Goal: Task Accomplishment & Management: Use online tool/utility

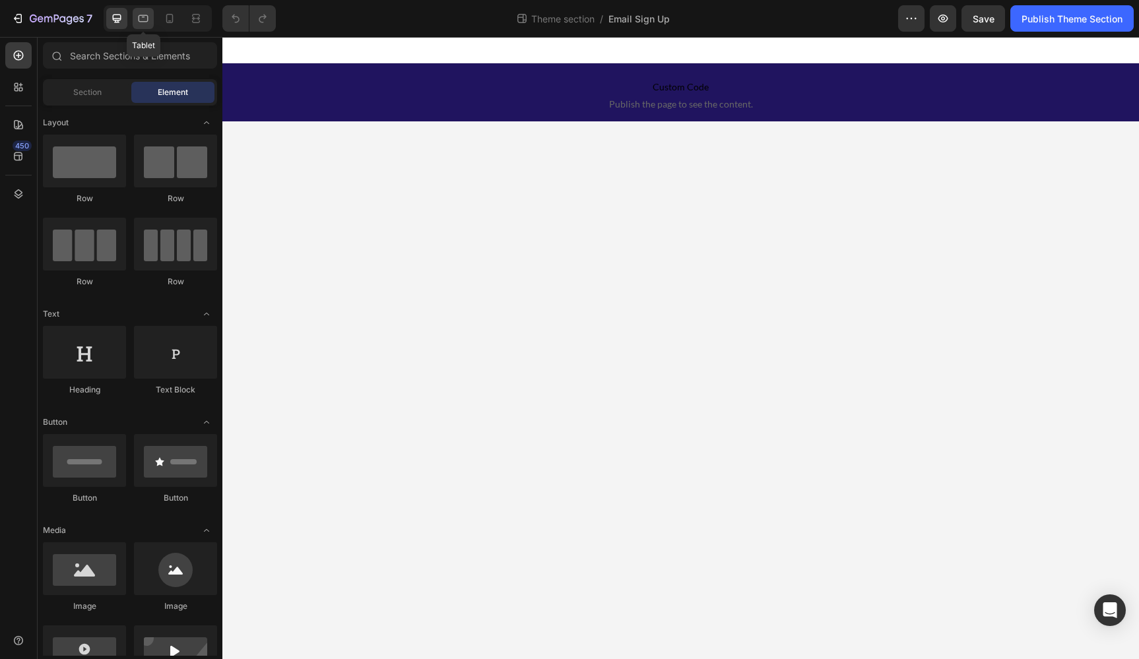
click at [142, 20] on icon at bounding box center [143, 18] width 13 height 13
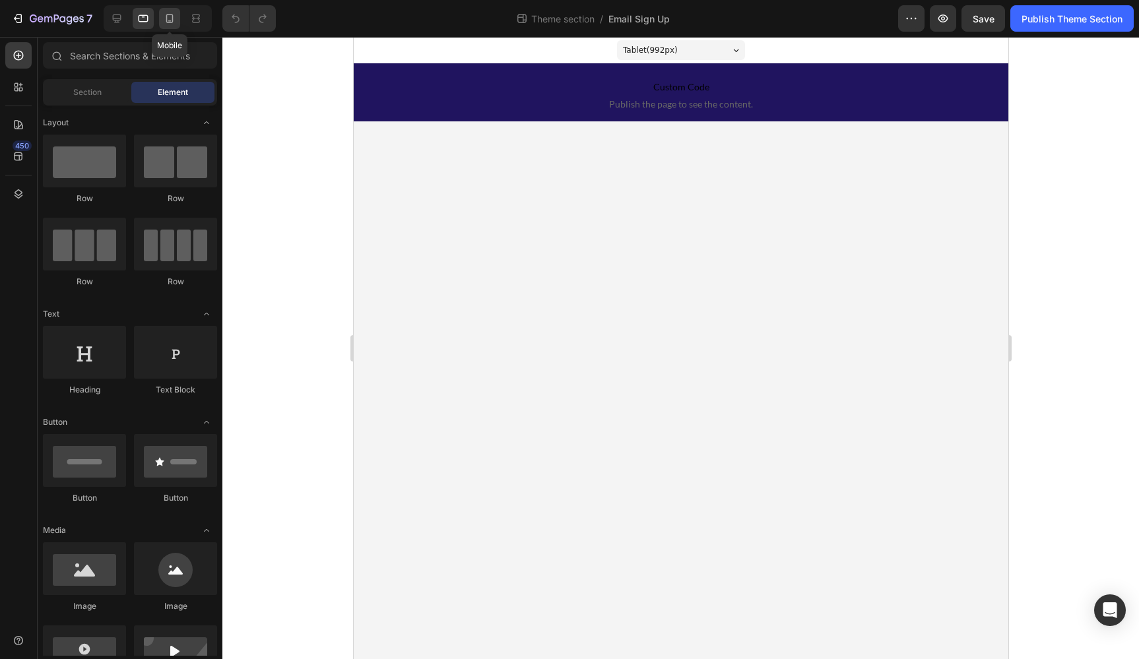
click at [173, 18] on icon at bounding box center [169, 18] width 7 height 9
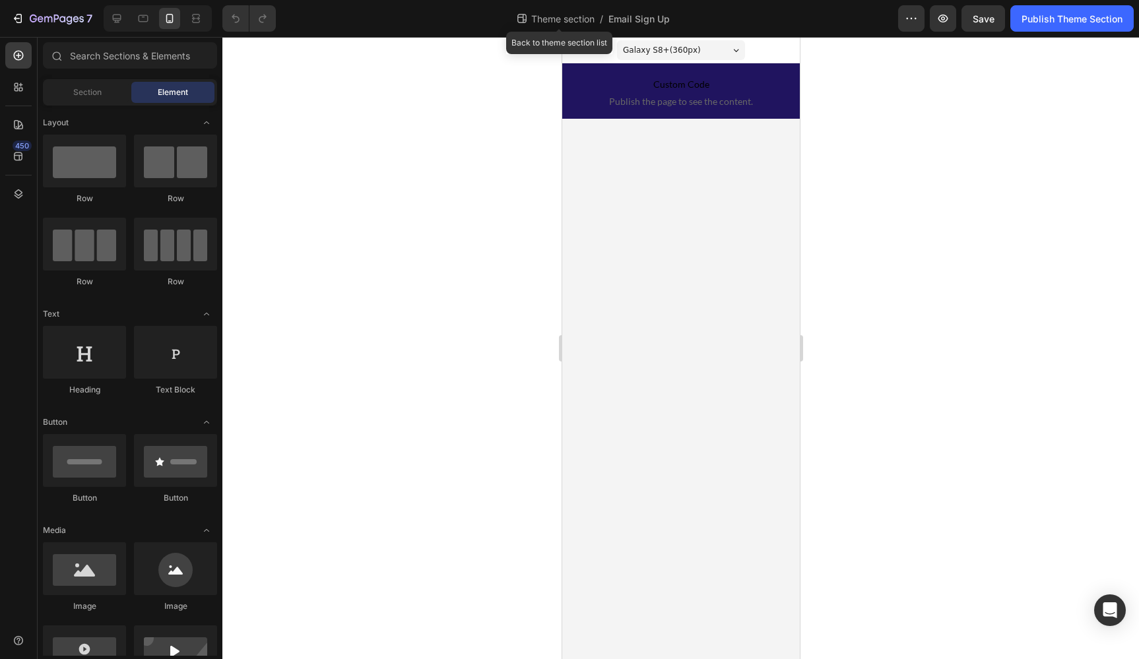
click at [548, 21] on span "Theme section" at bounding box center [563, 19] width 69 height 14
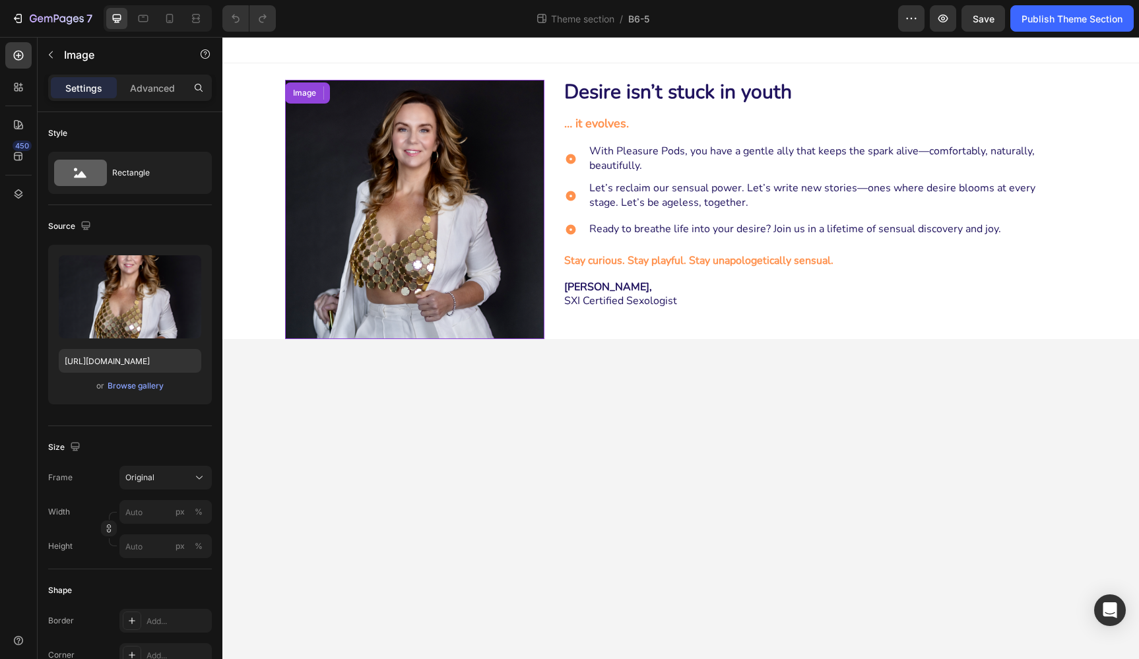
click at [353, 225] on img at bounding box center [414, 209] width 259 height 259
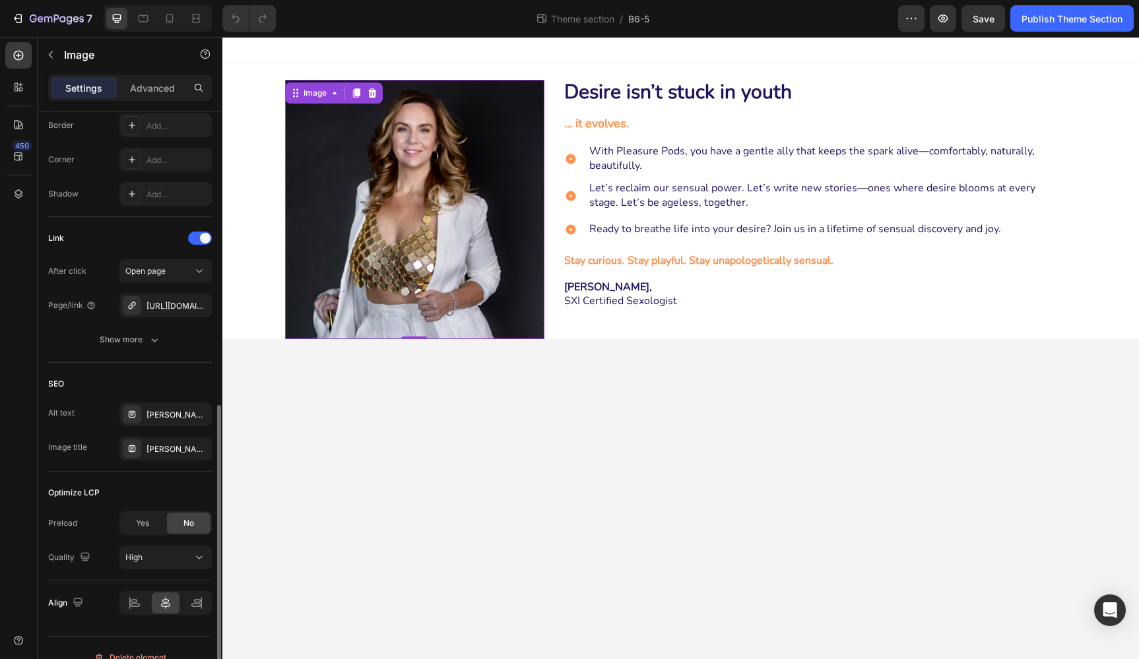
scroll to position [515, 0]
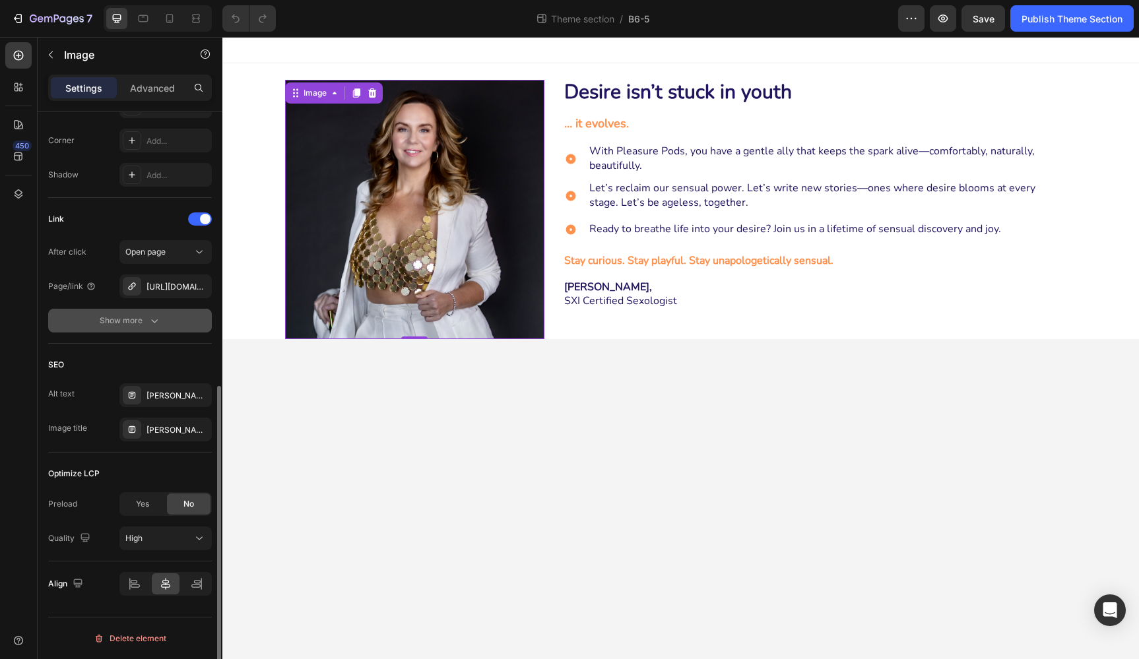
click at [152, 320] on icon "button" at bounding box center [154, 321] width 7 height 4
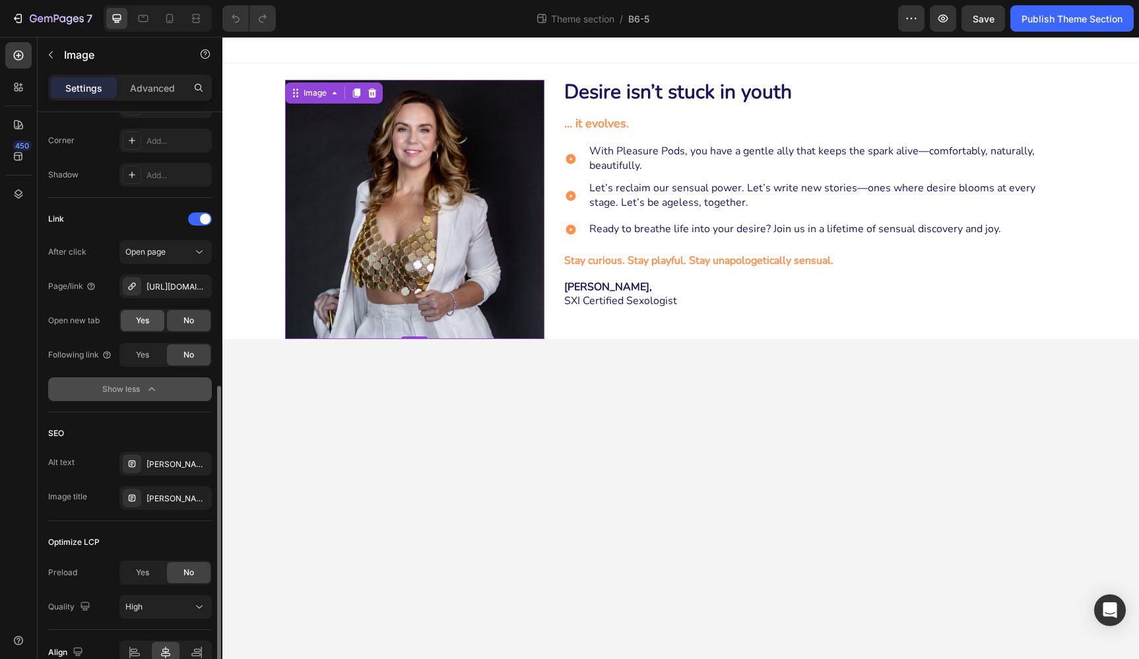
click at [141, 317] on span "Yes" at bounding box center [142, 321] width 13 height 12
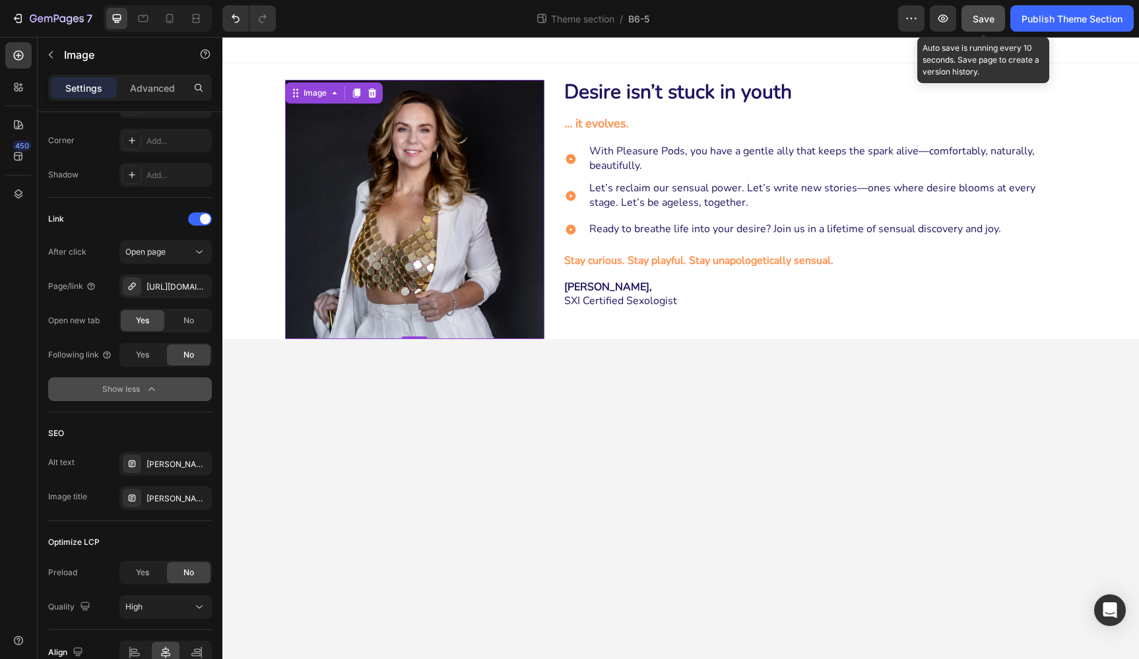
click at [991, 22] on span "Save" at bounding box center [984, 18] width 22 height 11
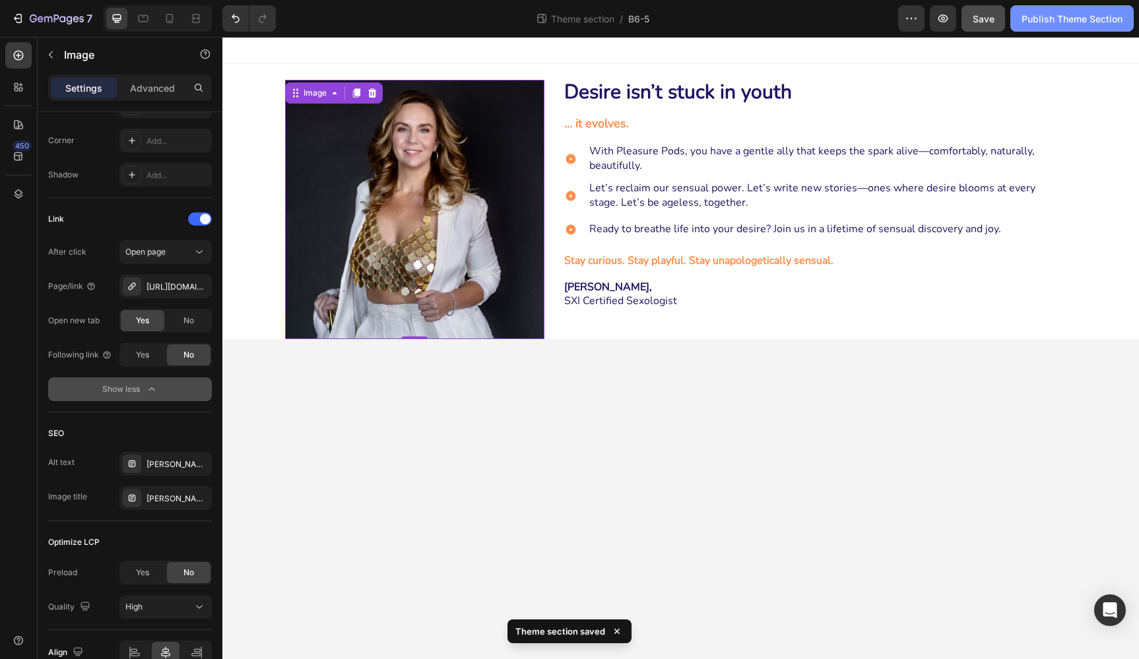
click at [1064, 20] on div "Publish Theme Section" at bounding box center [1072, 19] width 101 height 14
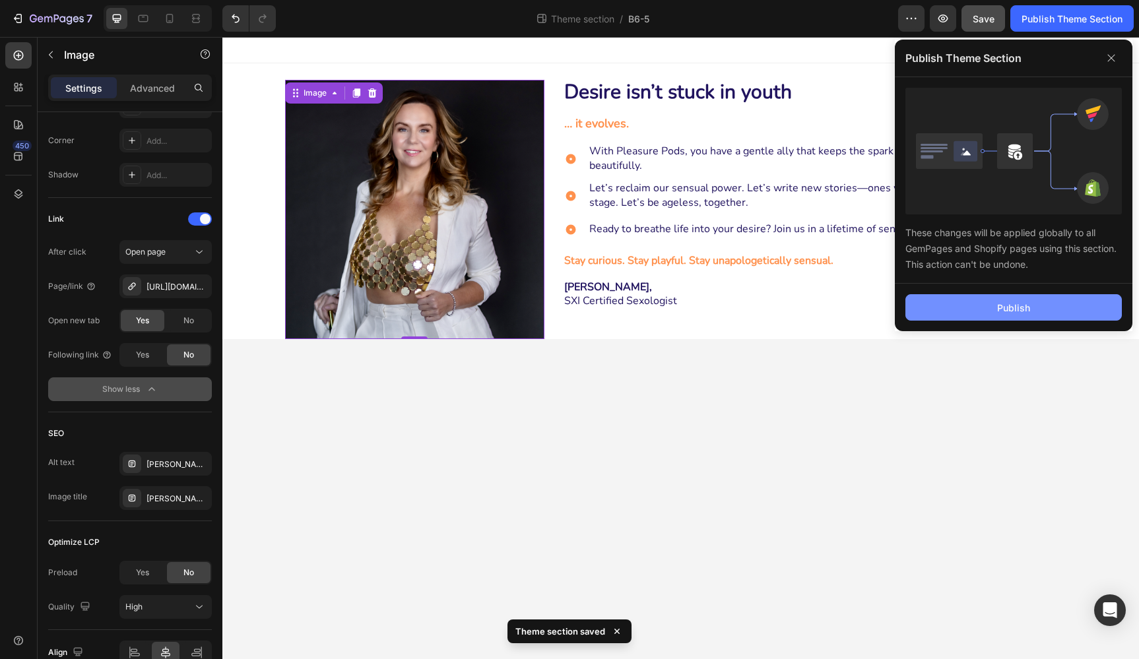
click at [1084, 302] on button "Publish" at bounding box center [1013, 307] width 216 height 26
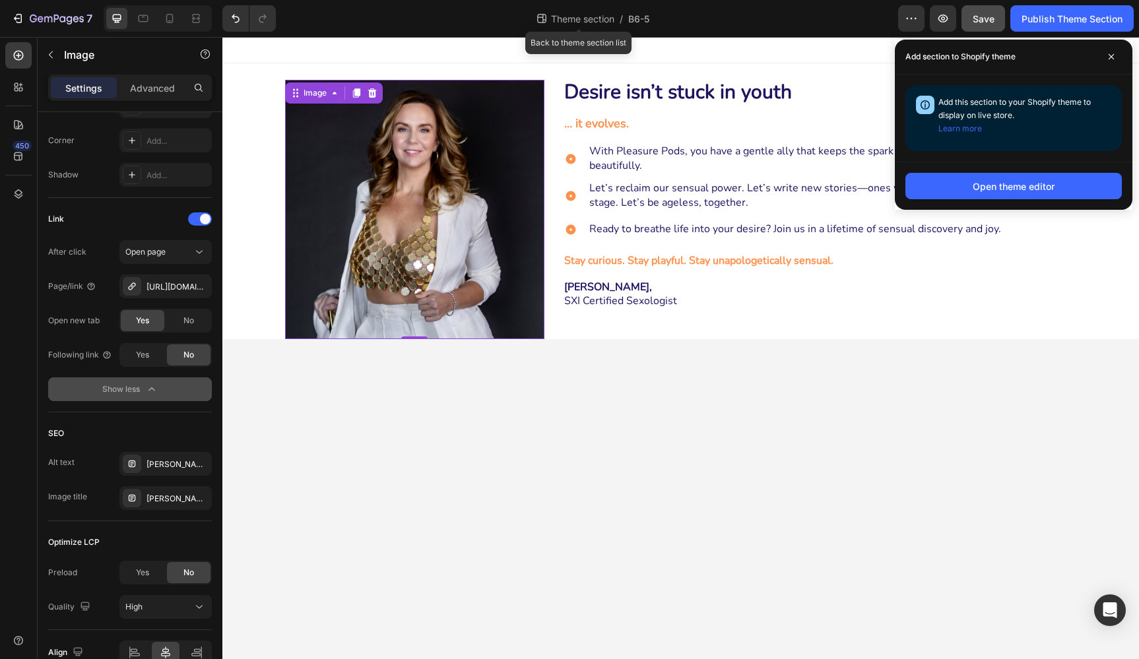
click at [577, 22] on span "Theme section" at bounding box center [582, 19] width 69 height 14
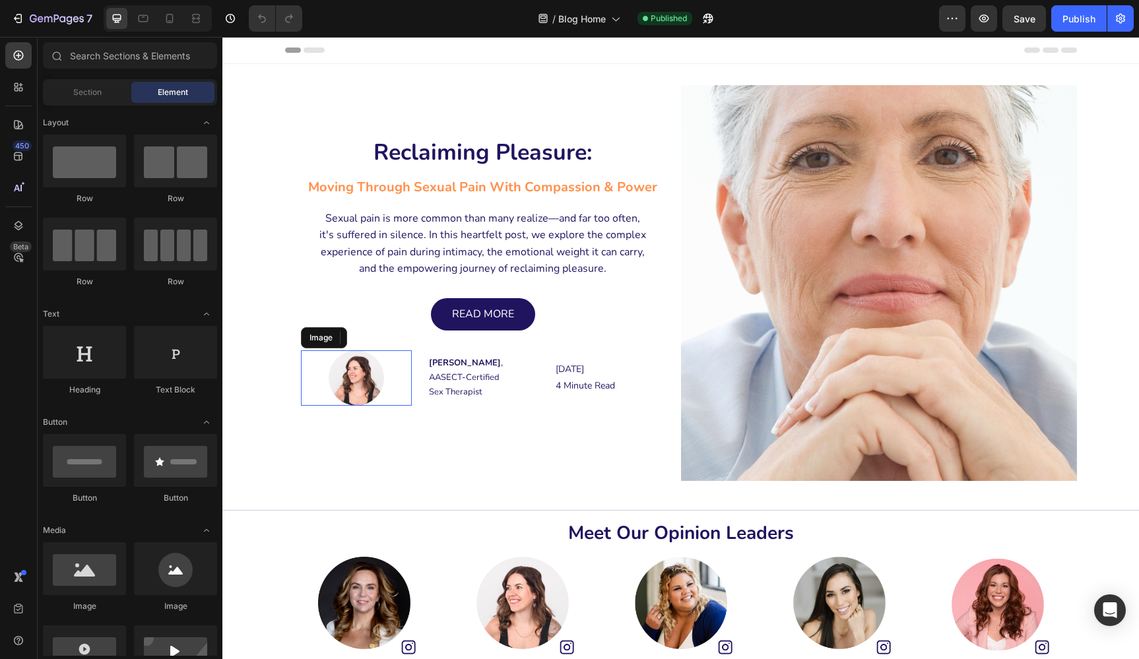
click at [354, 381] on img at bounding box center [356, 377] width 55 height 55
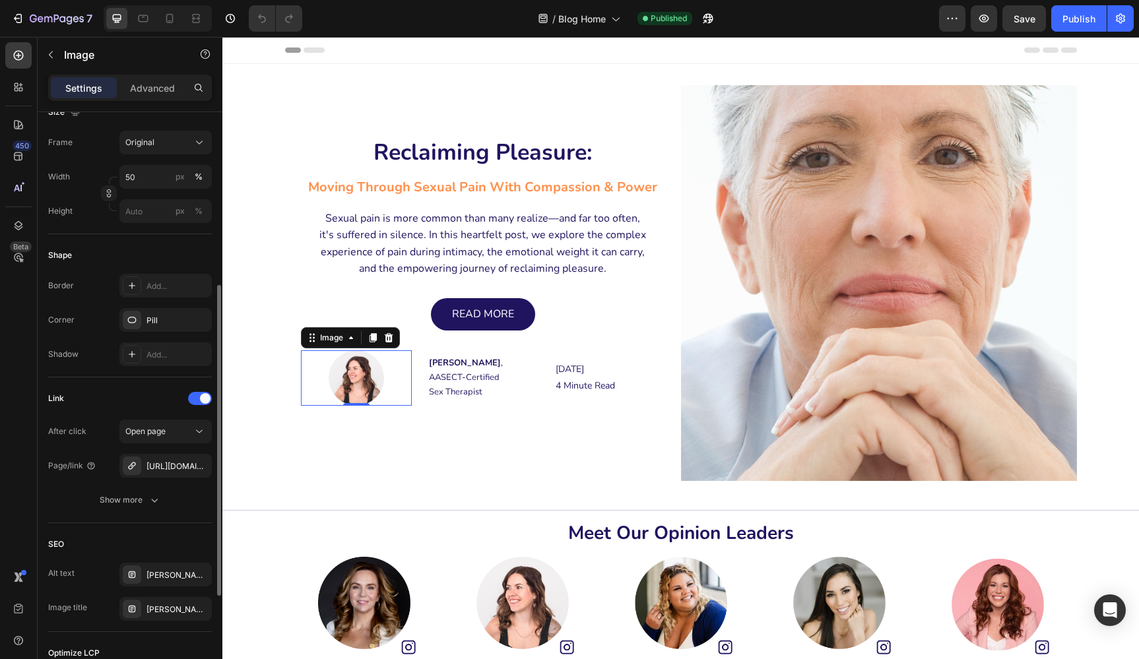
scroll to position [337, 0]
click at [128, 495] on div "Show more" at bounding box center [130, 498] width 61 height 13
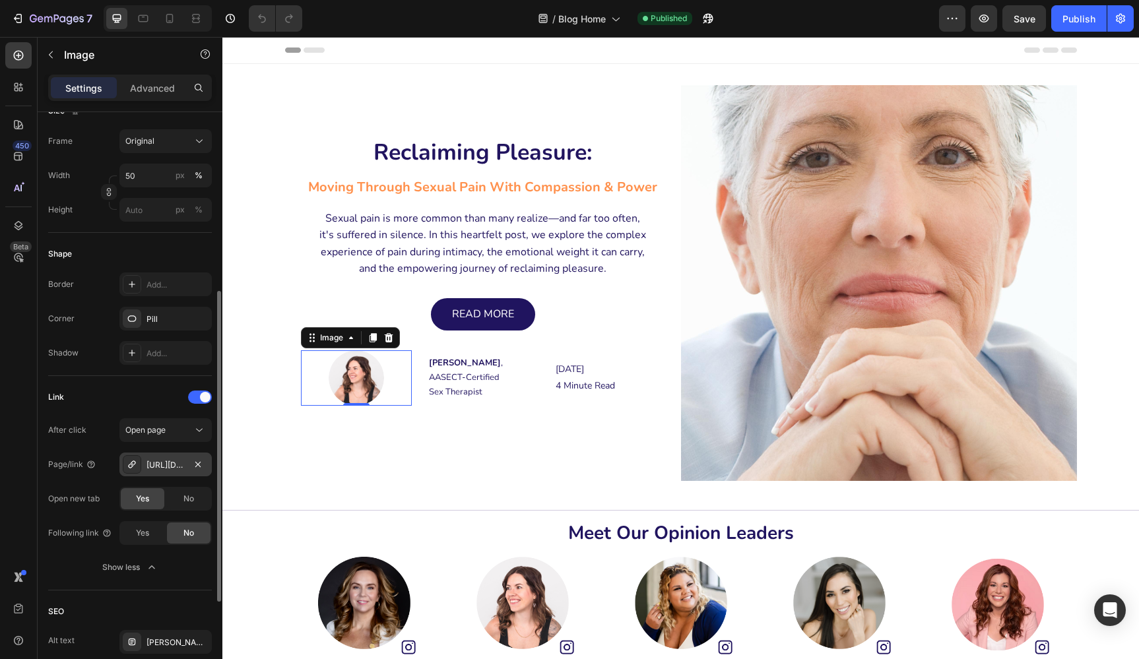
click at [186, 466] on div "[URL][DOMAIN_NAME]" at bounding box center [165, 465] width 92 height 24
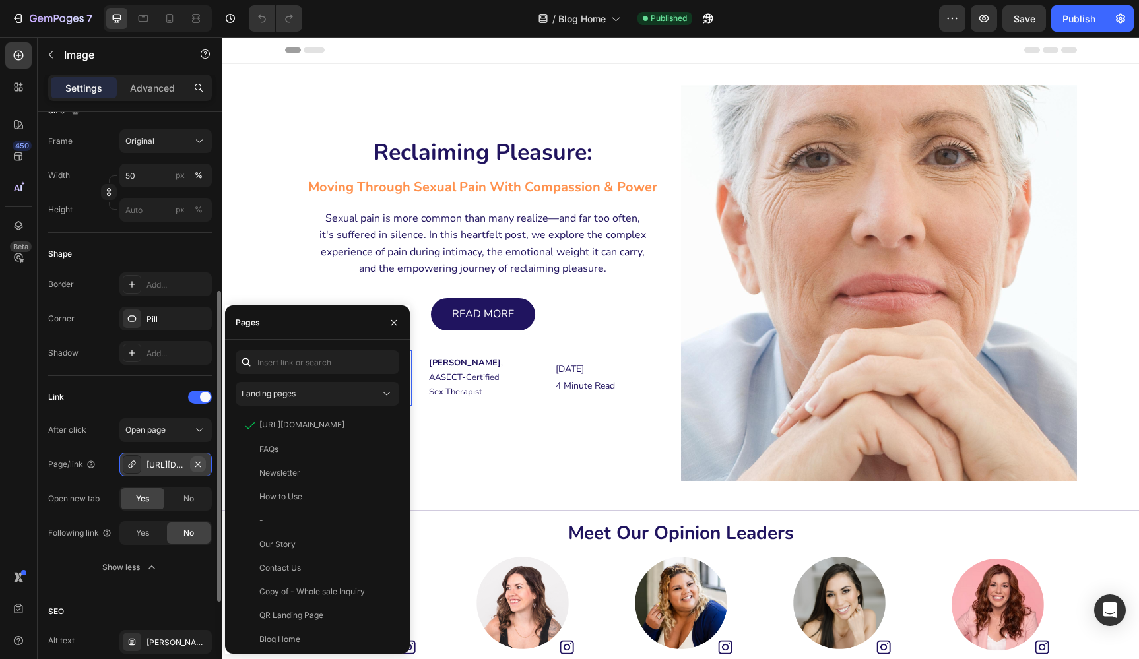
click at [201, 466] on icon "button" at bounding box center [198, 464] width 11 height 11
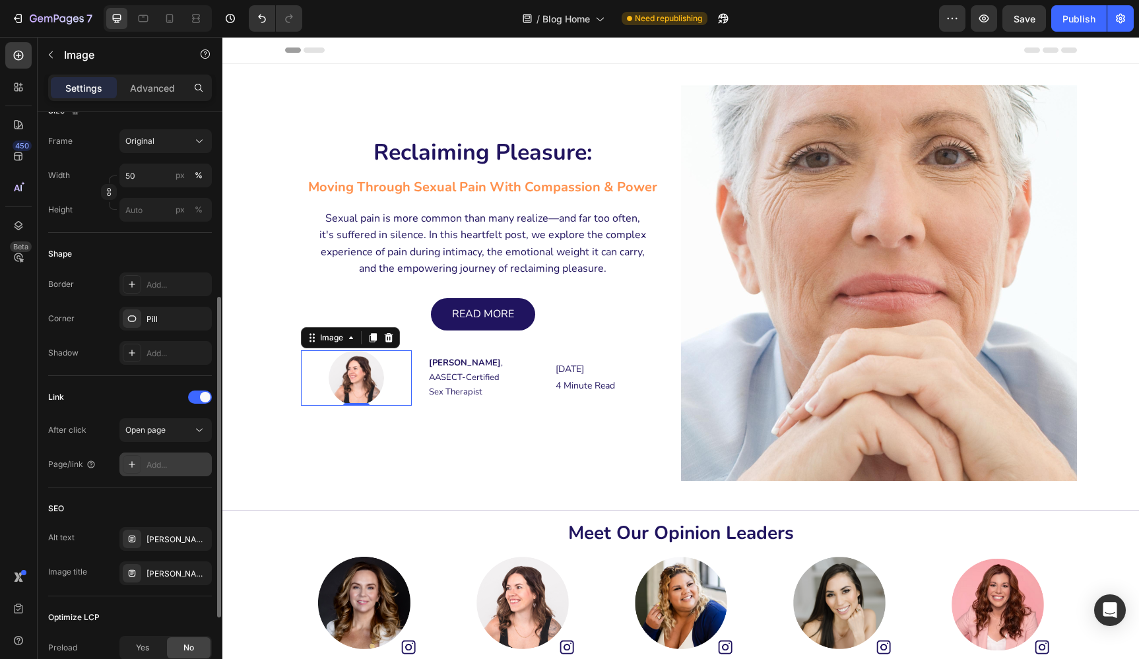
click at [155, 464] on div "Add..." at bounding box center [178, 465] width 62 height 12
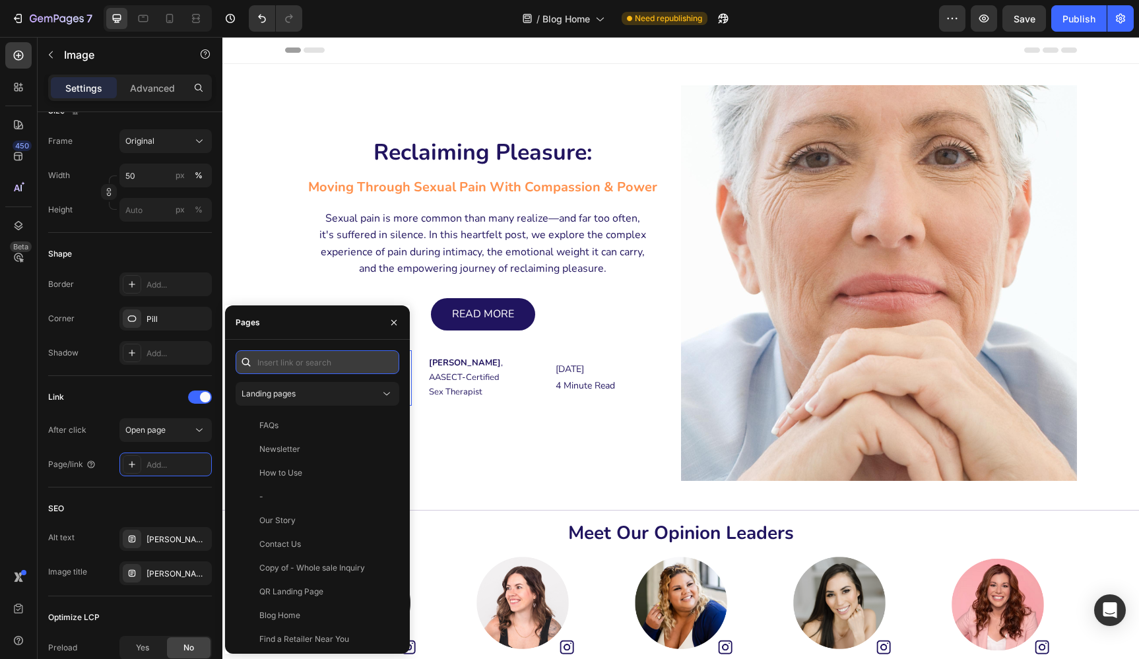
paste input "https://www.instagram.com/embodiedsexualwellness/"
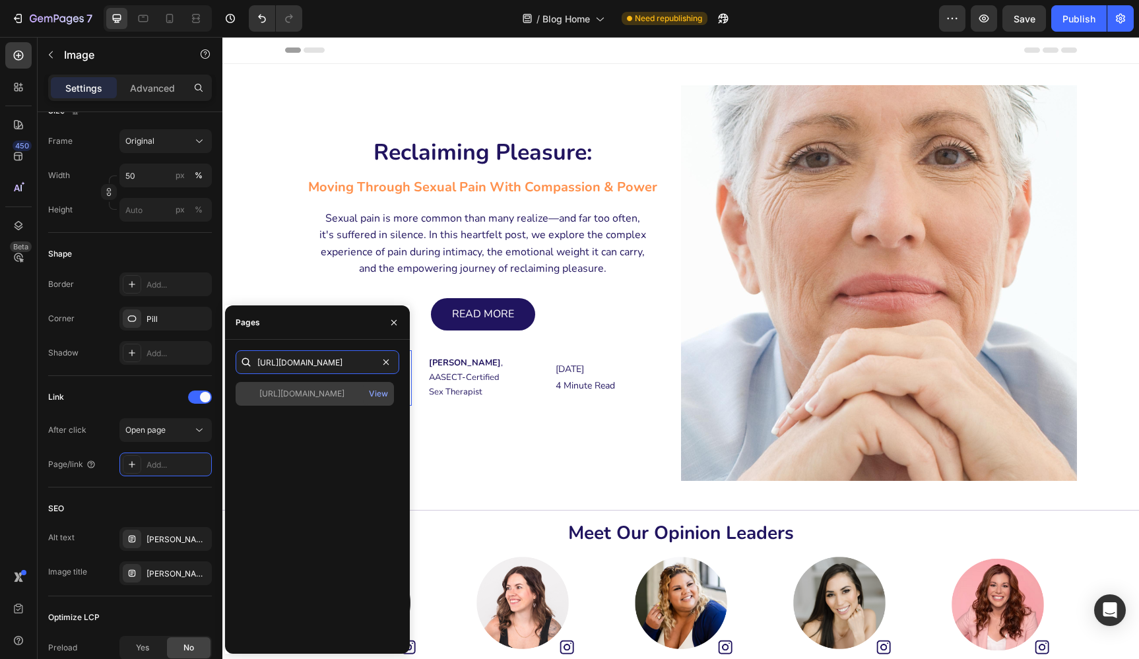
type input "https://www.instagram.com/embodiedsexualwellness/"
click at [310, 393] on div "https://www.instagram.com/embodiedsexualwellness/" at bounding box center [301, 394] width 85 height 12
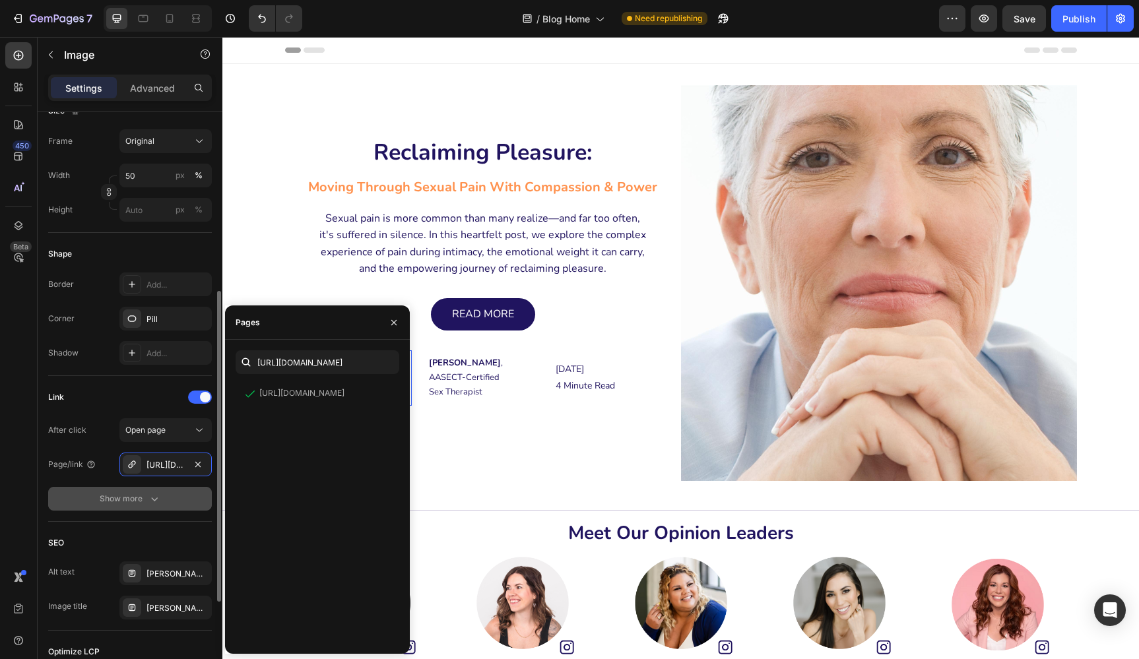
click at [156, 500] on icon "button" at bounding box center [154, 500] width 7 height 4
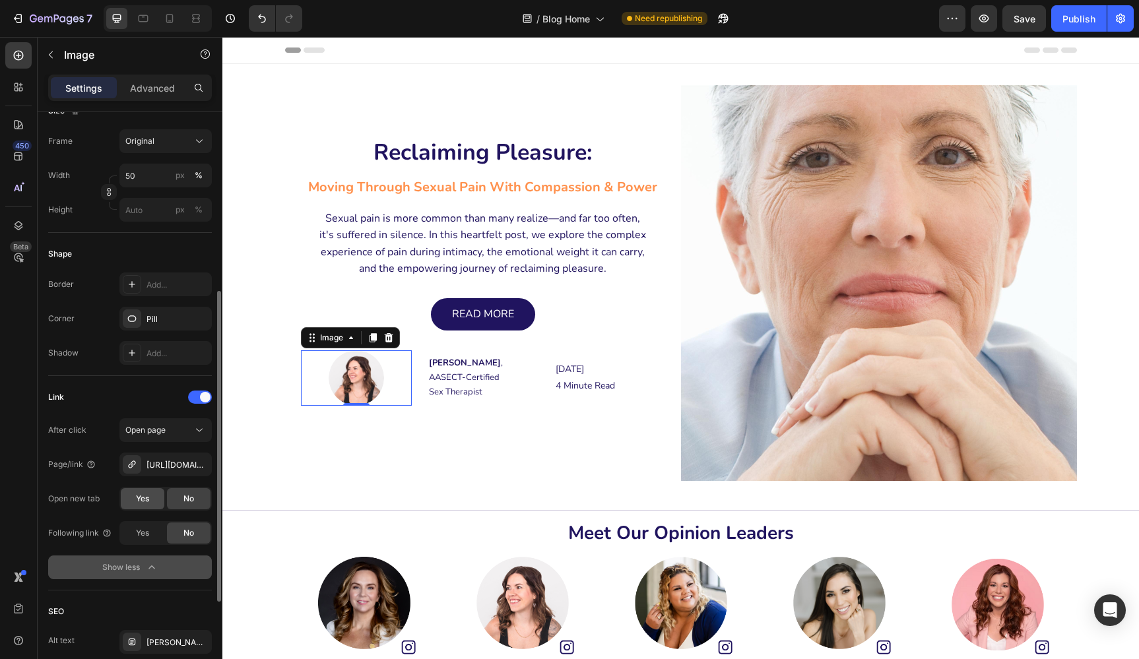
click at [143, 501] on span "Yes" at bounding box center [142, 499] width 13 height 12
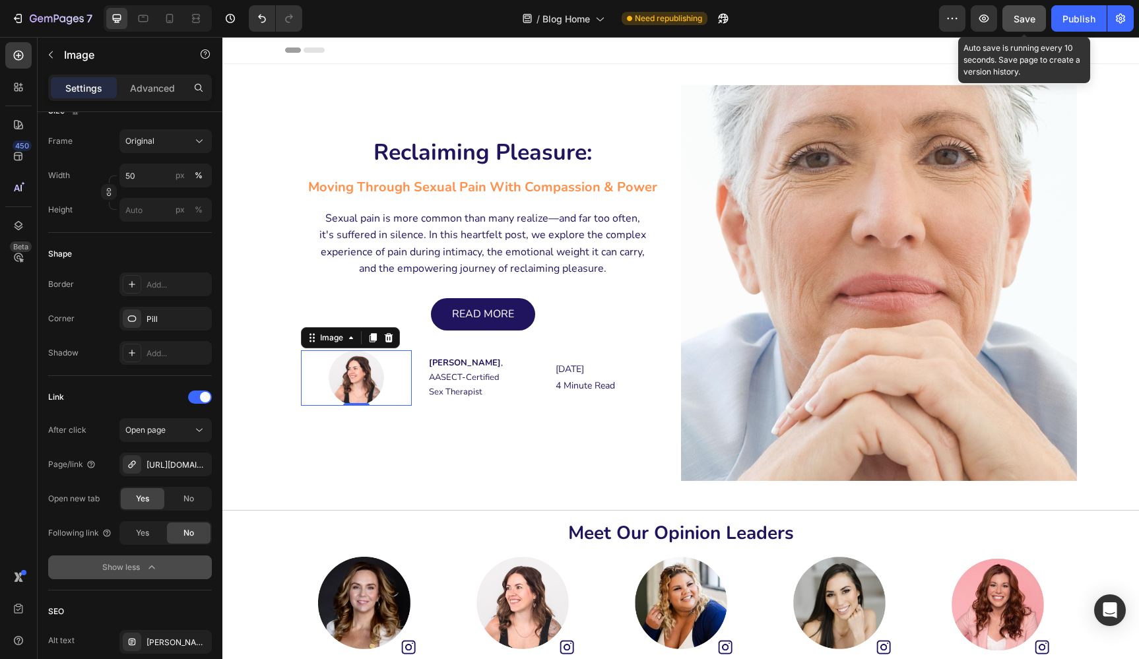
click at [1025, 15] on span "Save" at bounding box center [1025, 18] width 22 height 11
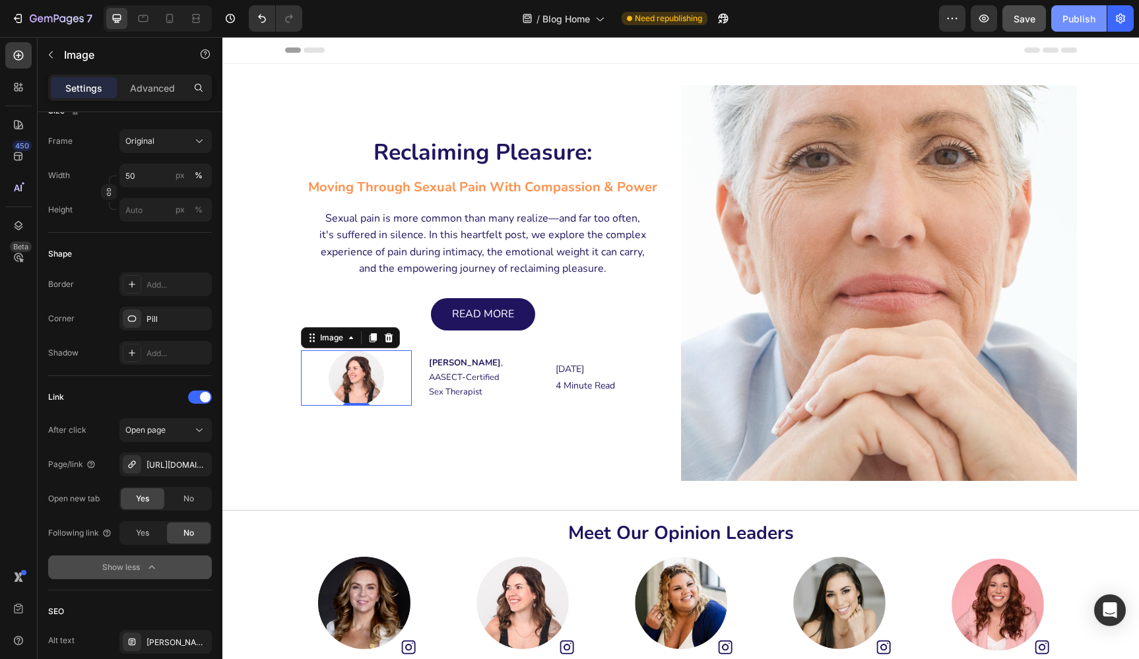
click at [1070, 19] on div "Publish" at bounding box center [1079, 19] width 33 height 14
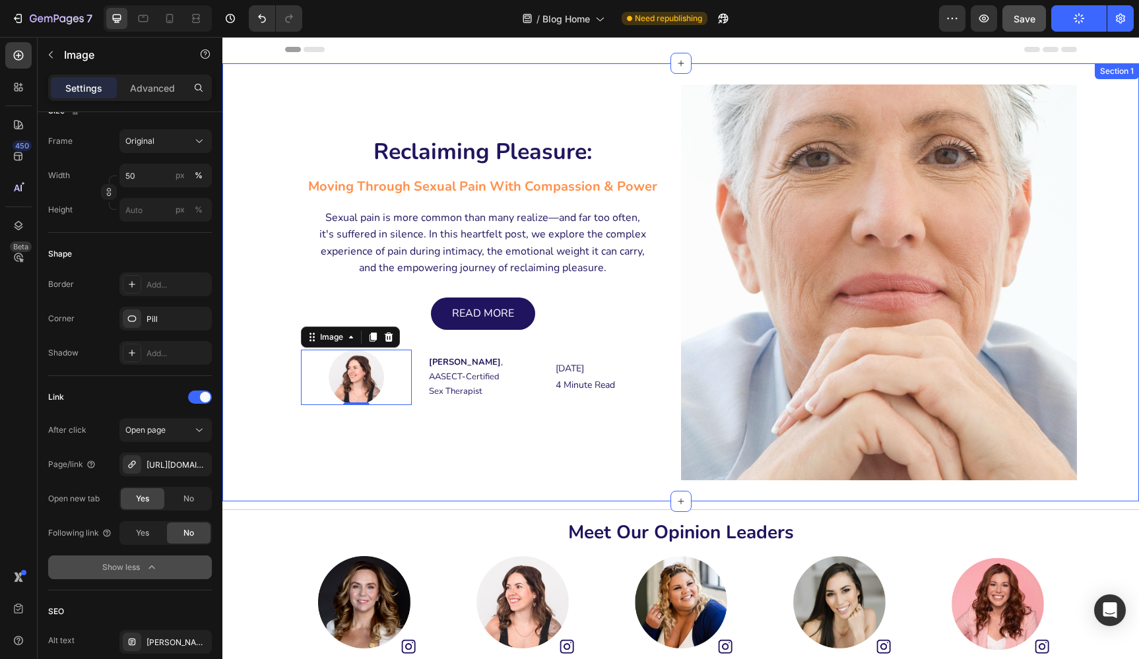
scroll to position [1, 0]
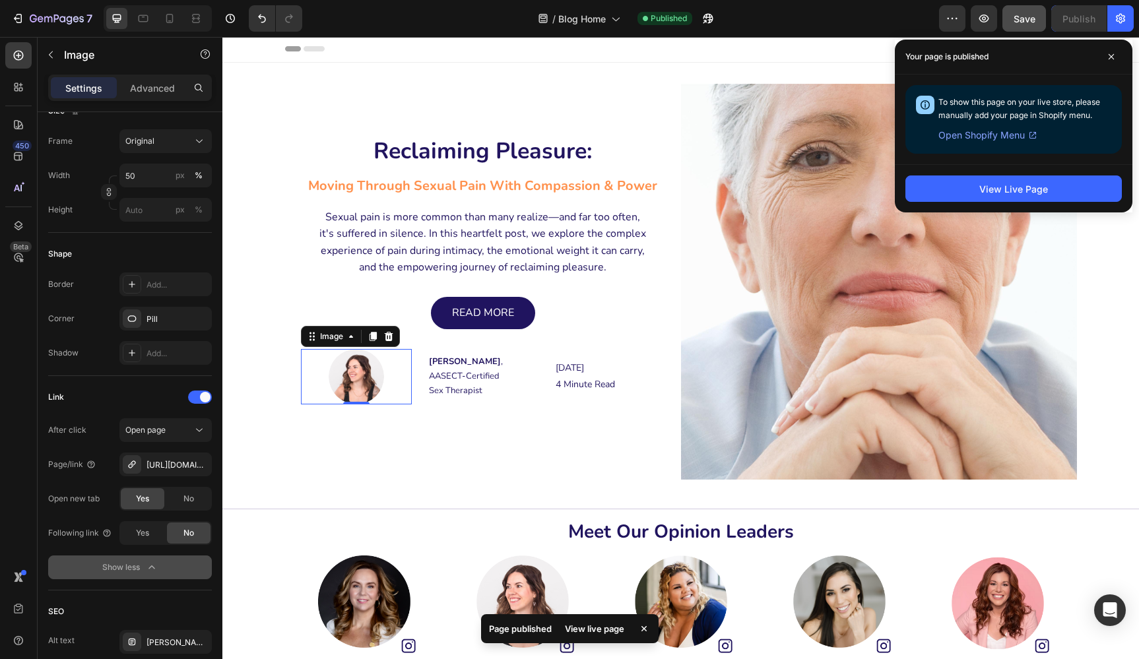
click at [736, 45] on div "Header" at bounding box center [681, 49] width 792 height 26
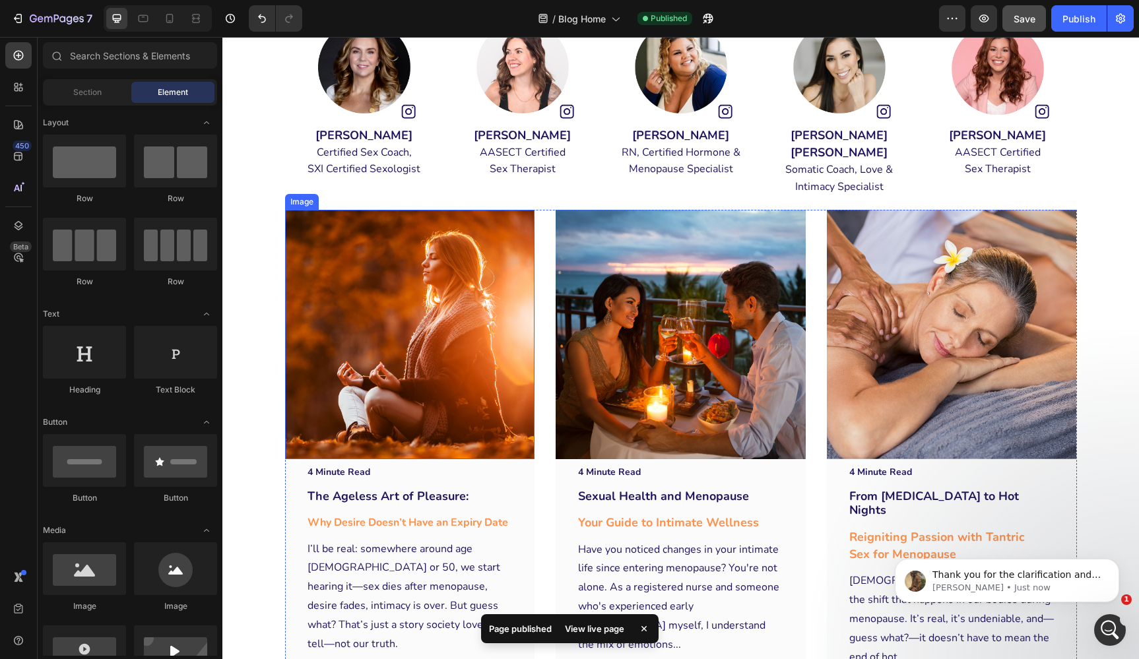
scroll to position [539, 0]
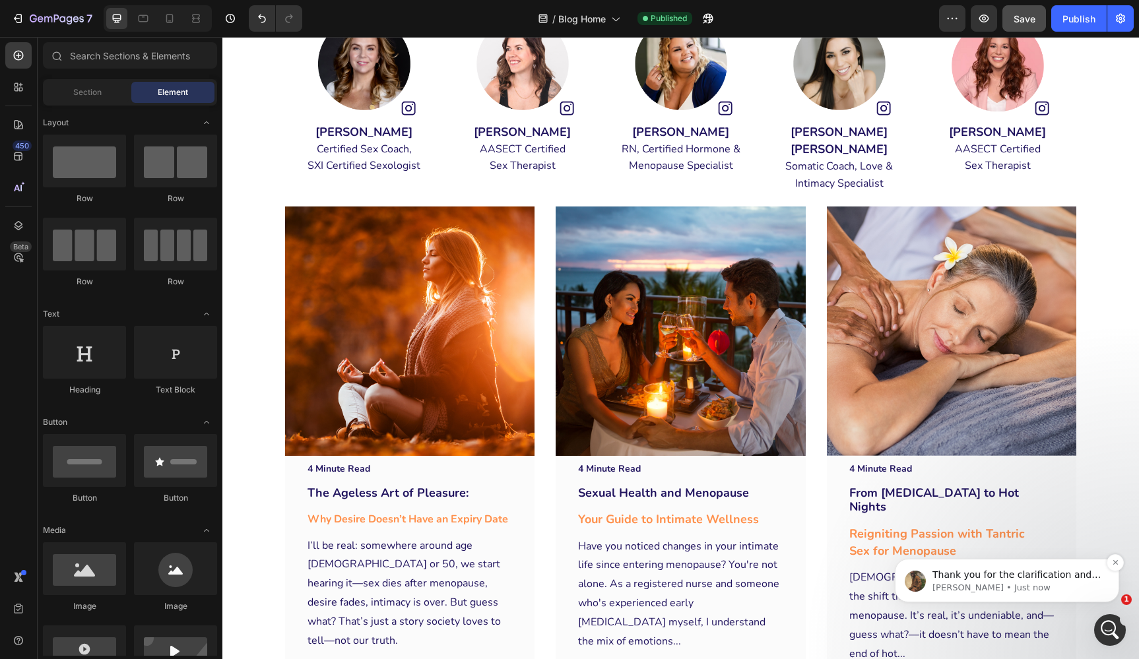
click at [966, 582] on p "Abraham • Just now" at bounding box center [1018, 588] width 170 height 12
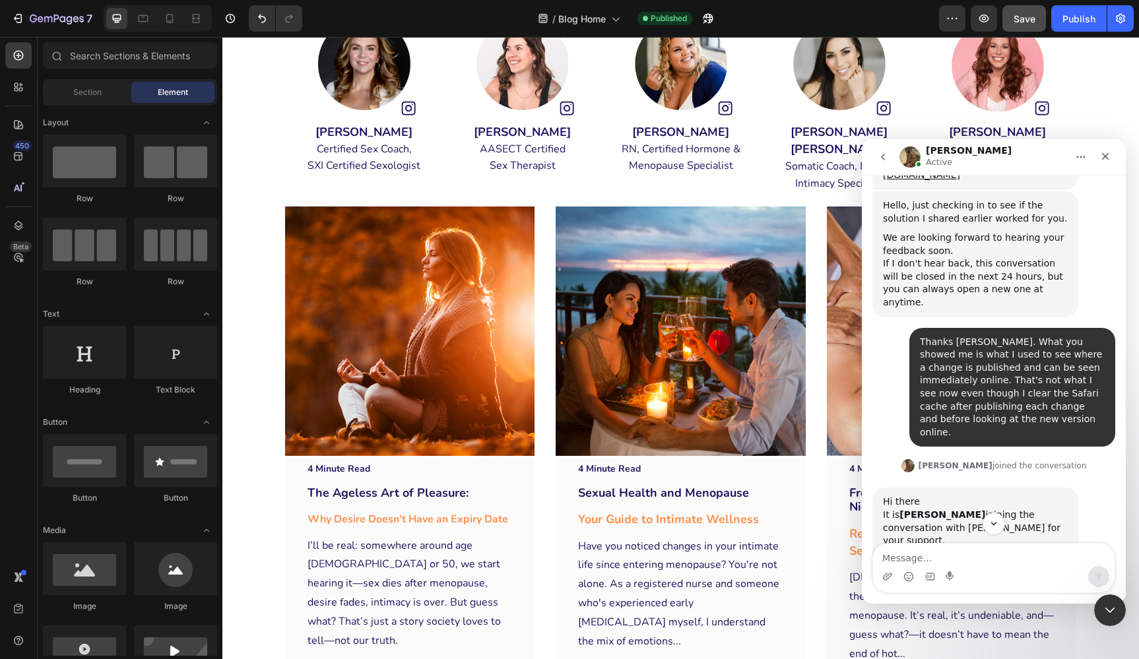
scroll to position [5347, 0]
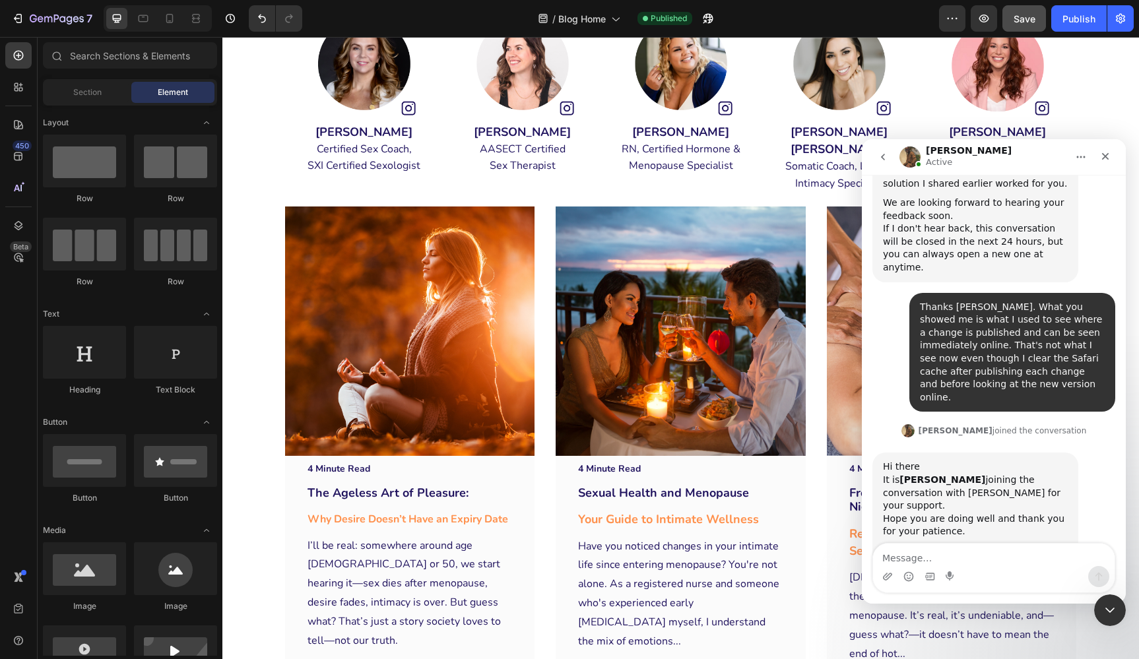
scroll to position [5389, 0]
click at [1107, 155] on icon "Close" at bounding box center [1105, 156] width 7 height 7
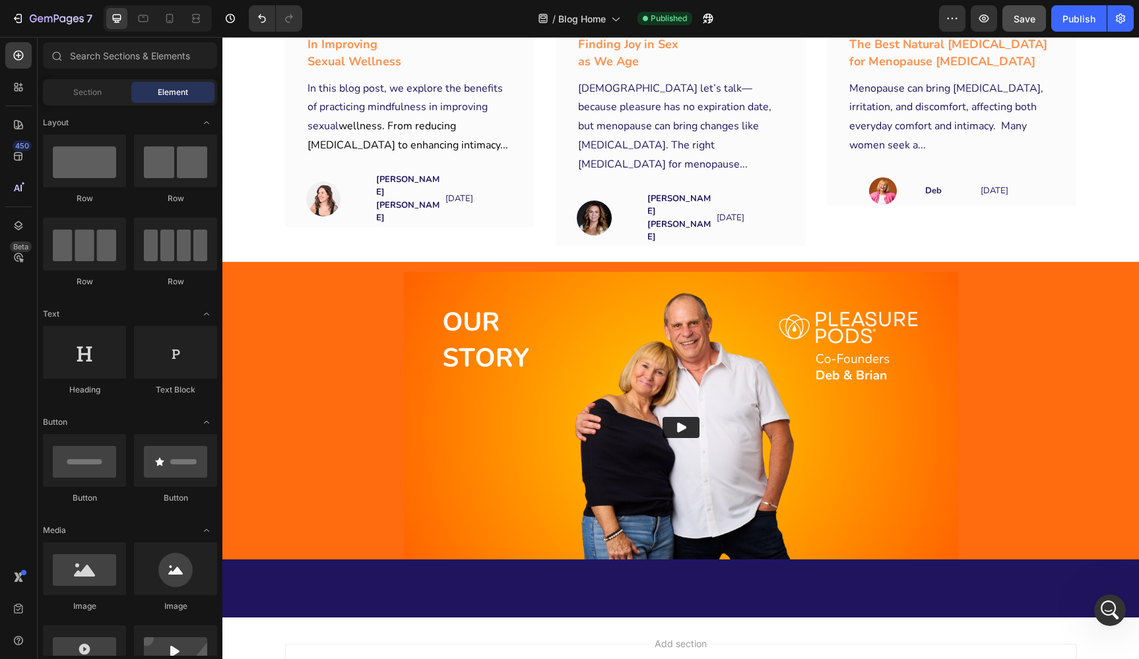
scroll to position [1238, 0]
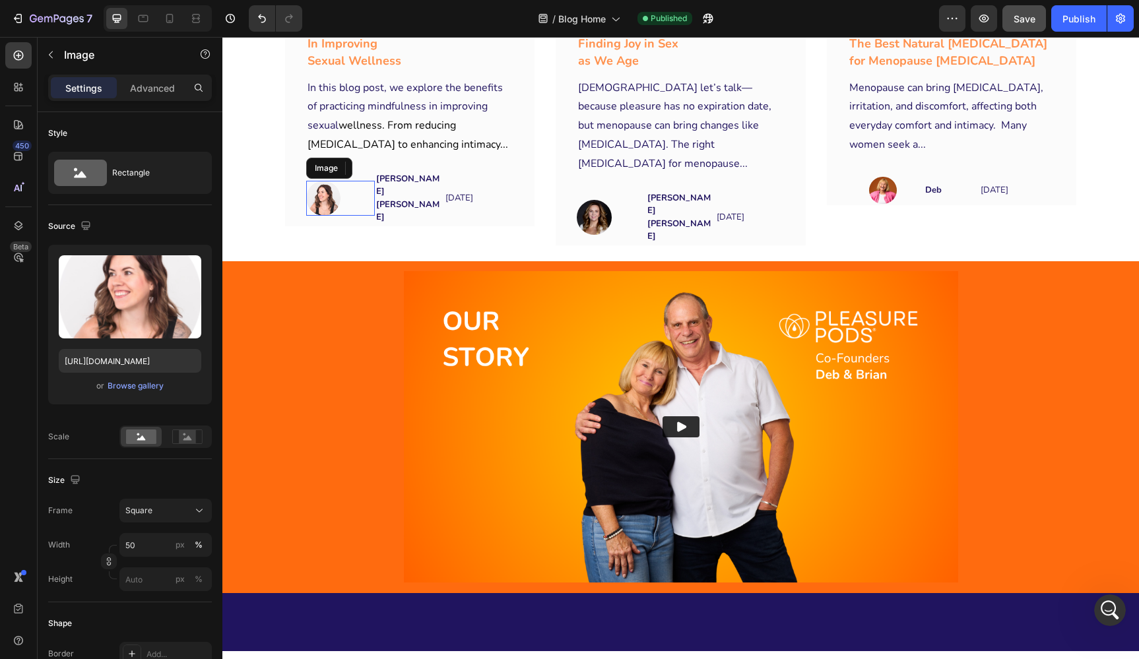
click at [323, 215] on img at bounding box center [323, 198] width 34 height 34
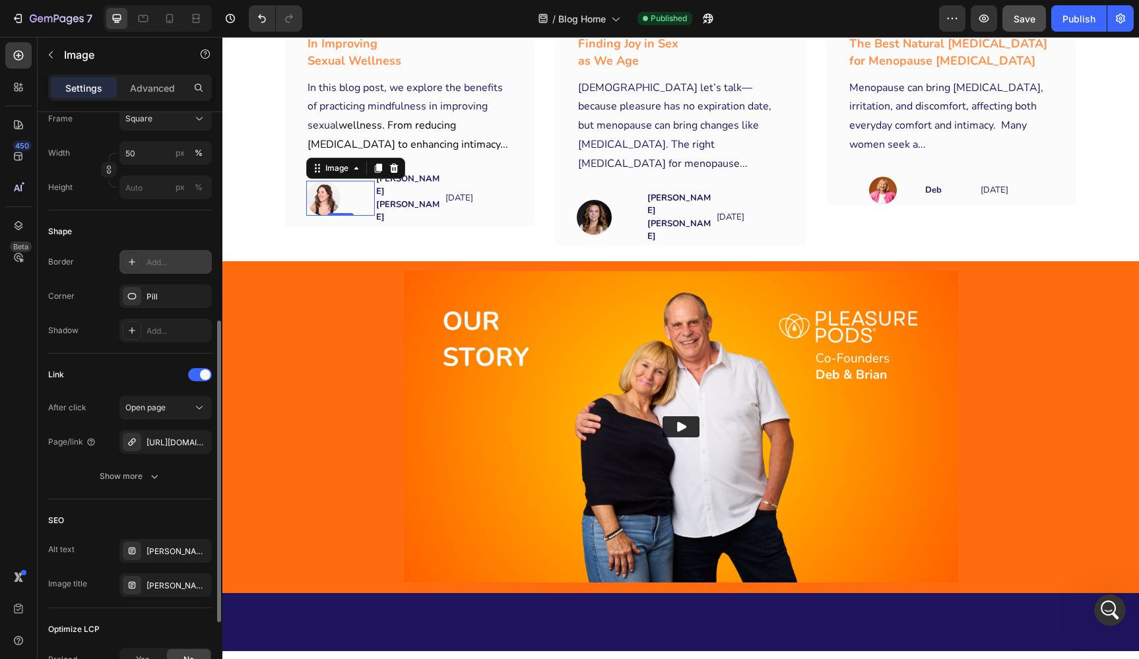
scroll to position [399, 0]
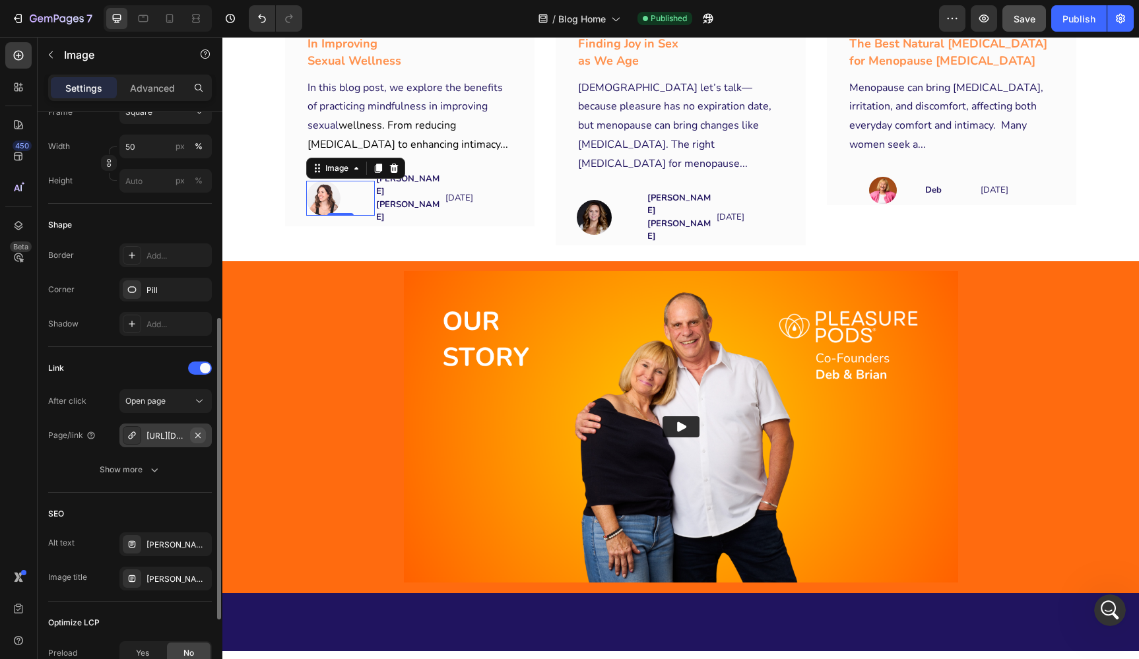
click at [200, 434] on icon "button" at bounding box center [198, 435] width 11 height 11
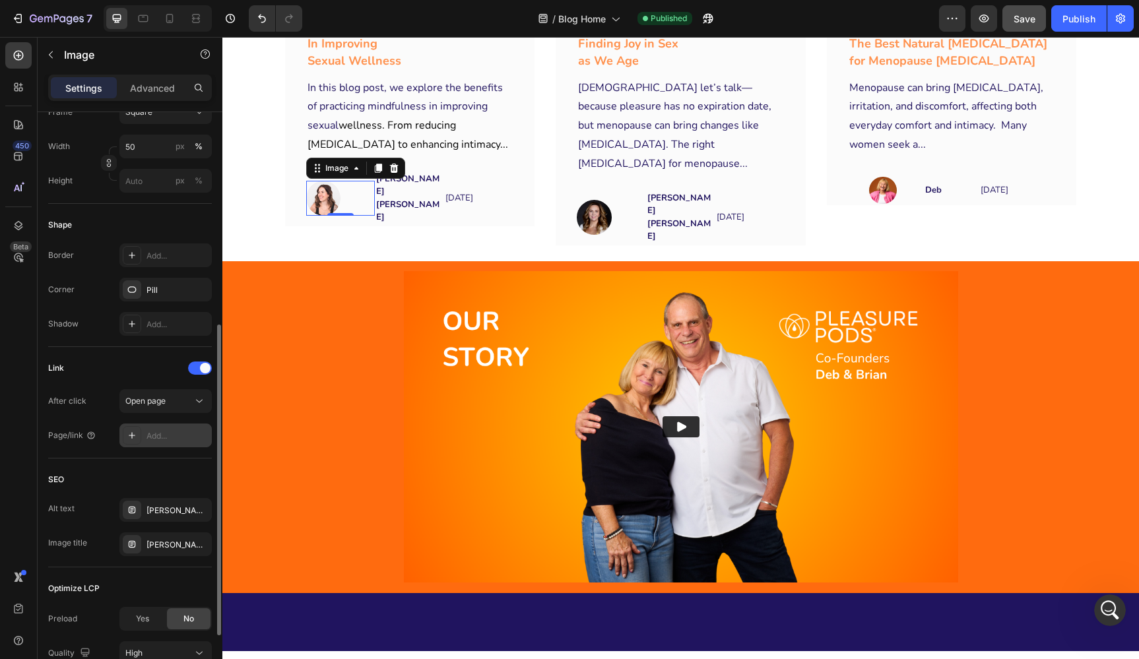
click at [180, 435] on div "Add..." at bounding box center [178, 436] width 62 height 12
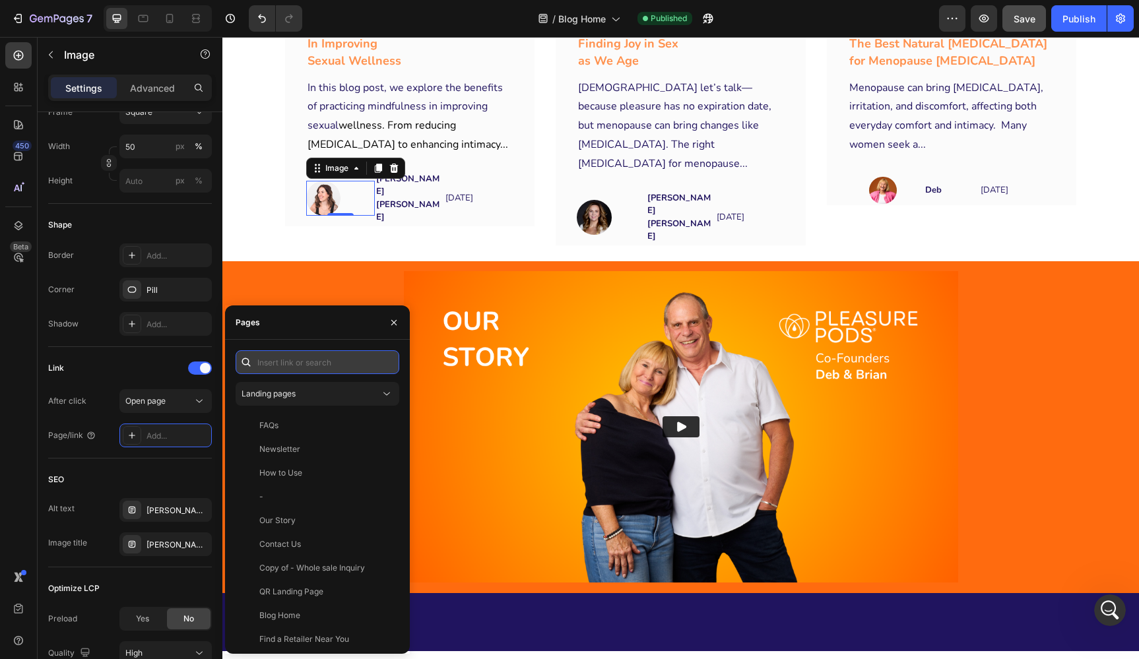
click at [302, 359] on input "text" at bounding box center [318, 362] width 164 height 24
paste input "https://www.instagram.com/embodiedsexualwellness/"
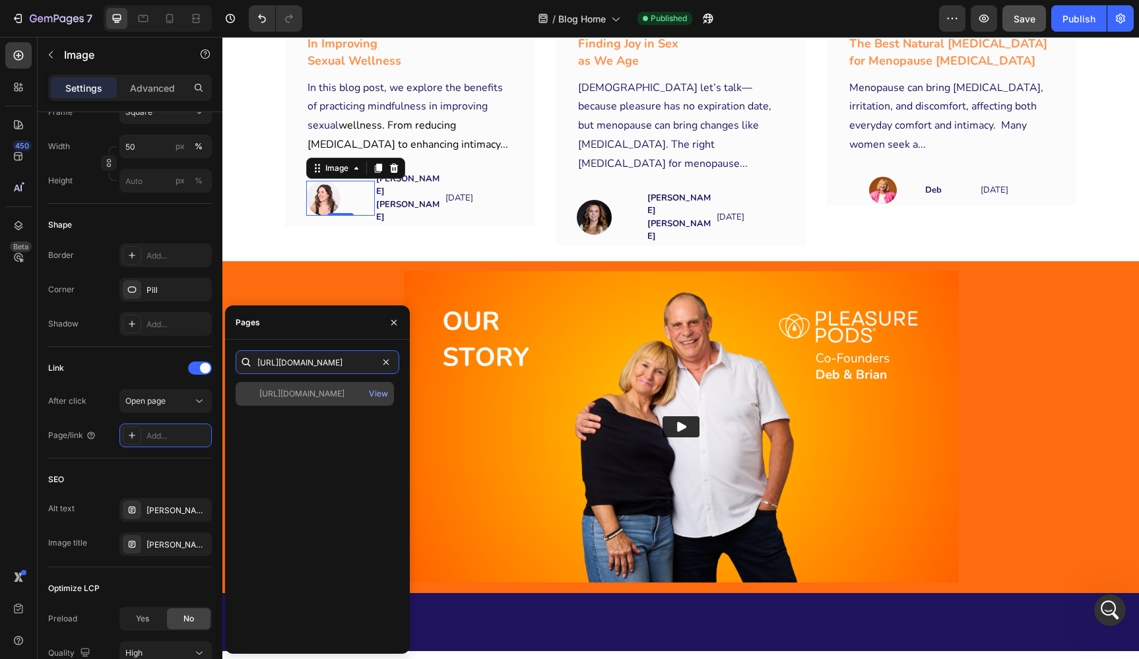
type input "https://www.instagram.com/embodiedsexualwellness/"
click at [312, 390] on div "https://www.instagram.com/embodiedsexualwellness/" at bounding box center [301, 394] width 85 height 12
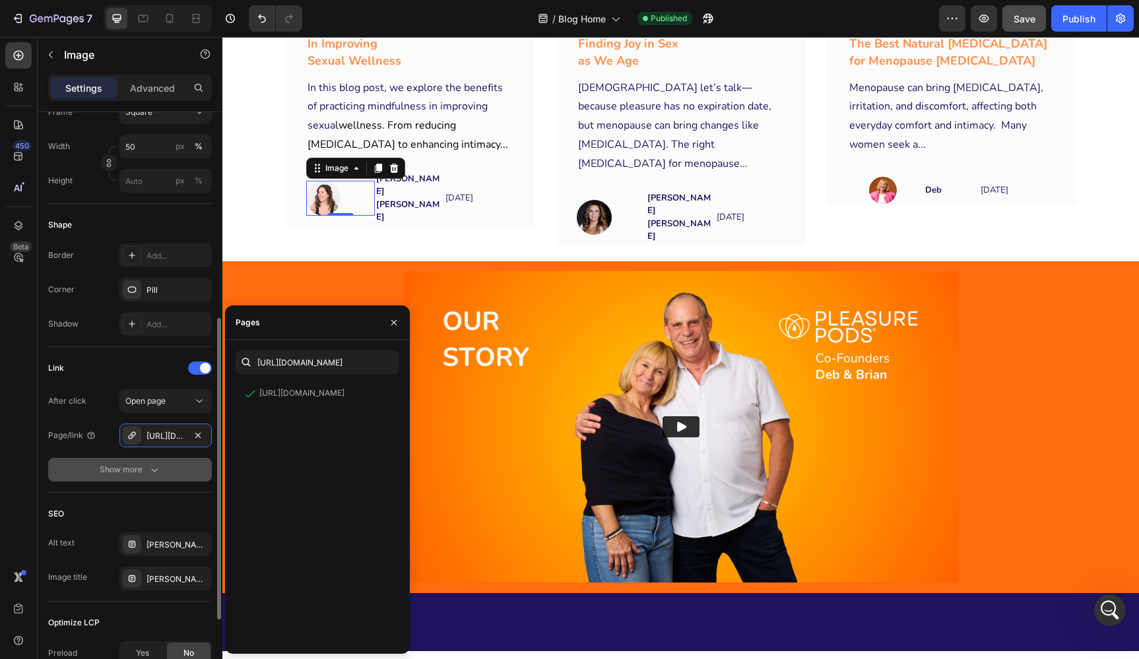
click at [121, 474] on div "Show more" at bounding box center [130, 469] width 61 height 13
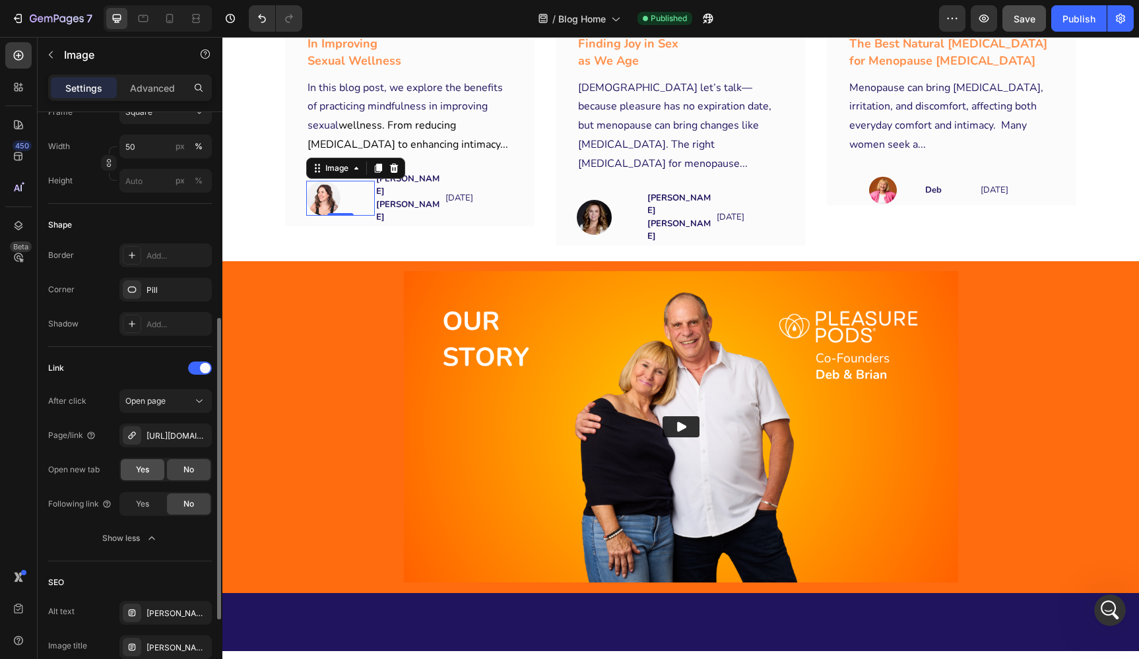
click at [145, 473] on span "Yes" at bounding box center [142, 470] width 13 height 12
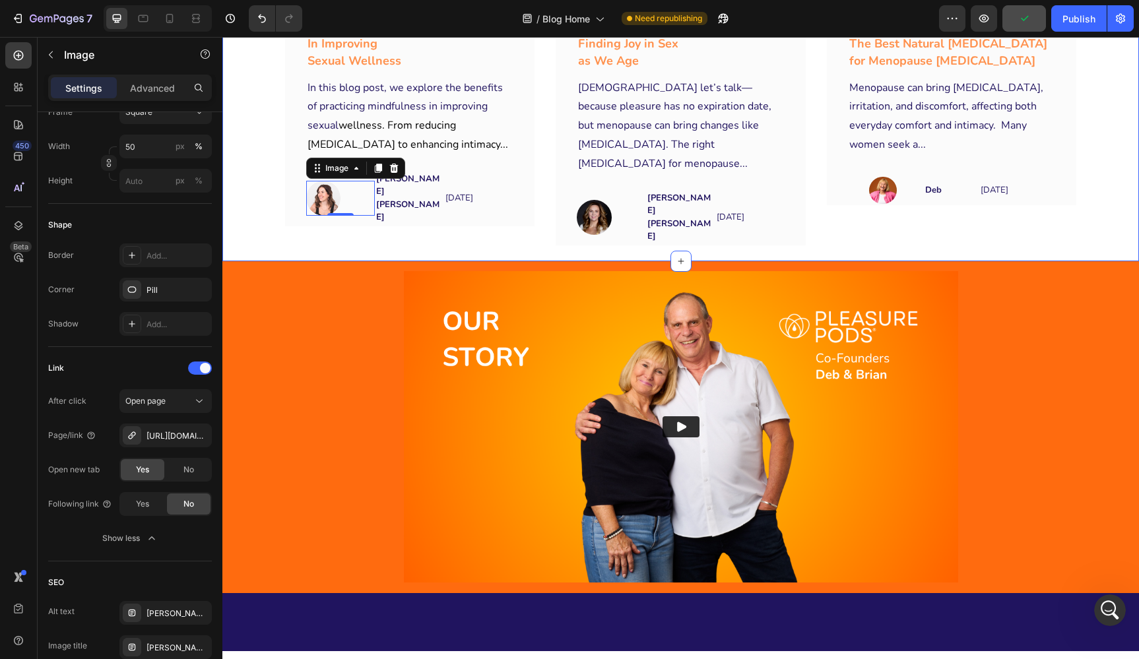
click at [517, 258] on div "Image 4 Minute Read Text block The Power Of Mindfulness Text block In Improving…" at bounding box center [680, 119] width 897 height 278
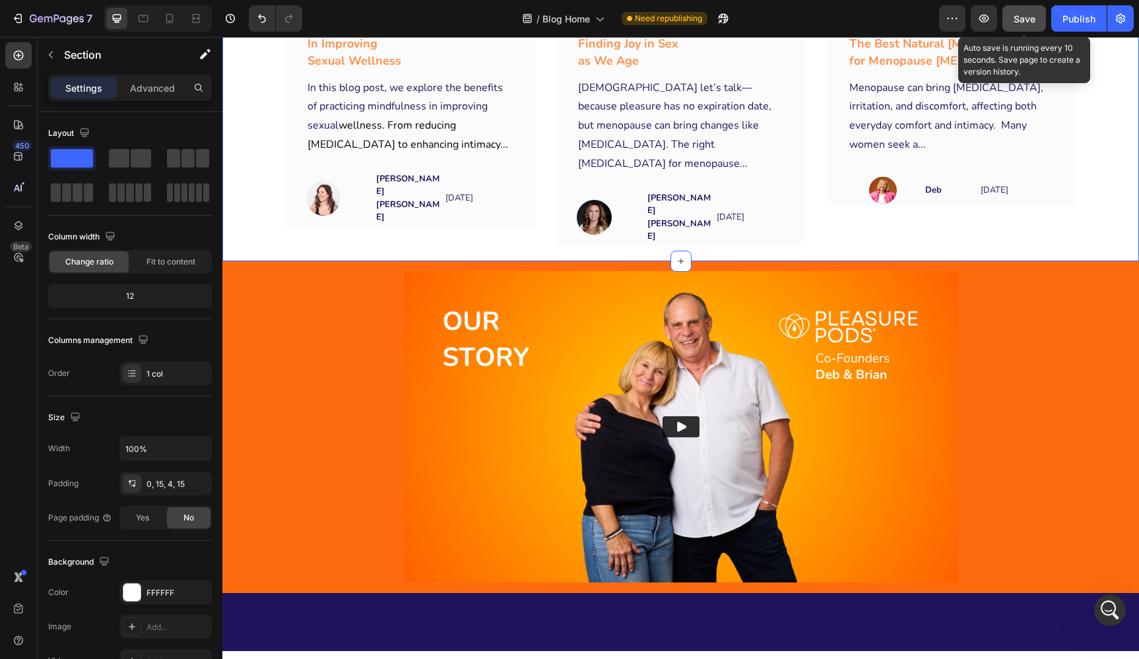
click at [1019, 25] on div "Save" at bounding box center [1025, 19] width 22 height 14
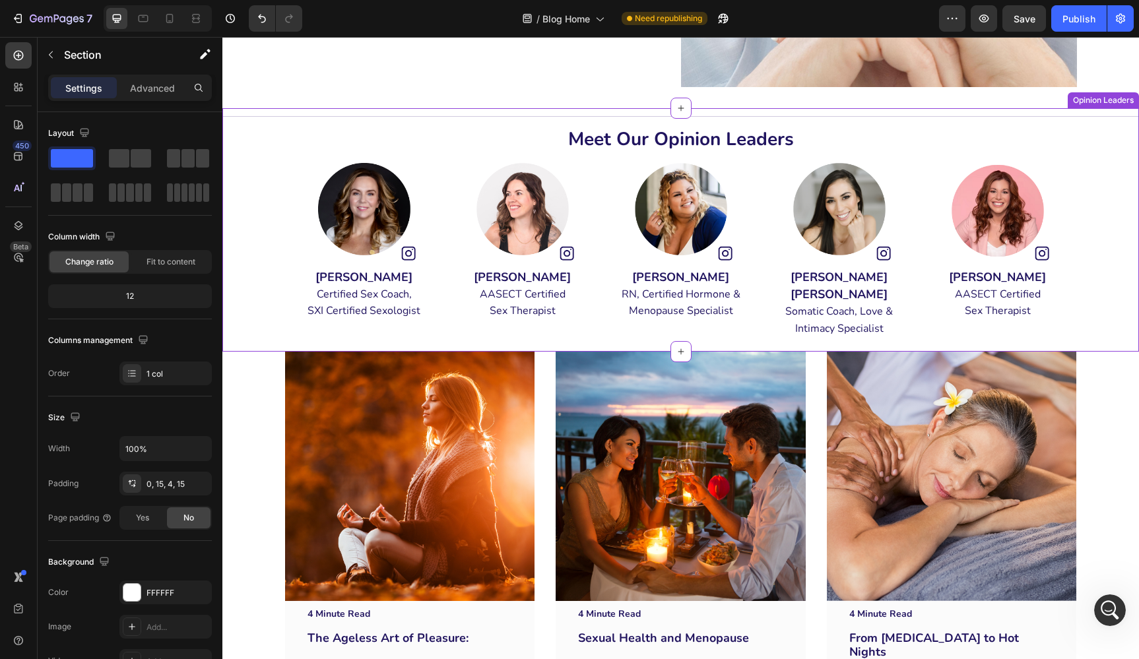
scroll to position [395, 0]
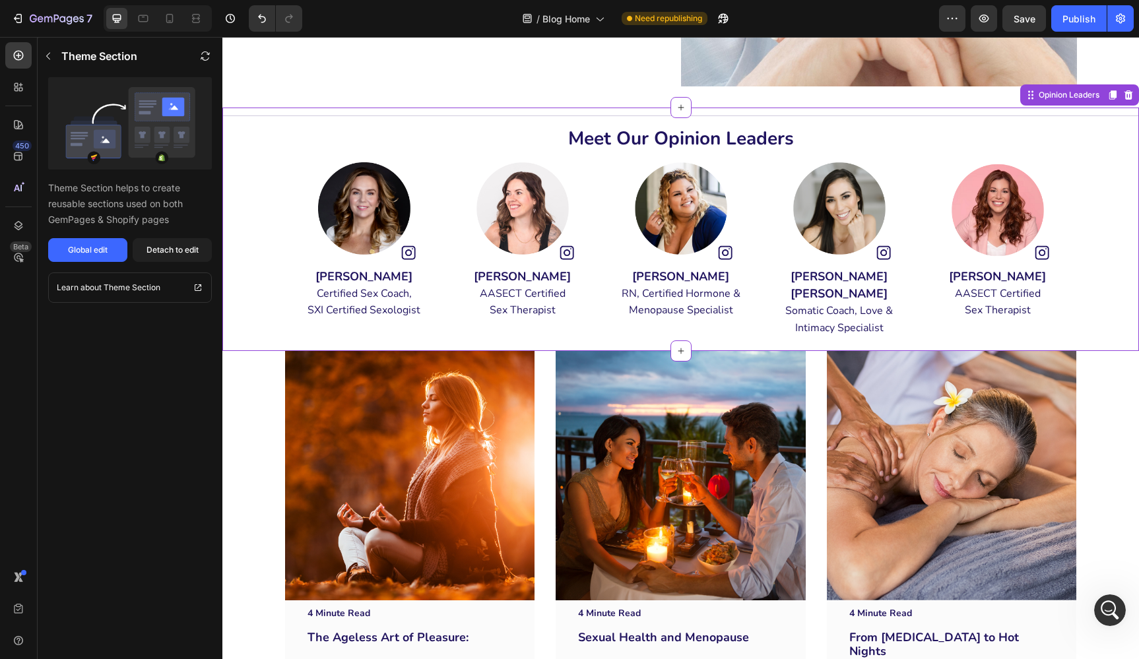
click at [364, 209] on img at bounding box center [364, 208] width 111 height 111
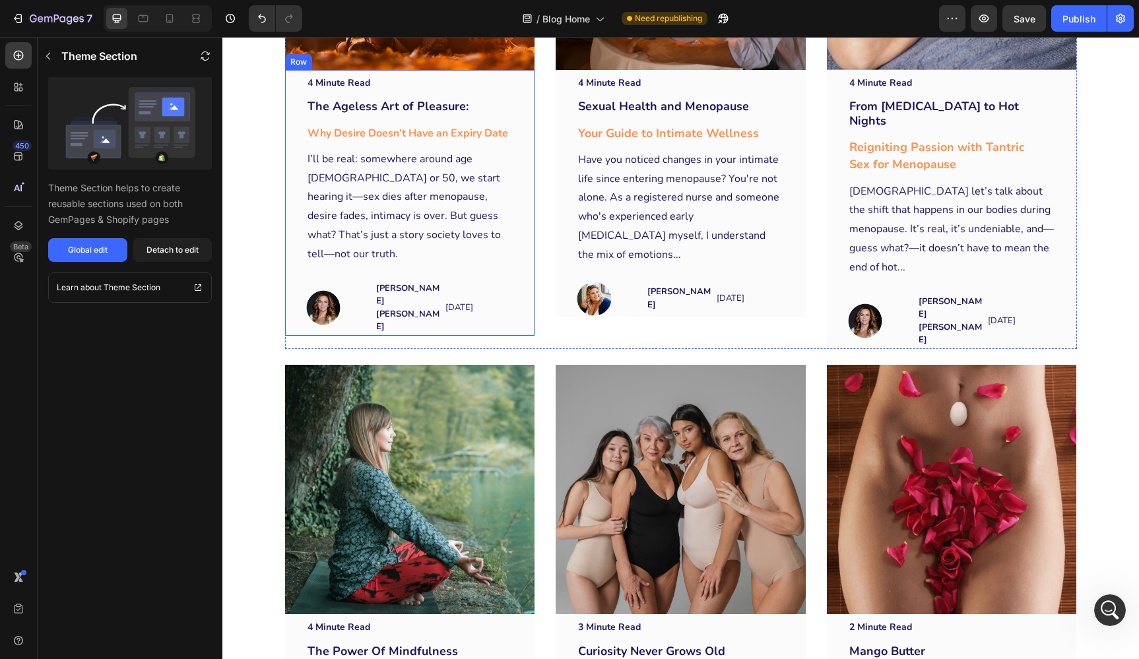
scroll to position [920, 0]
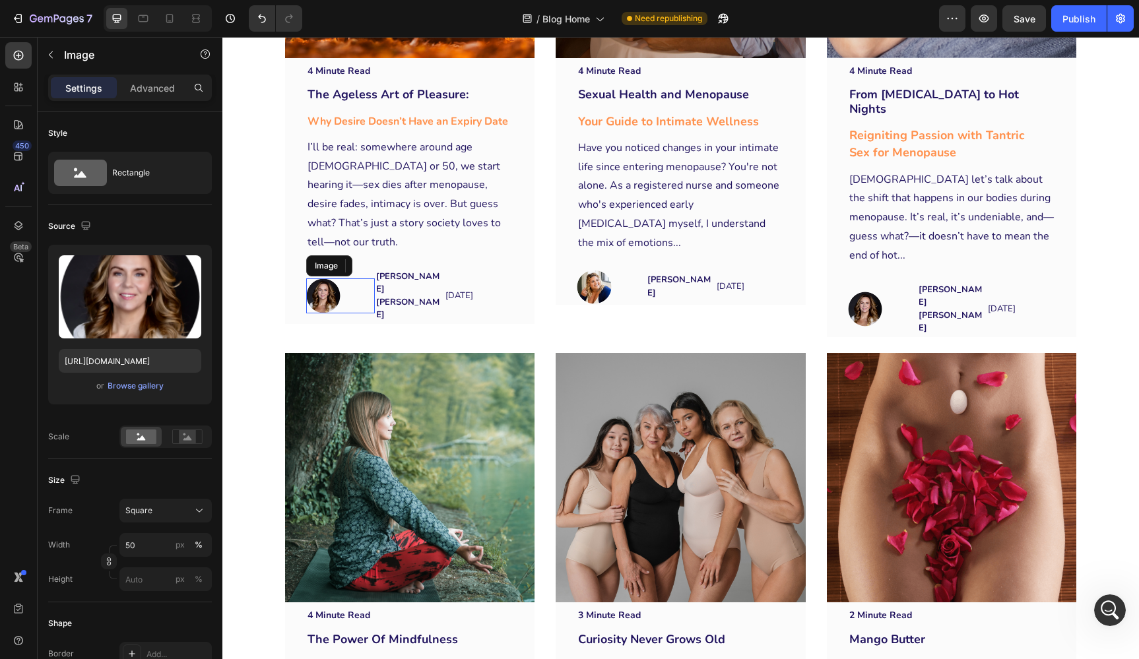
click at [323, 279] on img at bounding box center [323, 296] width 34 height 34
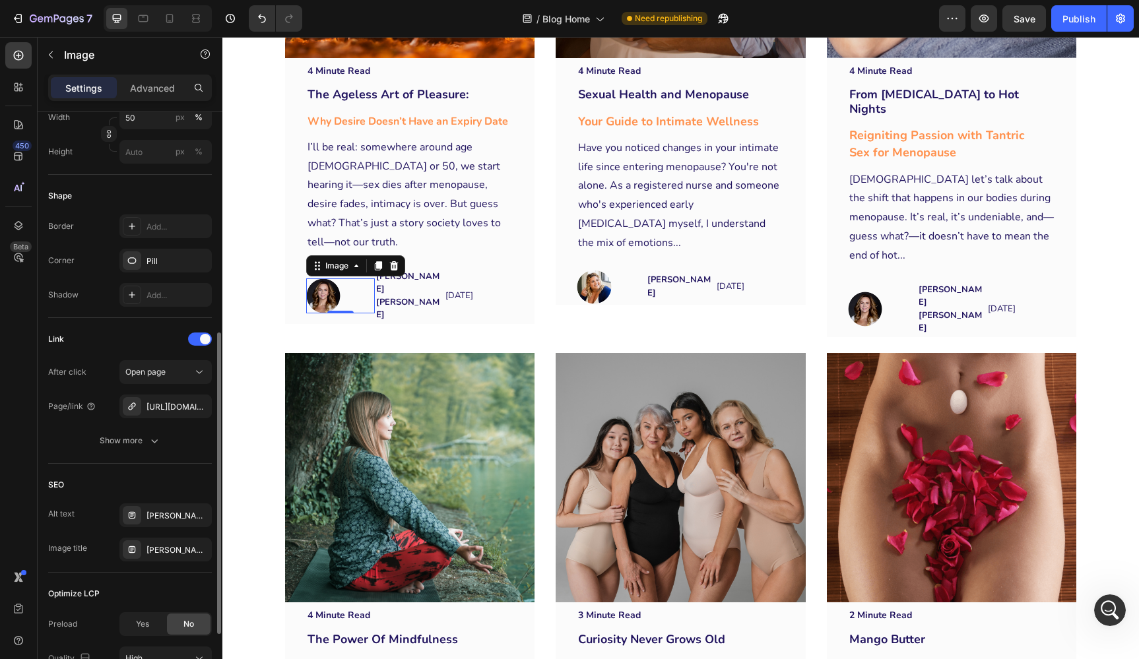
scroll to position [429, 0]
click at [199, 403] on icon "button" at bounding box center [198, 405] width 11 height 11
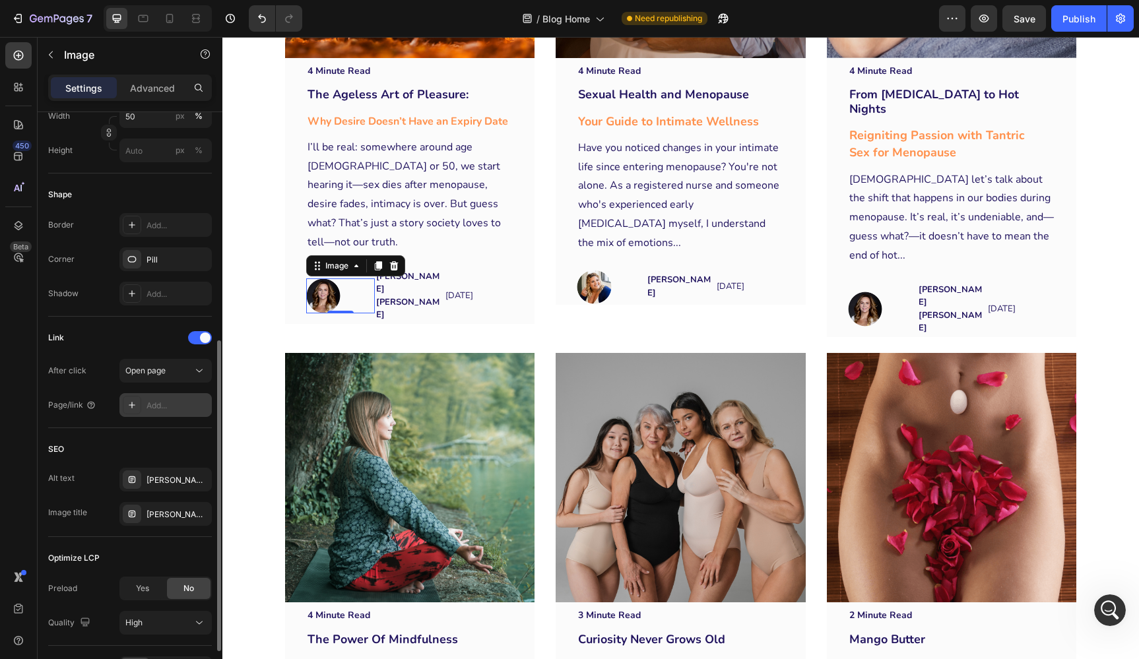
click at [170, 402] on div "Add..." at bounding box center [178, 406] width 62 height 12
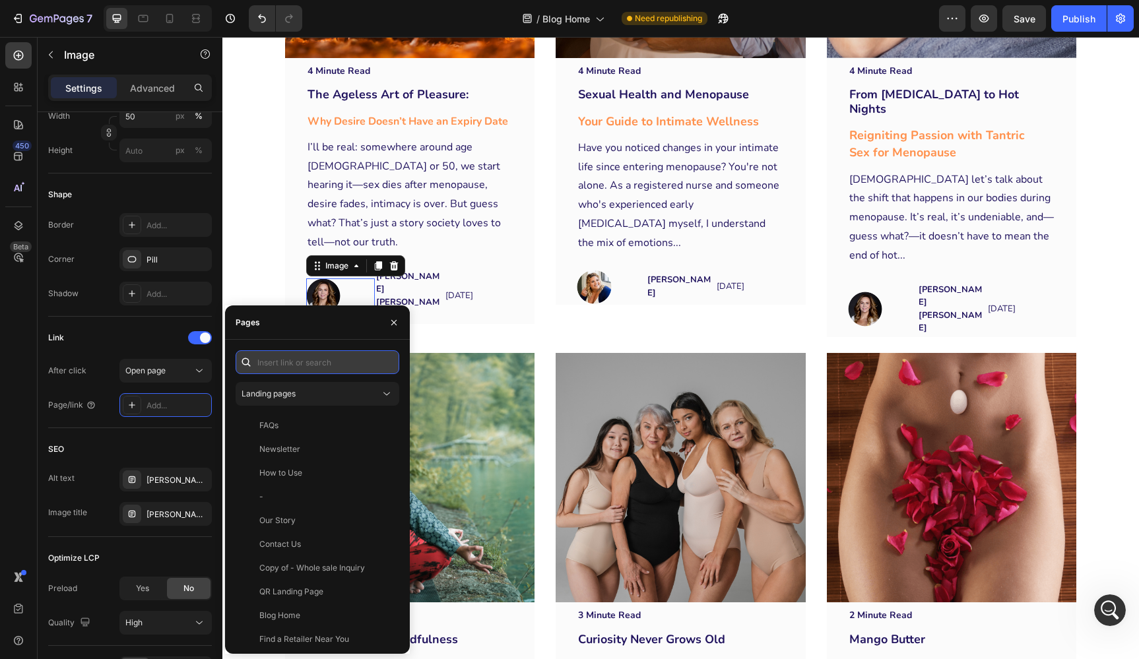
click at [287, 359] on input "text" at bounding box center [318, 362] width 164 height 24
paste input "[URL][DOMAIN_NAME]"
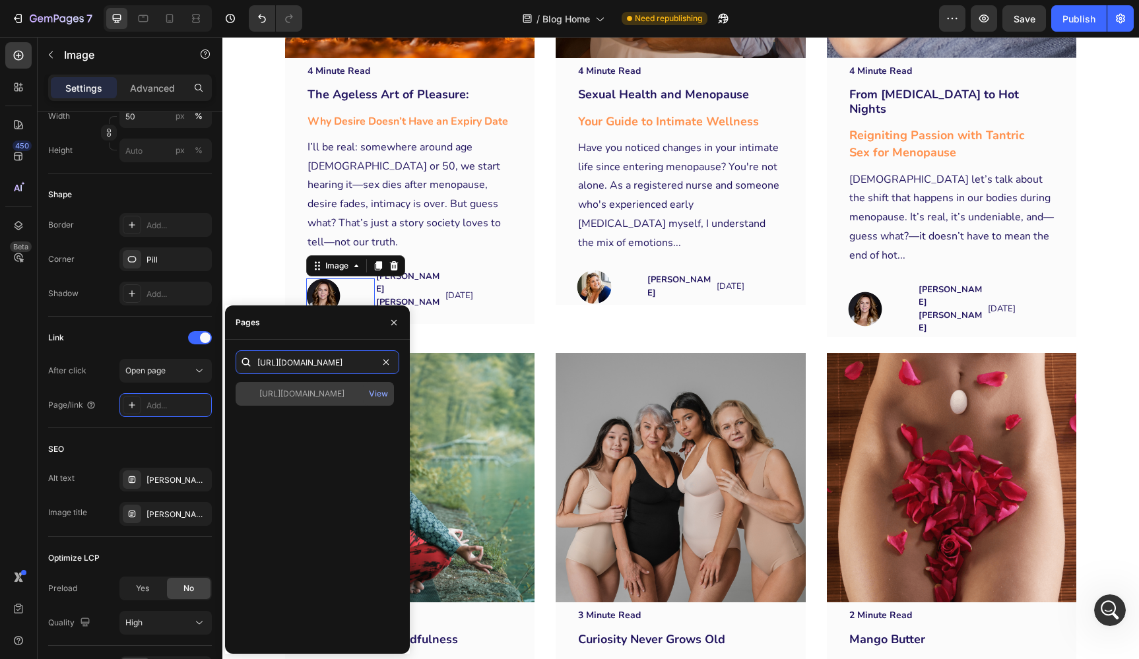
type input "[URL][DOMAIN_NAME]"
click at [318, 395] on div "[URL][DOMAIN_NAME]" at bounding box center [301, 394] width 85 height 12
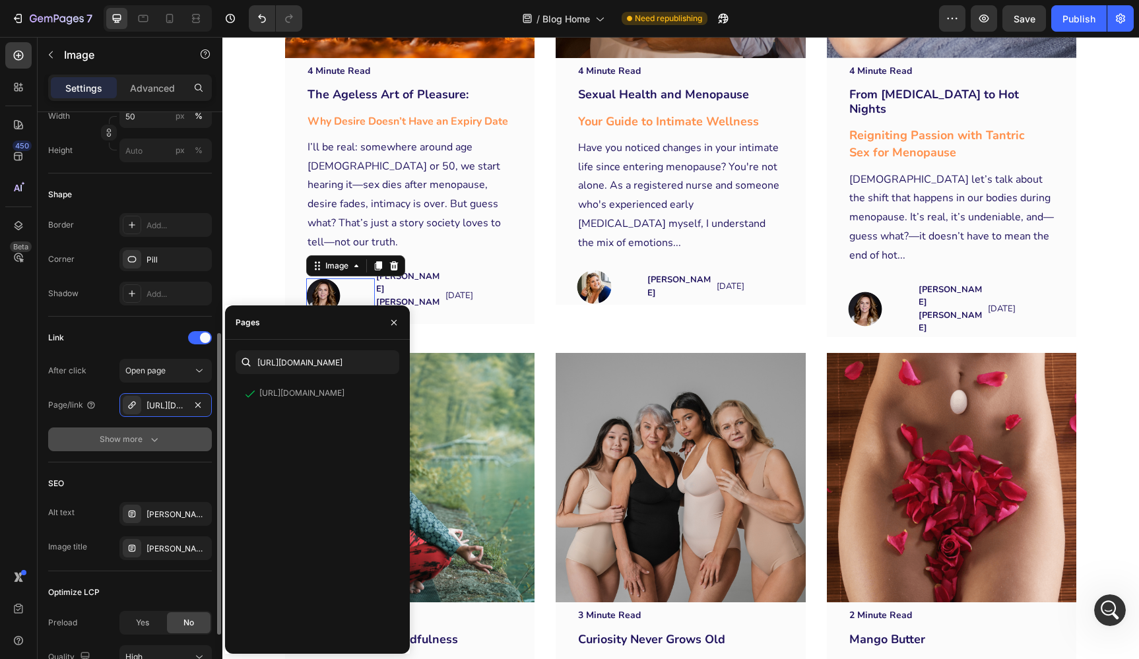
click at [128, 438] on div "Show more" at bounding box center [130, 439] width 61 height 13
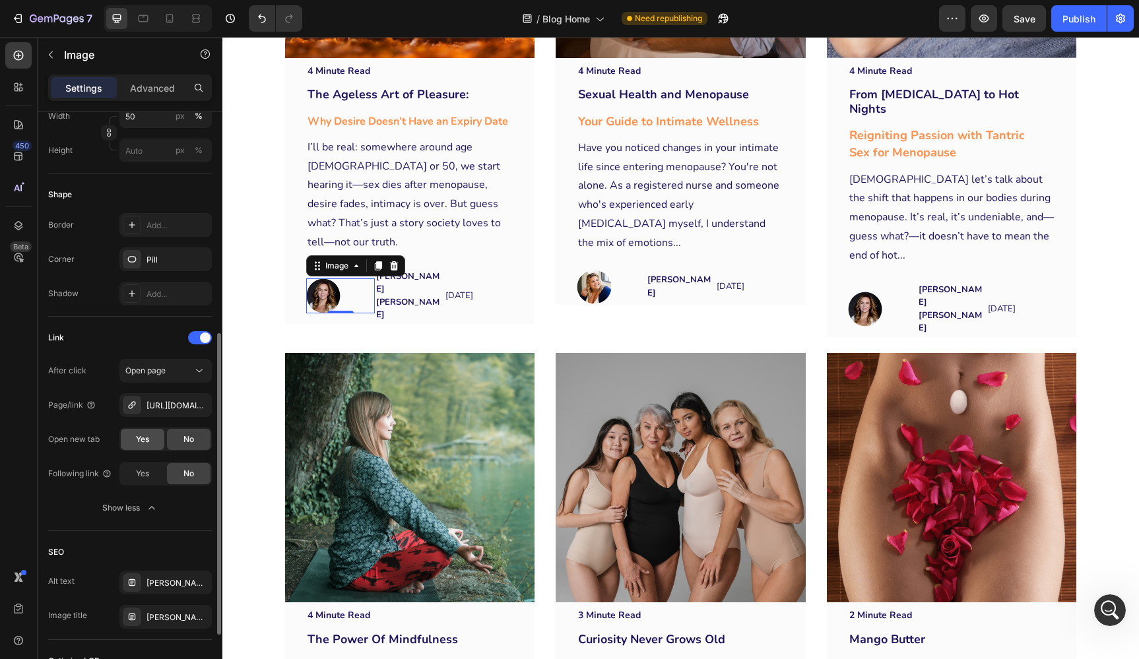
click at [146, 437] on span "Yes" at bounding box center [142, 440] width 13 height 12
click at [869, 292] on img at bounding box center [865, 309] width 34 height 34
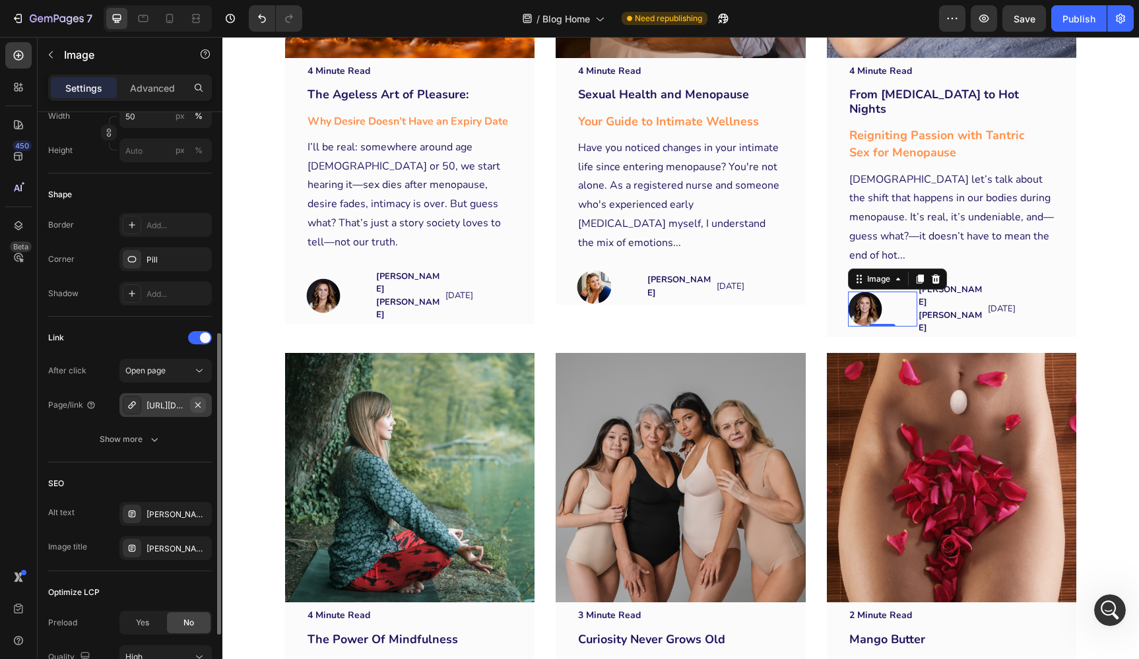
click at [199, 404] on icon "button" at bounding box center [197, 404] width 5 height 5
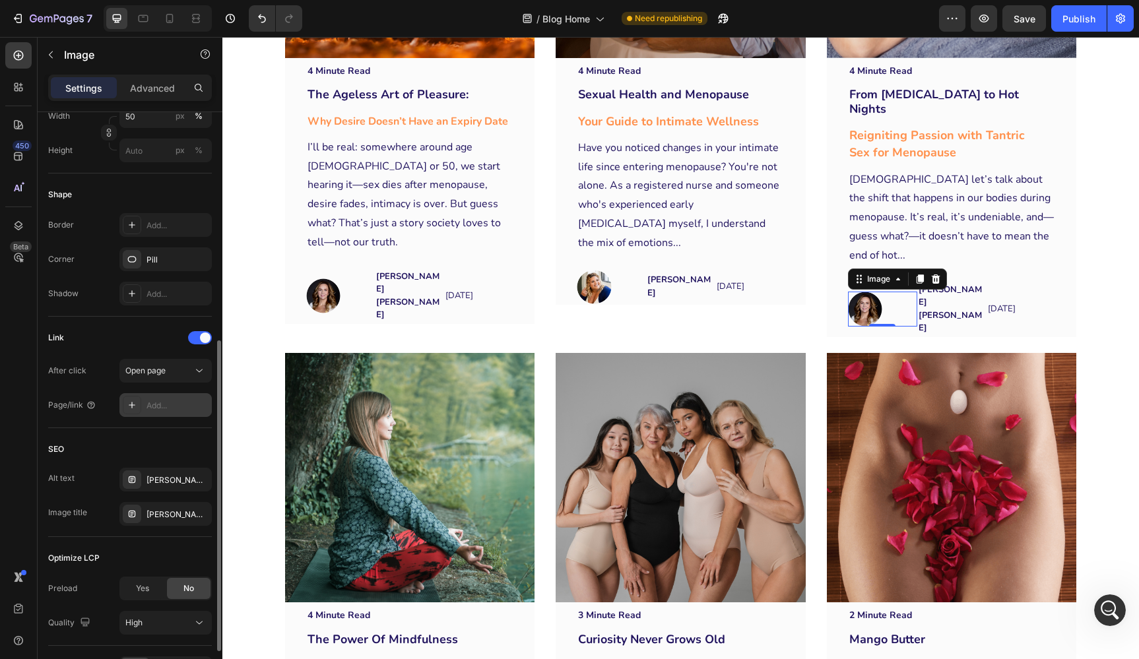
click at [164, 404] on div "Add..." at bounding box center [178, 406] width 62 height 12
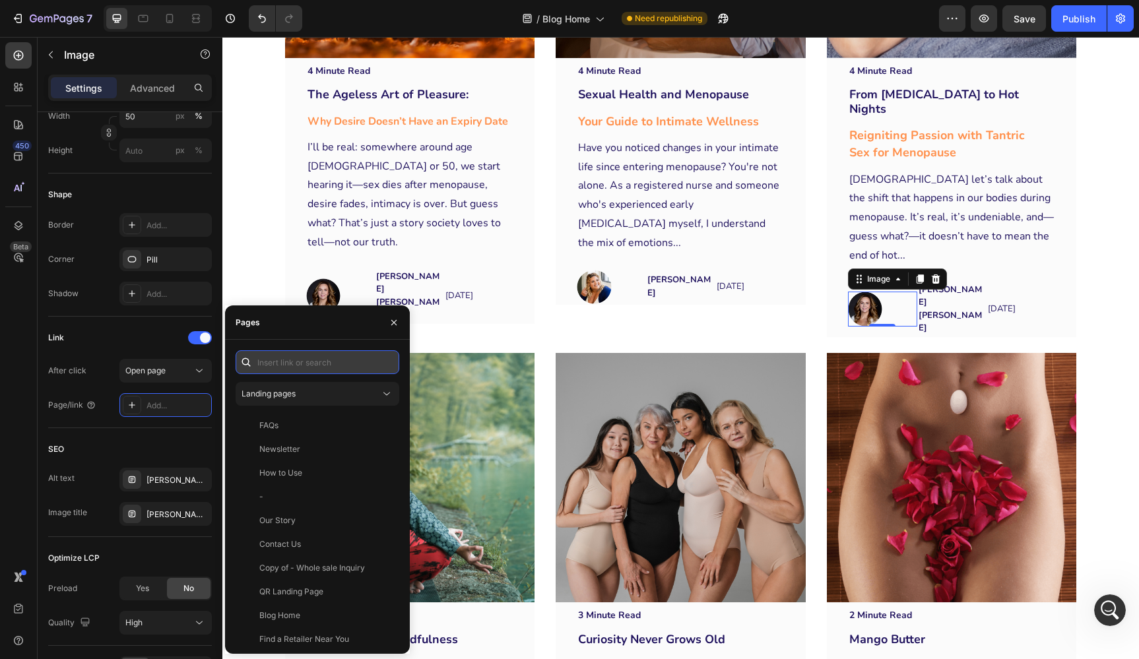
click at [297, 364] on input "text" at bounding box center [318, 362] width 164 height 24
paste input "[URL][DOMAIN_NAME]"
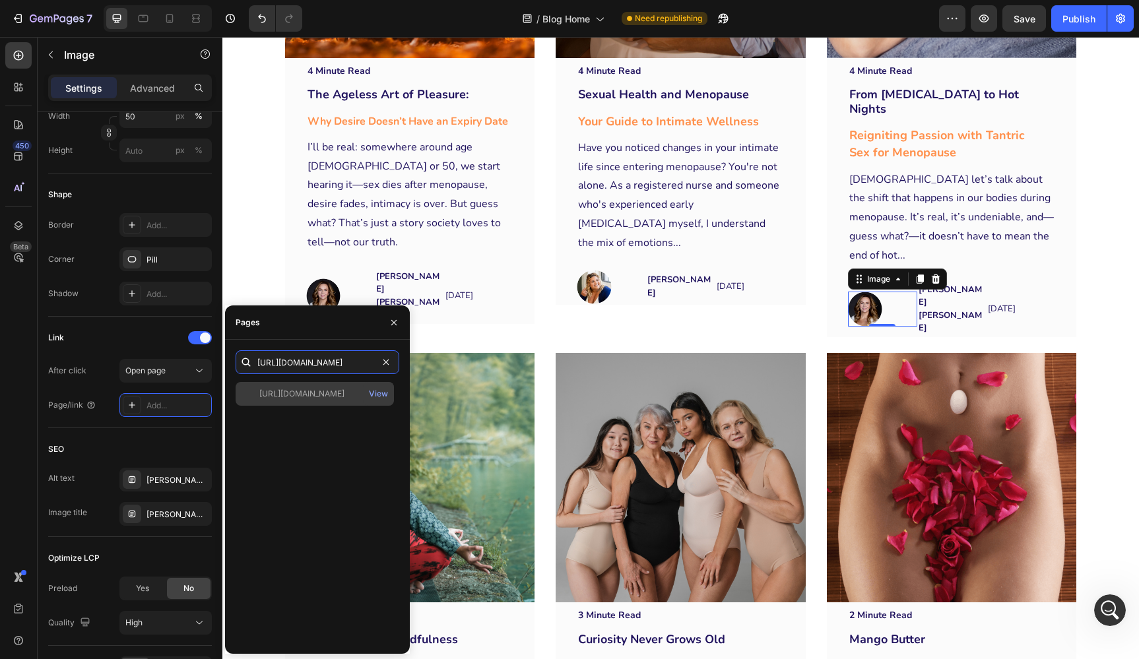
type input "[URL][DOMAIN_NAME]"
click at [312, 391] on div "[URL][DOMAIN_NAME]" at bounding box center [301, 394] width 85 height 12
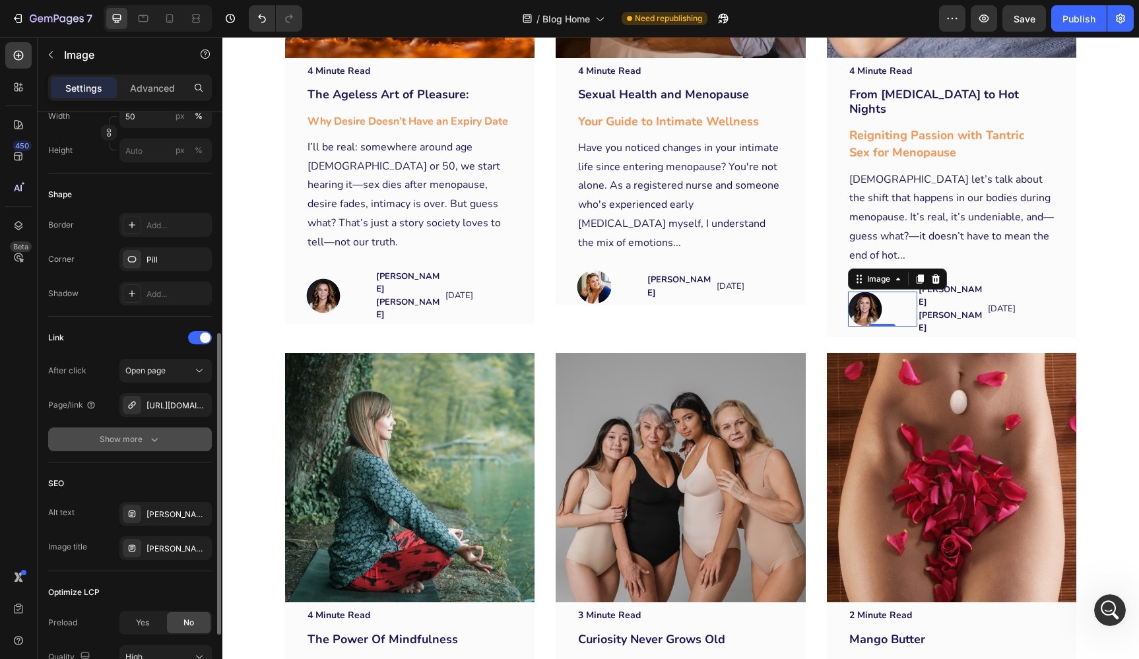
click at [114, 436] on div "Show more" at bounding box center [130, 439] width 61 height 13
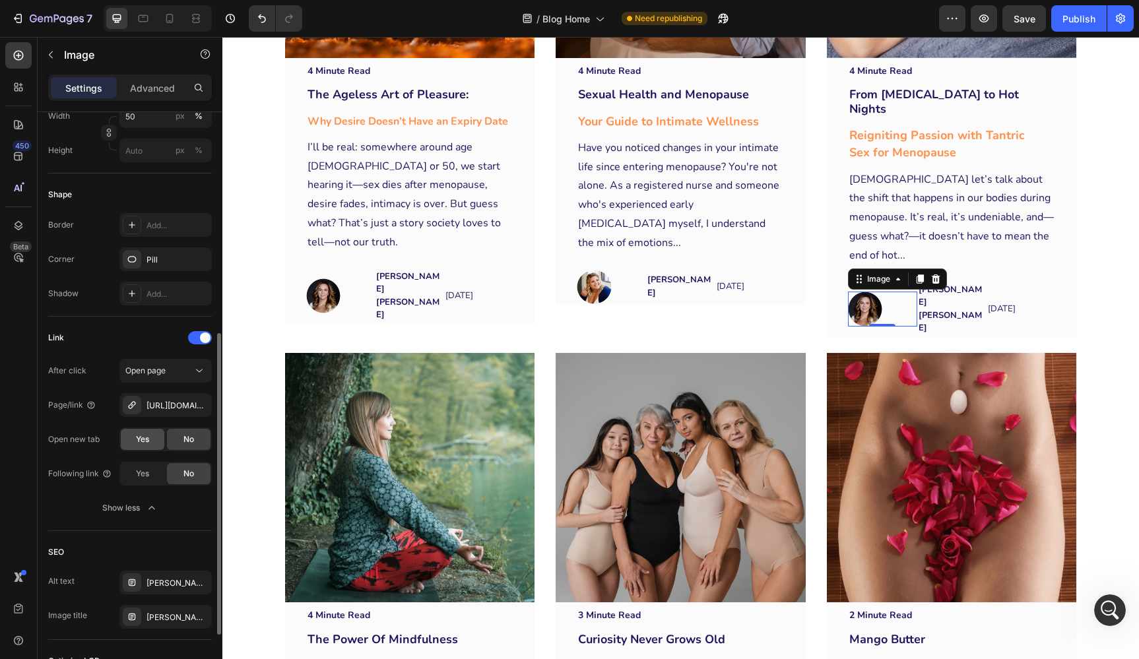
click at [144, 441] on span "Yes" at bounding box center [142, 440] width 13 height 12
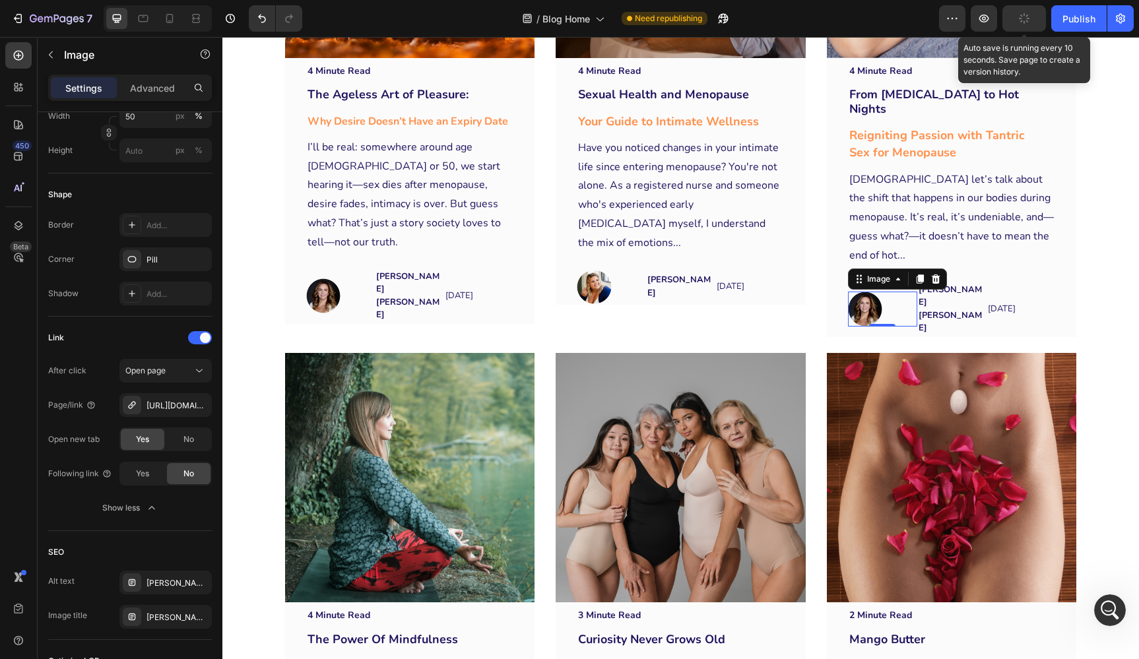
click at [1027, 15] on icon "button" at bounding box center [1024, 18] width 15 height 15
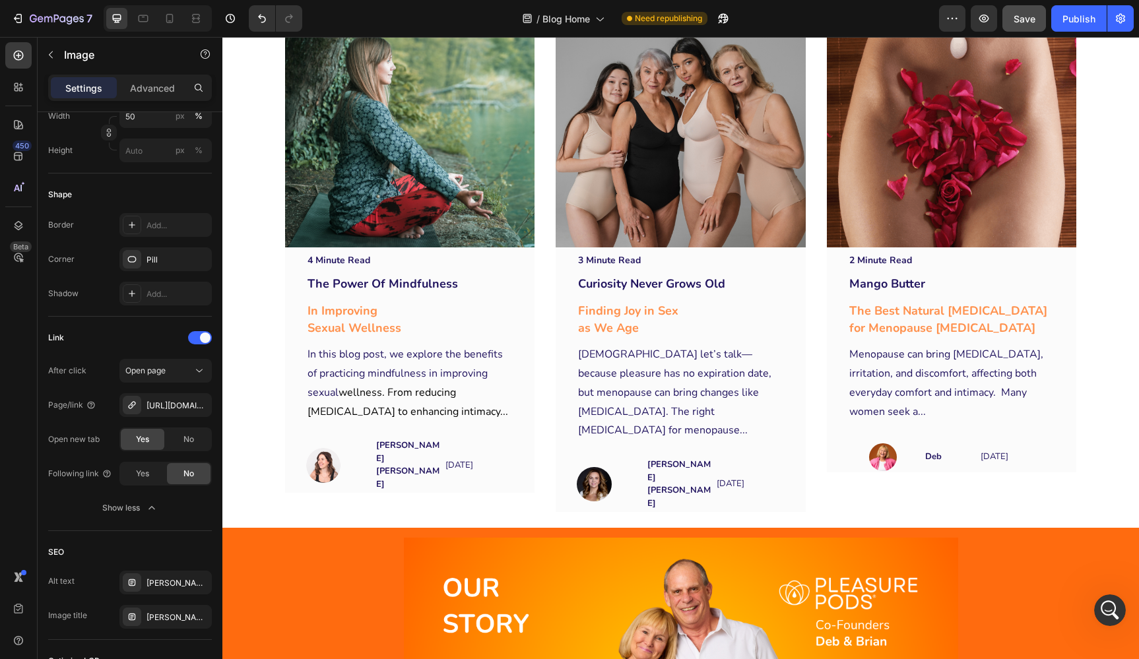
scroll to position [1226, 0]
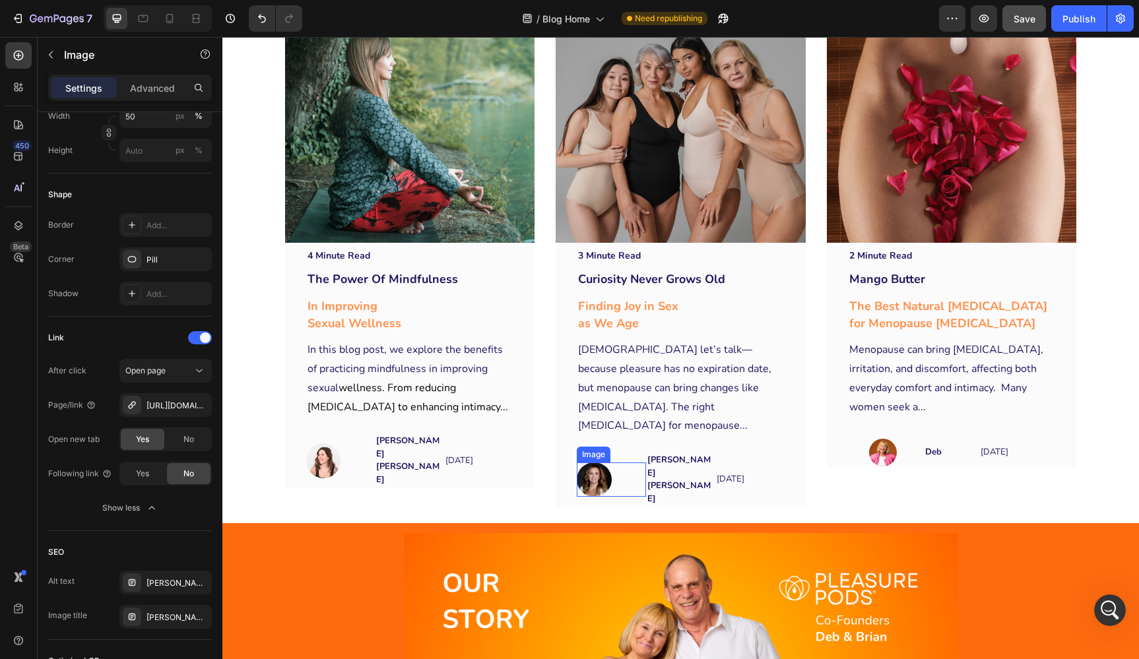
click at [595, 463] on img at bounding box center [594, 480] width 34 height 34
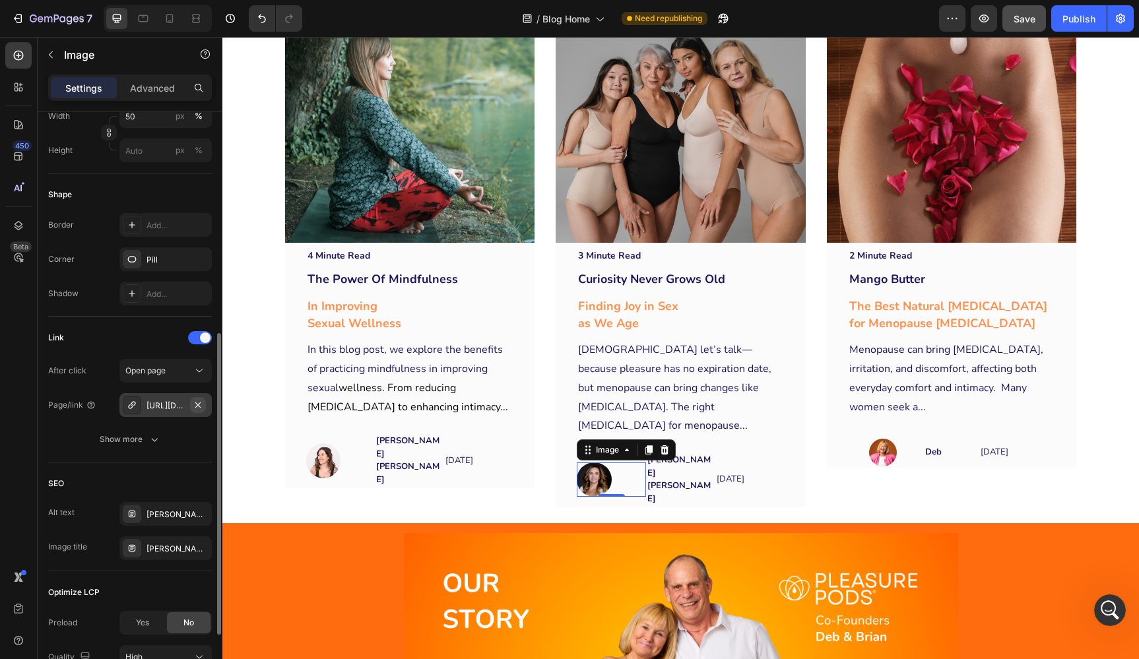
click at [196, 405] on icon "button" at bounding box center [198, 405] width 11 height 11
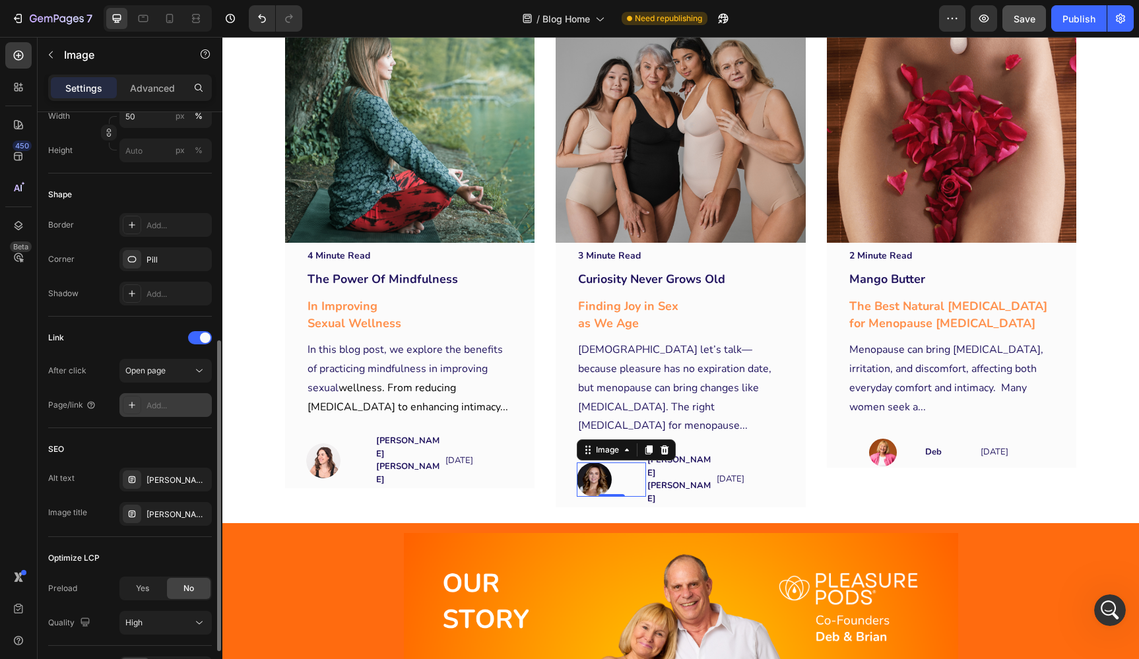
click at [172, 407] on div "Add..." at bounding box center [178, 406] width 62 height 12
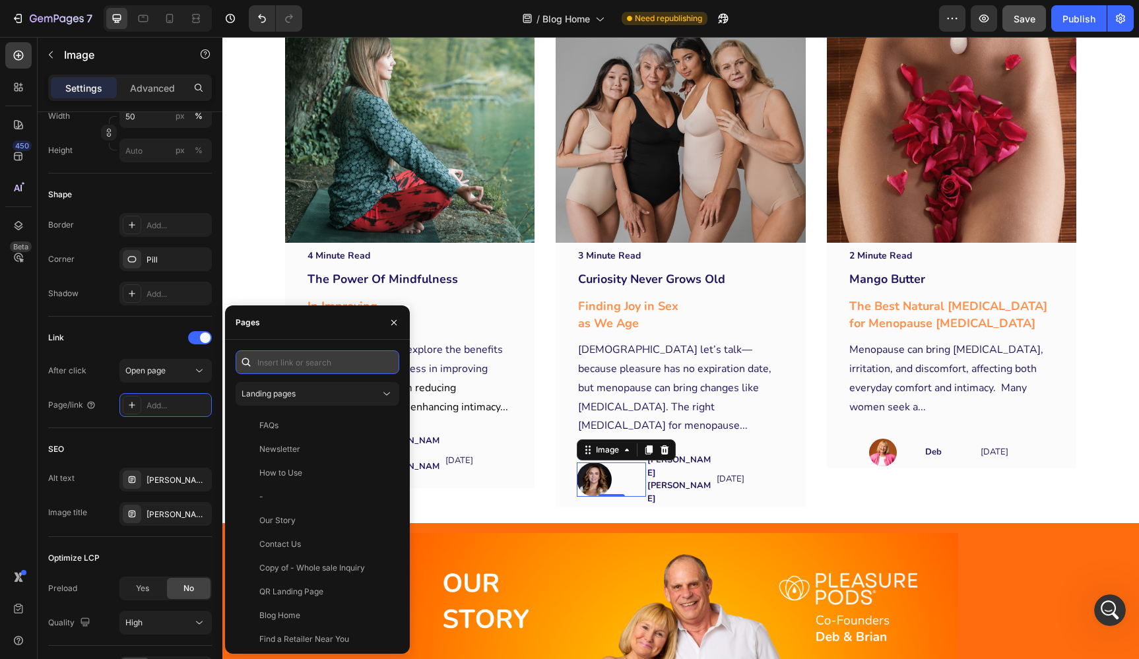
click at [279, 366] on input "text" at bounding box center [318, 362] width 164 height 24
paste input "[URL][DOMAIN_NAME]"
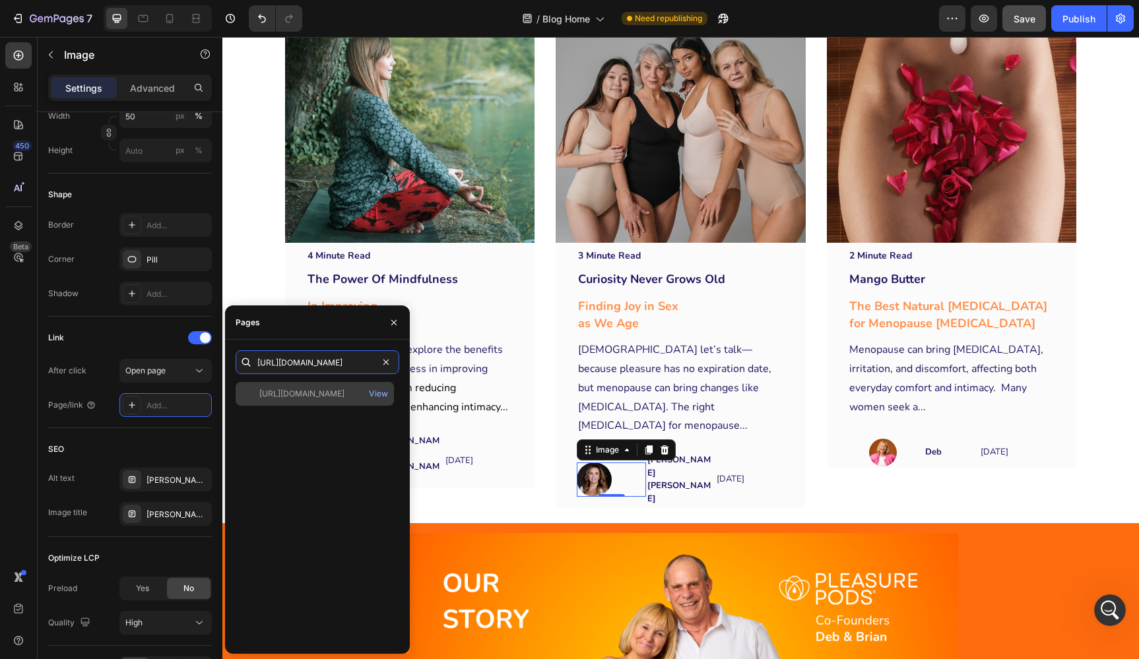
type input "[URL][DOMAIN_NAME]"
click at [309, 389] on div "[URL][DOMAIN_NAME]" at bounding box center [301, 394] width 85 height 12
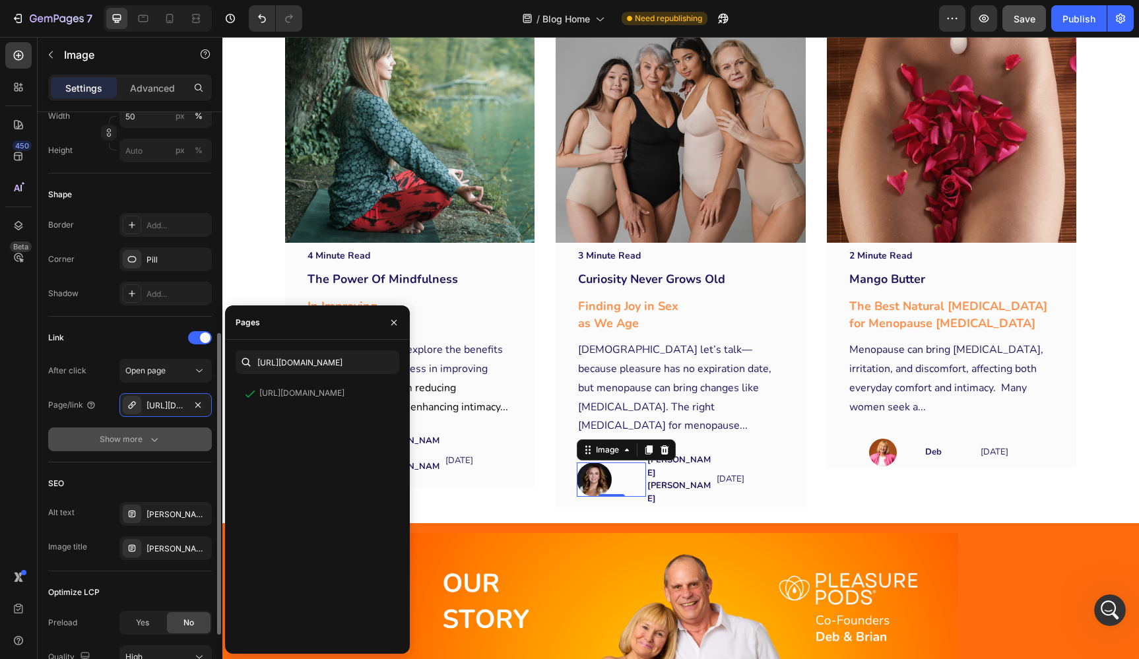
click at [148, 436] on icon "button" at bounding box center [154, 439] width 13 height 13
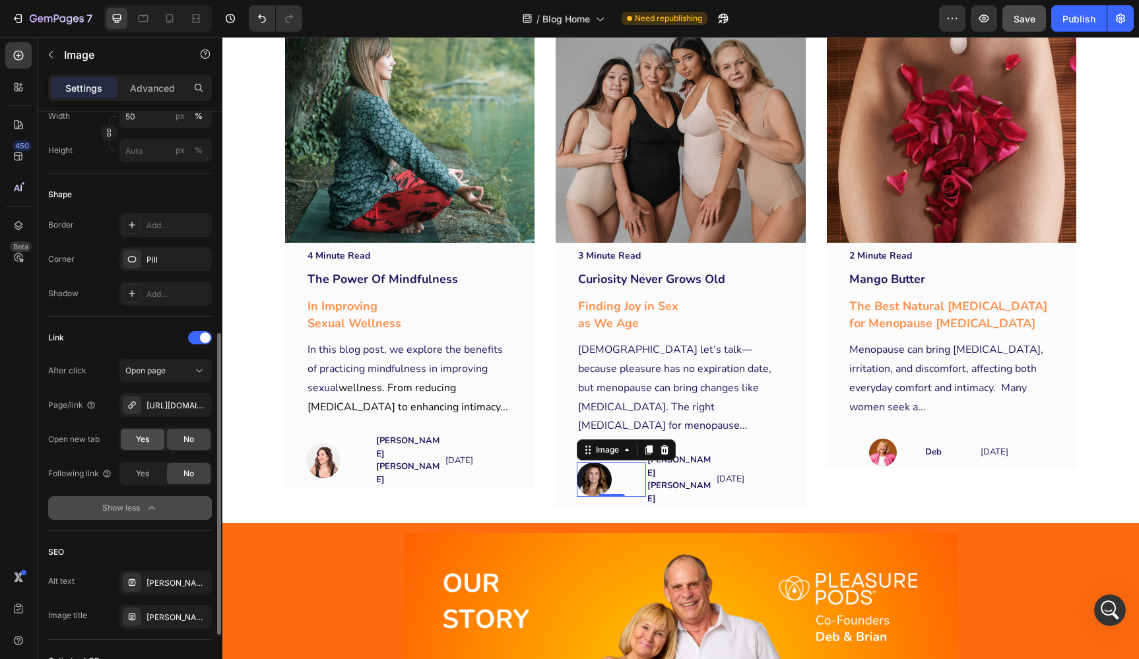
click at [144, 438] on span "Yes" at bounding box center [142, 440] width 13 height 12
click at [883, 447] on img at bounding box center [883, 453] width 28 height 28
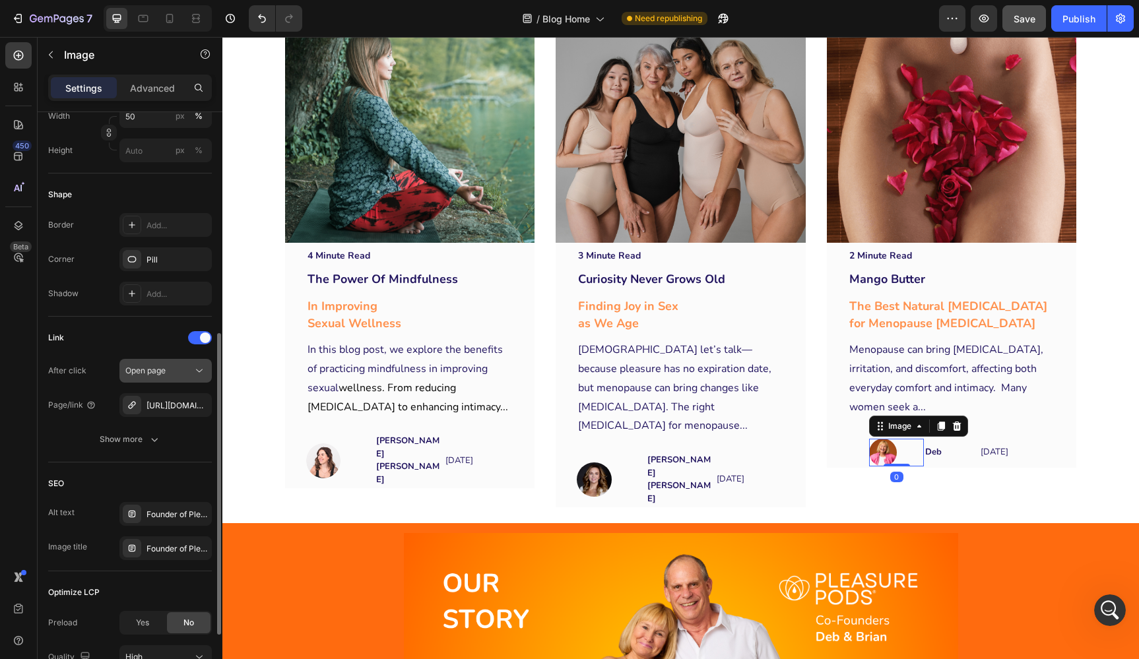
scroll to position [428, 0]
click at [197, 404] on icon "button" at bounding box center [197, 405] width 5 height 5
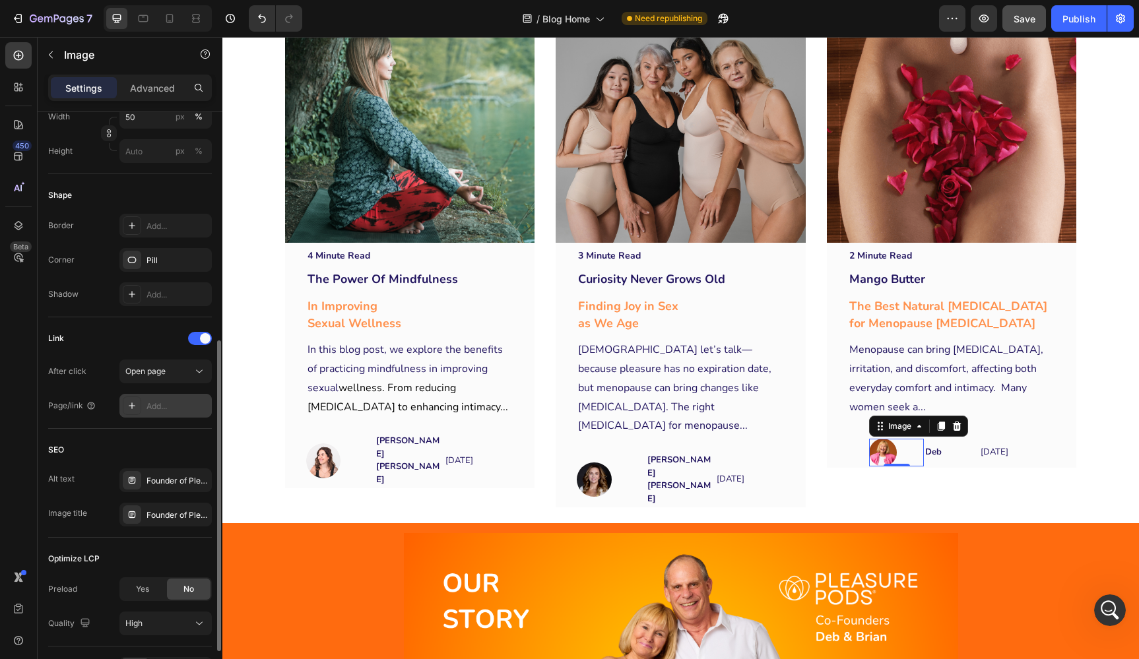
click at [163, 405] on div "Add..." at bounding box center [178, 407] width 62 height 12
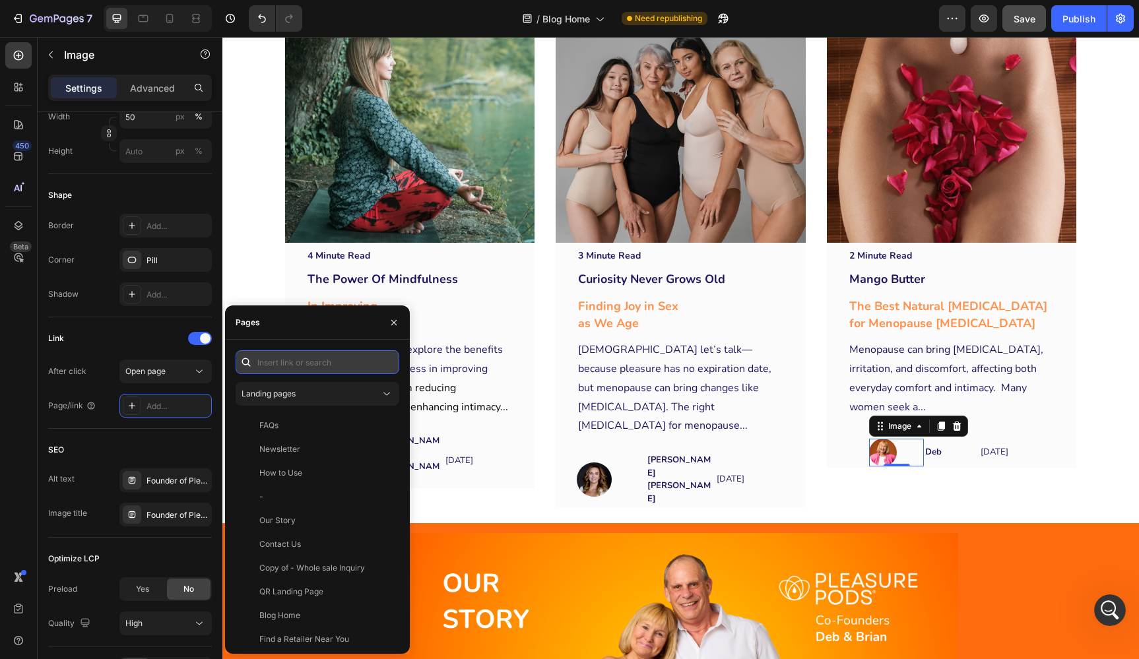
click at [263, 360] on input "text" at bounding box center [318, 362] width 164 height 24
paste input "https://www.instagram.com/thepleasurepods/"
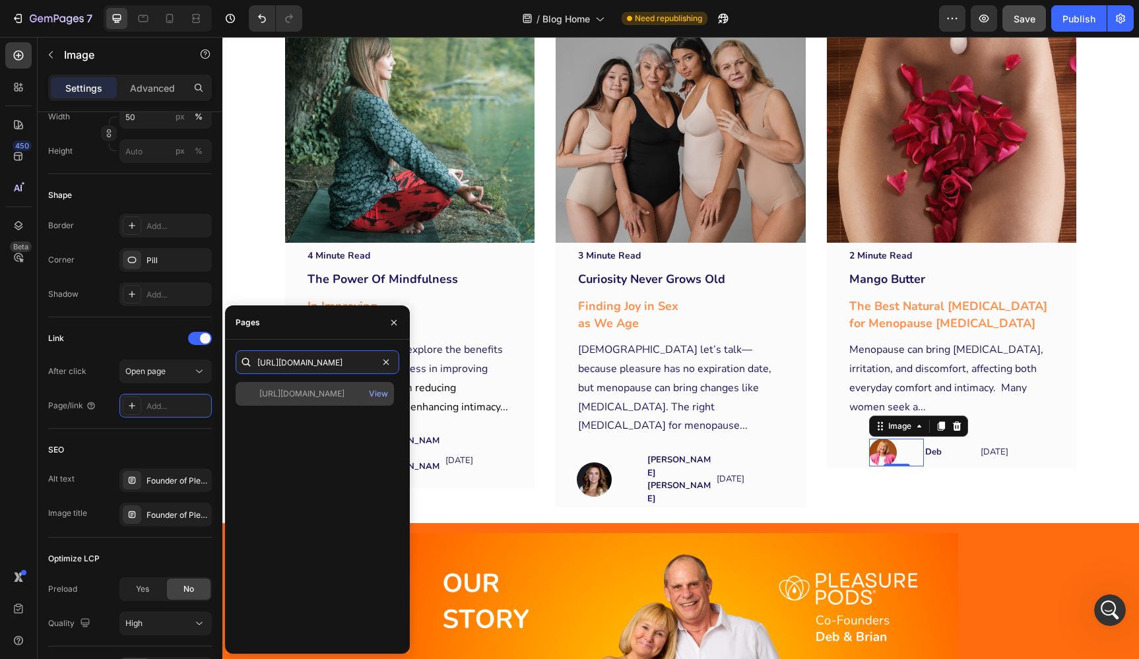
type input "https://www.instagram.com/thepleasurepods/"
click at [311, 393] on div "https://www.instagram.com/thepleasurepods/" at bounding box center [301, 394] width 85 height 12
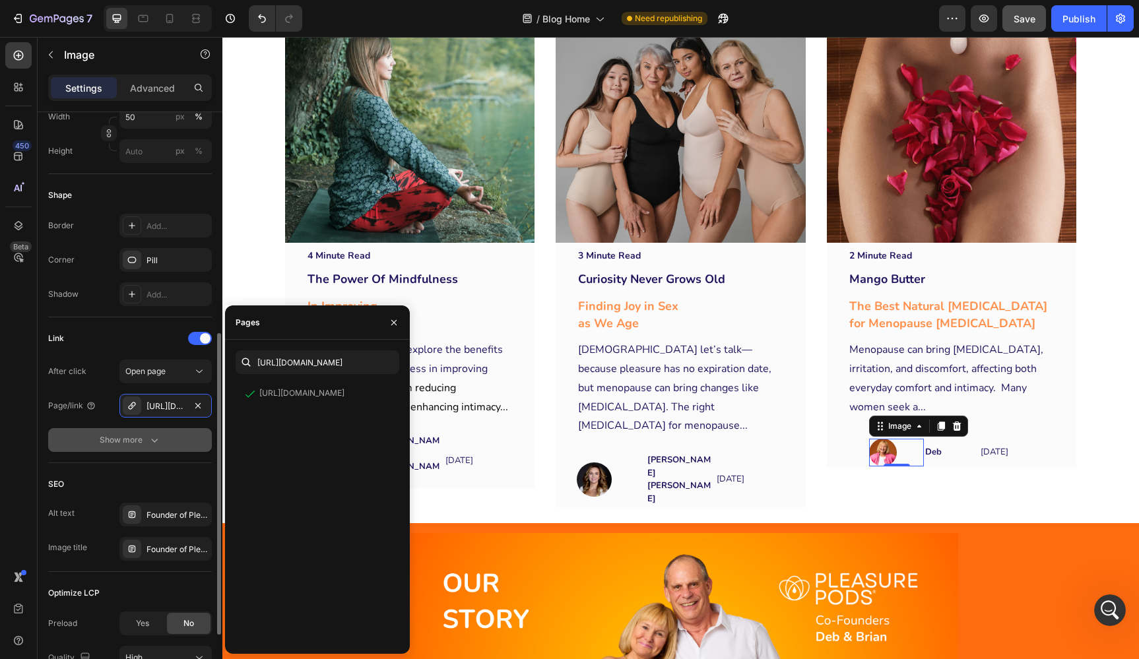
click at [155, 440] on icon "button" at bounding box center [154, 440] width 13 height 13
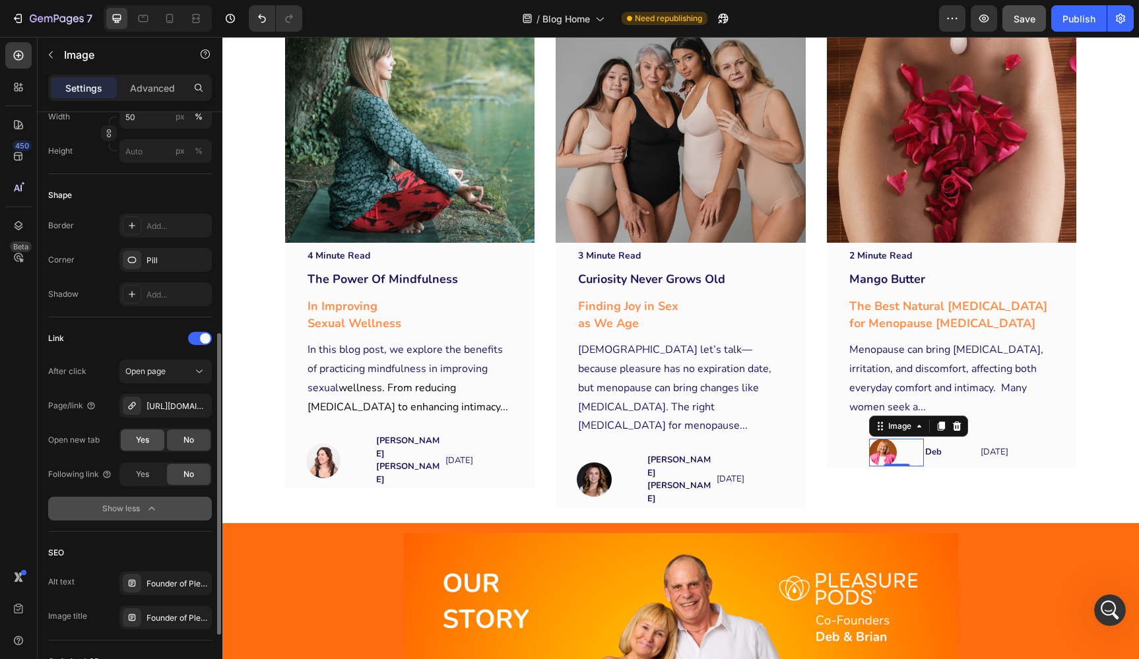
click at [148, 439] on span "Yes" at bounding box center [142, 440] width 13 height 12
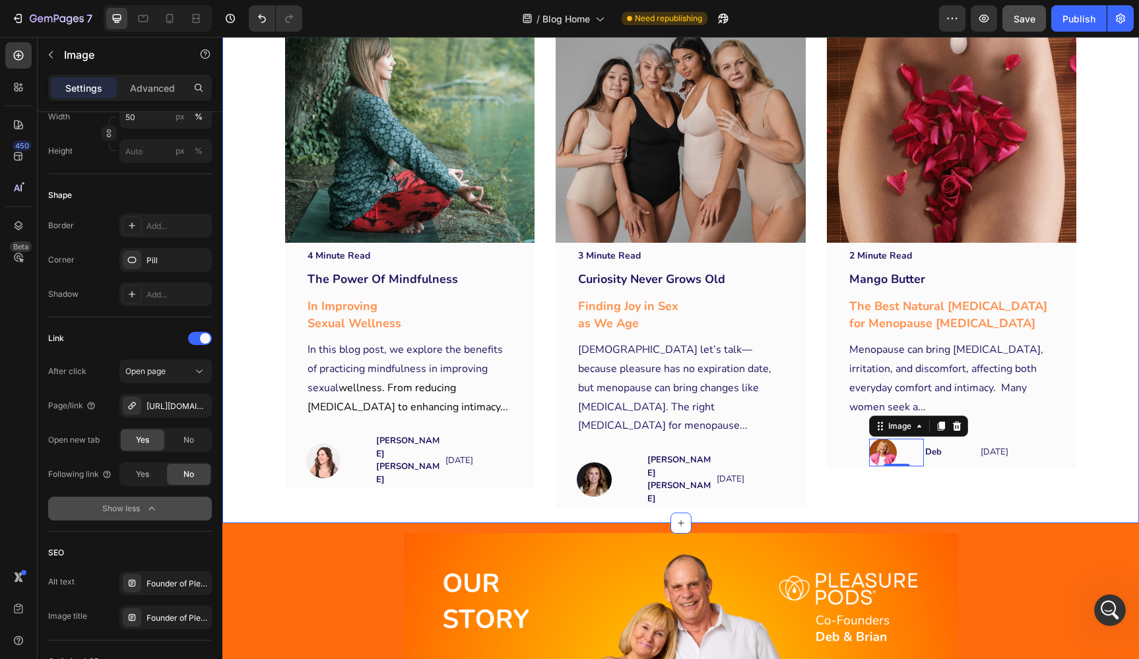
click at [257, 436] on div "Image 4 Minute Read Text block The Power Of Mindfulness Text block In Improving…" at bounding box center [680, 257] width 897 height 528
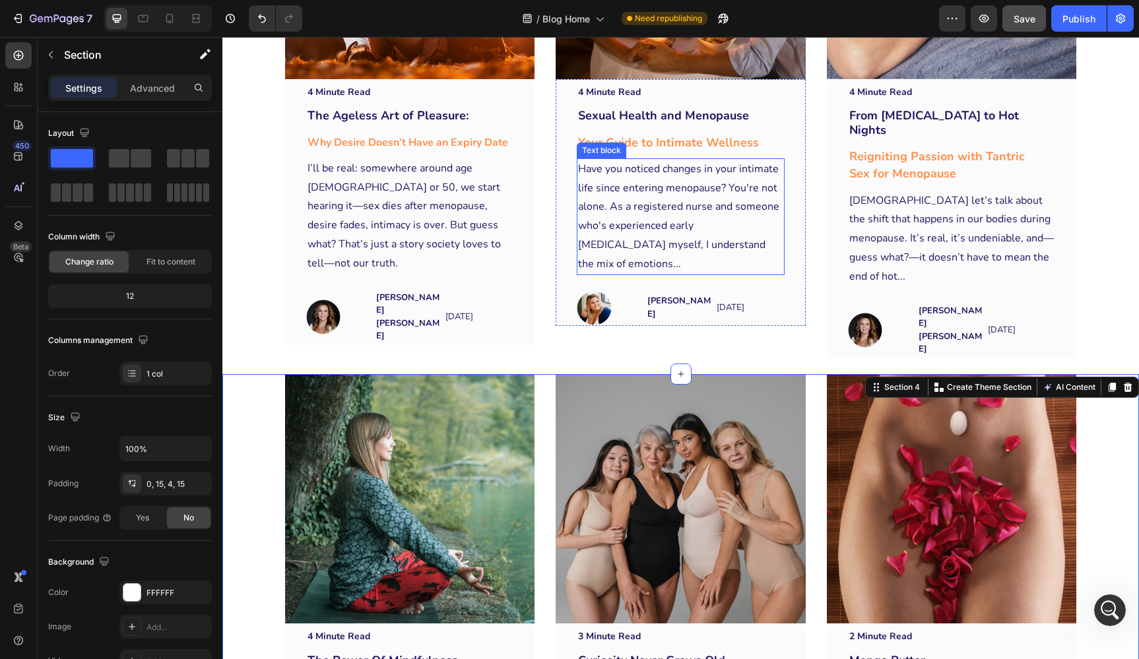
scroll to position [900, 0]
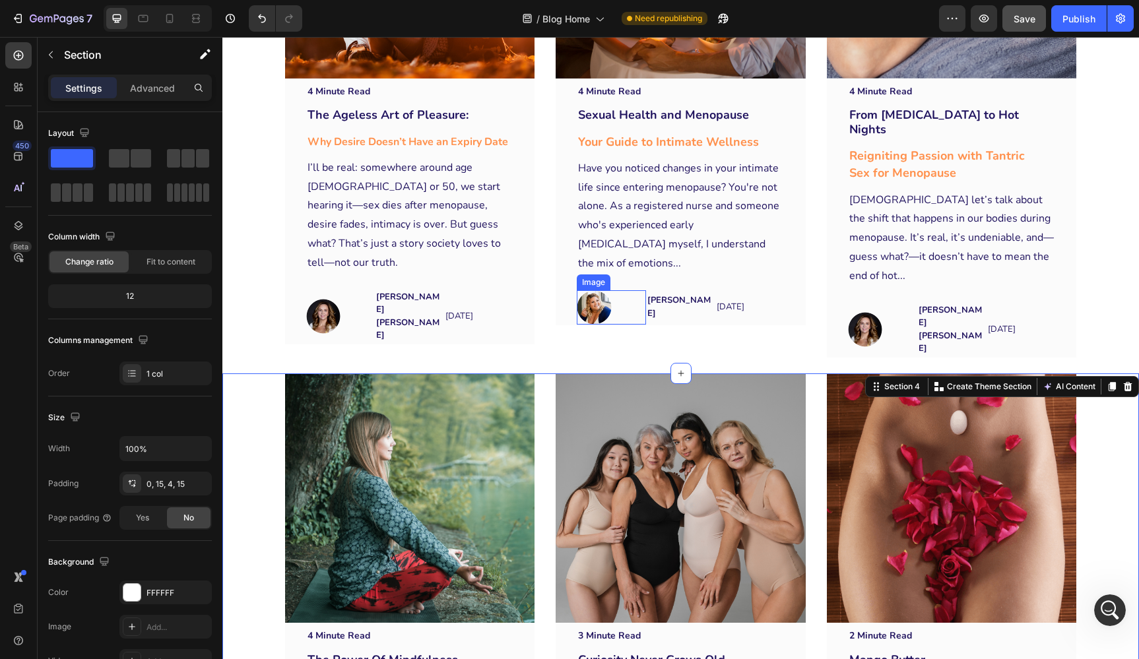
click at [599, 290] on img at bounding box center [594, 307] width 34 height 34
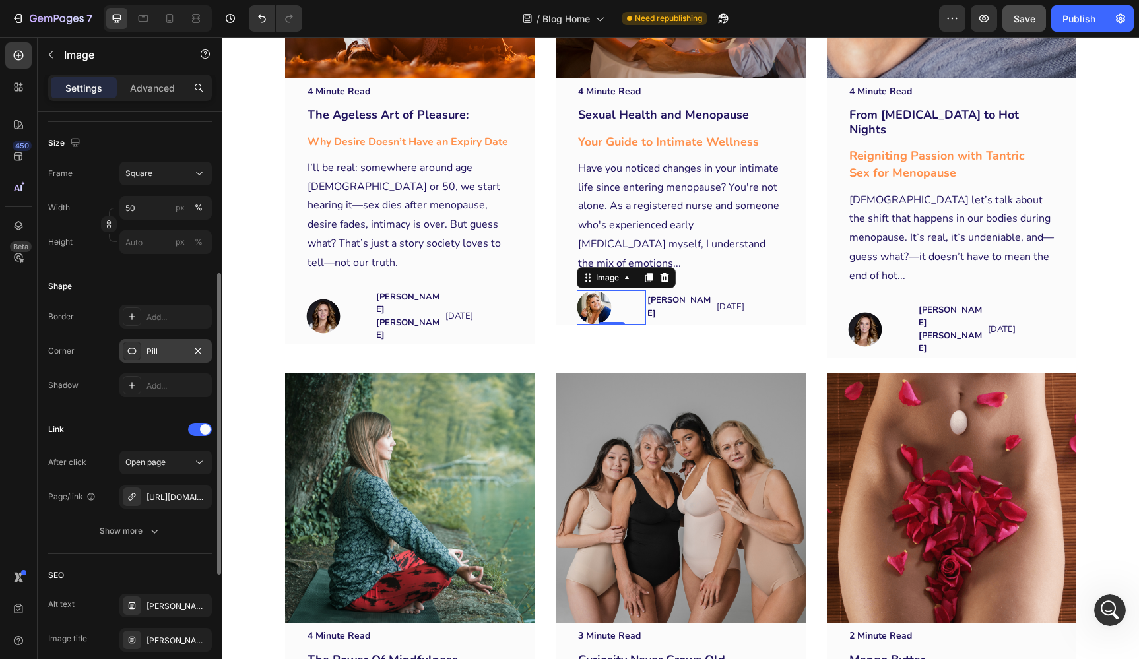
scroll to position [368, 0]
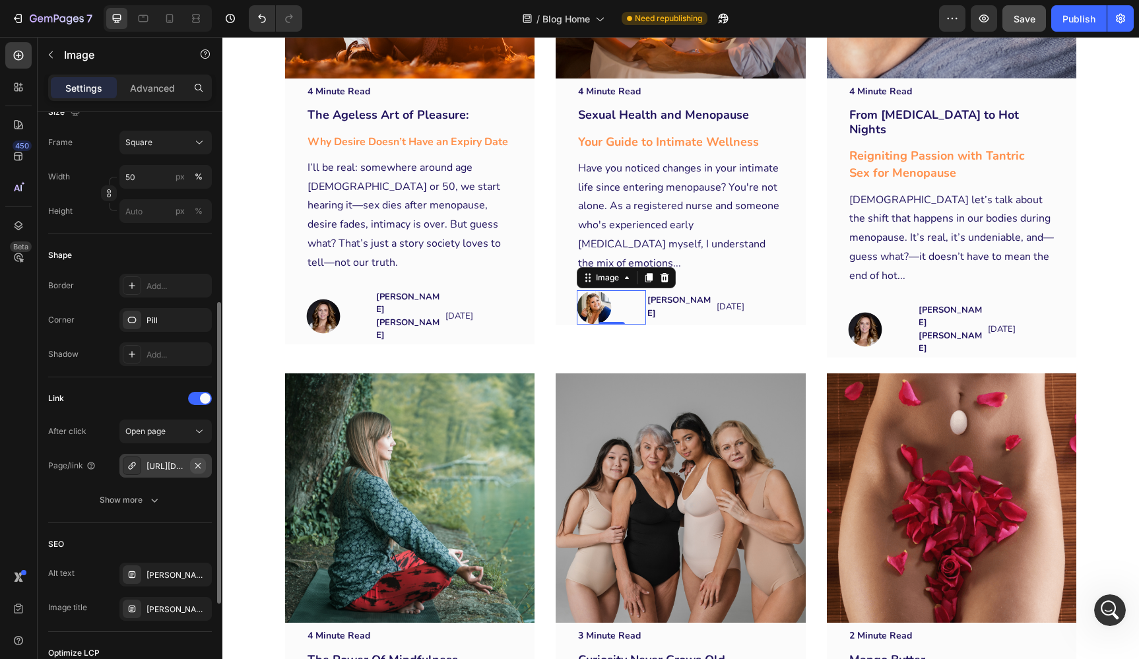
click at [199, 465] on icon "button" at bounding box center [197, 465] width 5 height 5
click at [177, 466] on div "Add..." at bounding box center [178, 467] width 62 height 12
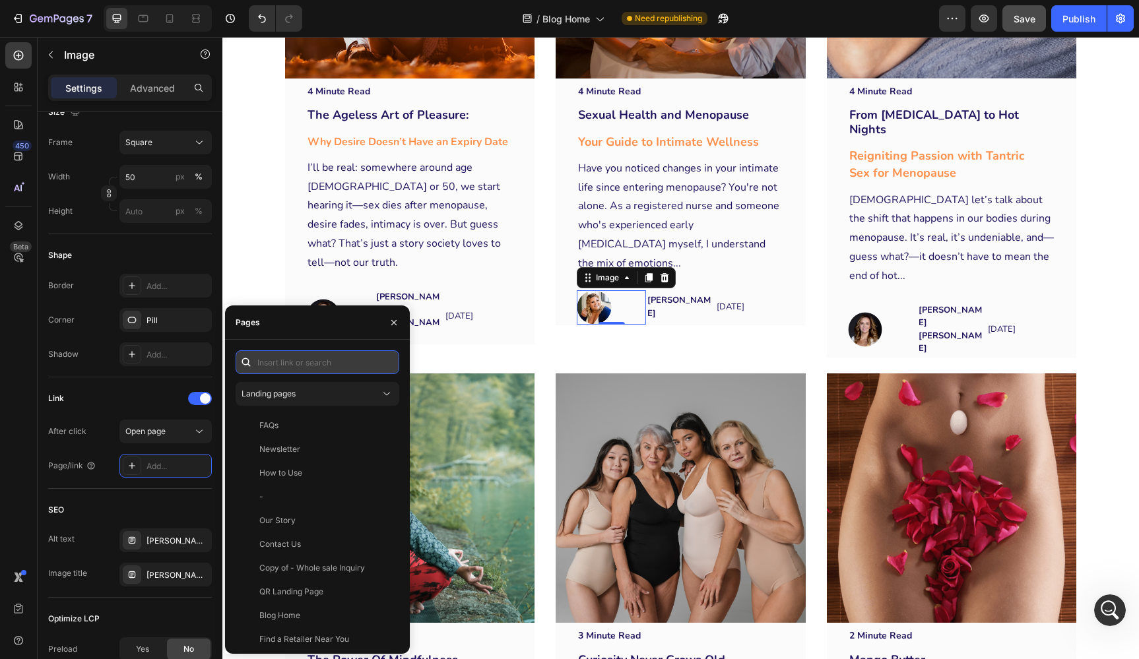
click at [304, 370] on input "text" at bounding box center [318, 362] width 164 height 24
paste input "https://www.instagram.com/menohealthnurse/"
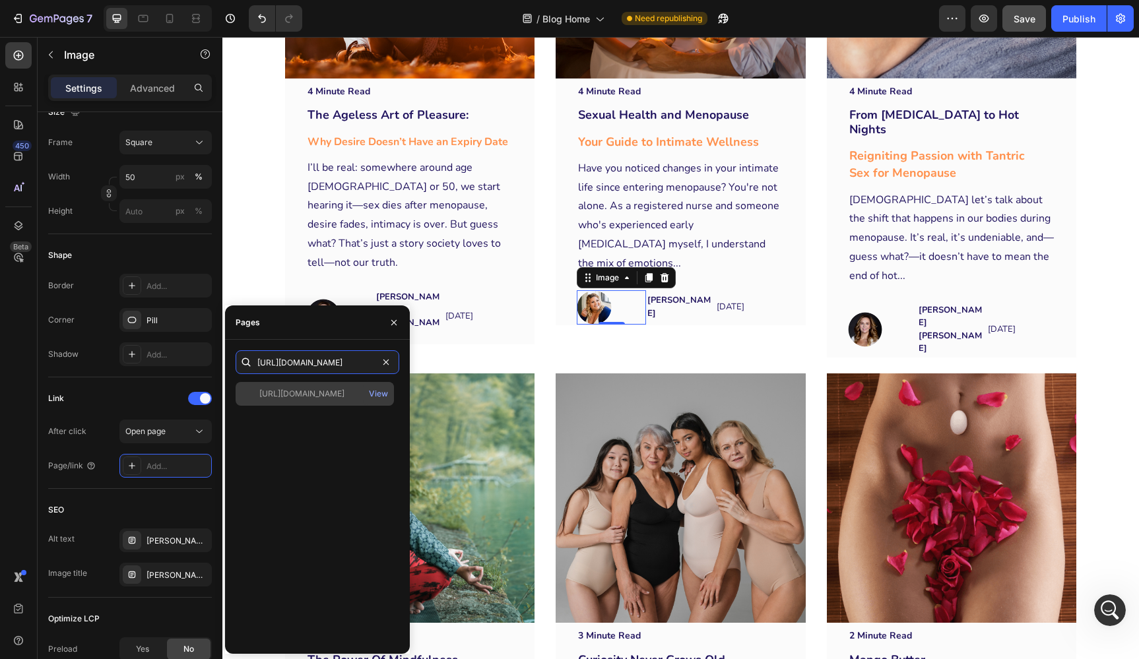
type input "https://www.instagram.com/menohealthnurse/"
click at [312, 396] on div "https://www.instagram.com/menohealthnurse/" at bounding box center [301, 394] width 85 height 12
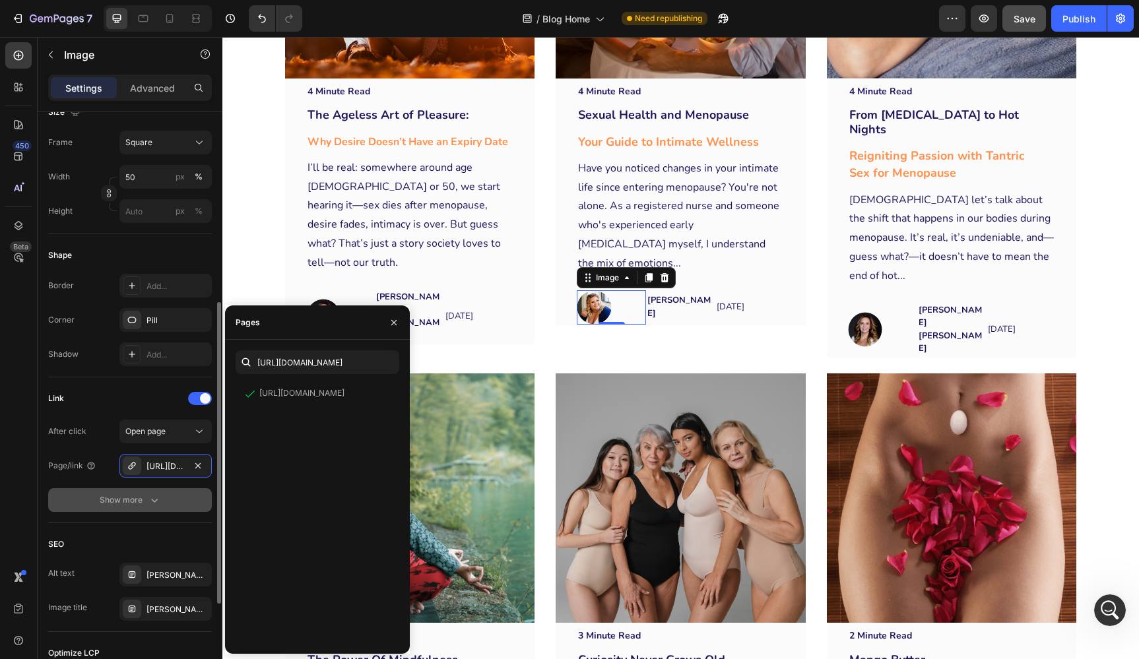
click at [131, 498] on div "Show more" at bounding box center [130, 500] width 61 height 13
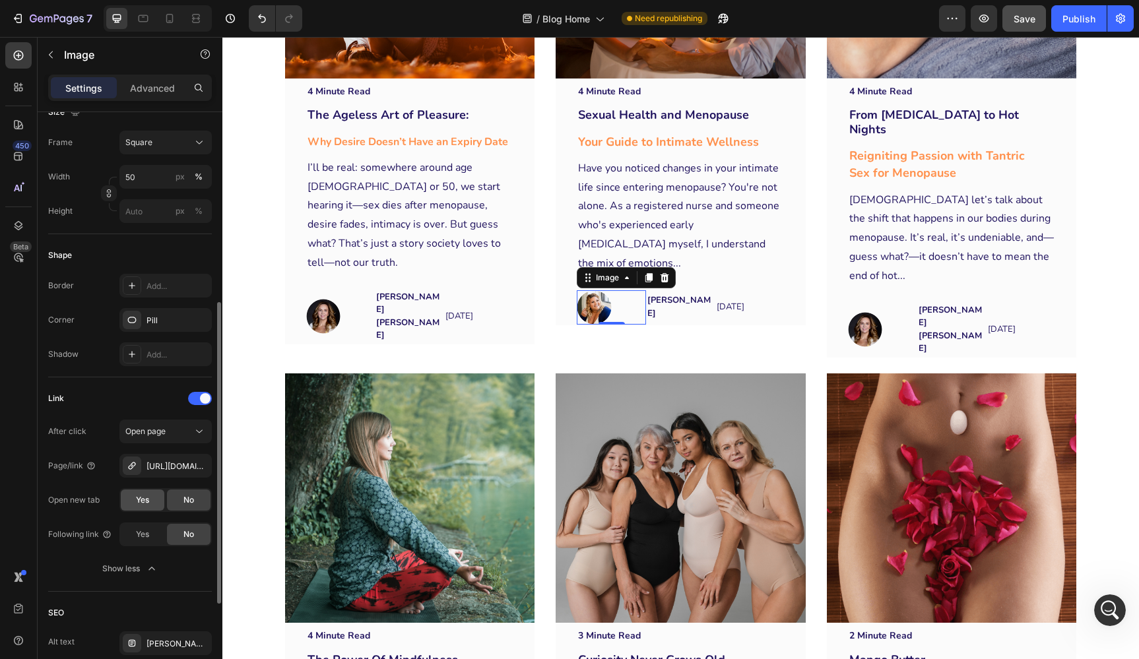
click at [144, 502] on span "Yes" at bounding box center [142, 500] width 13 height 12
click at [57, 514] on div "After click Open page Page/link https://www.instagram.com/menohealthnurse/ Open…" at bounding box center [130, 500] width 164 height 161
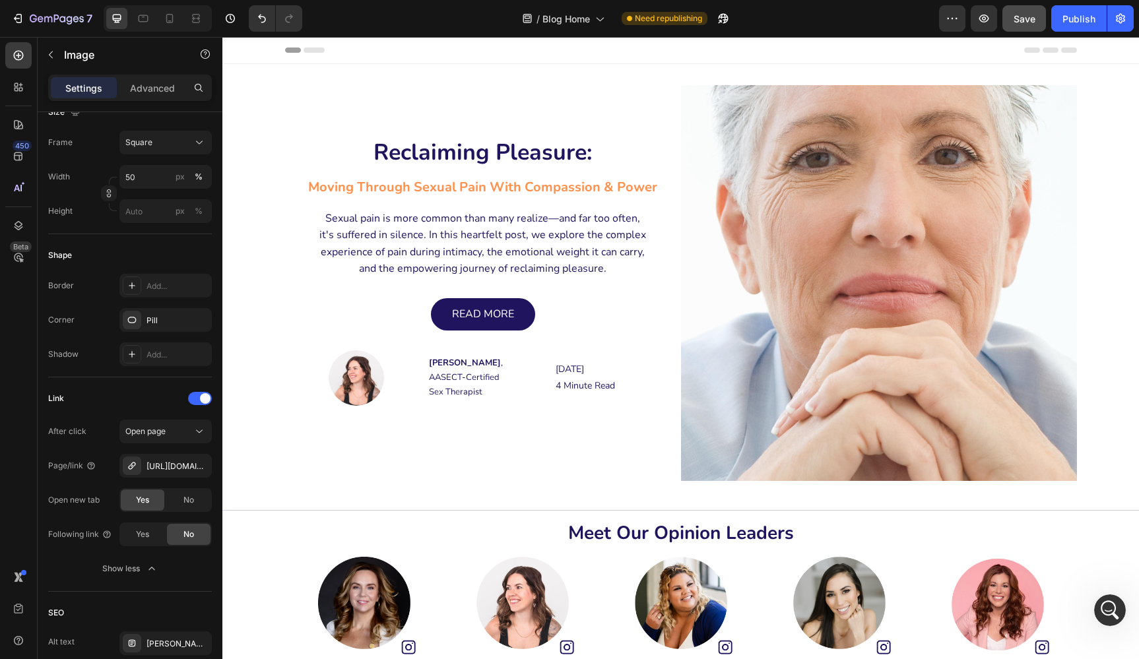
scroll to position [0, 0]
click at [1022, 23] on span "Save" at bounding box center [1025, 18] width 22 height 11
click at [1073, 15] on div "Publish" at bounding box center [1079, 19] width 33 height 14
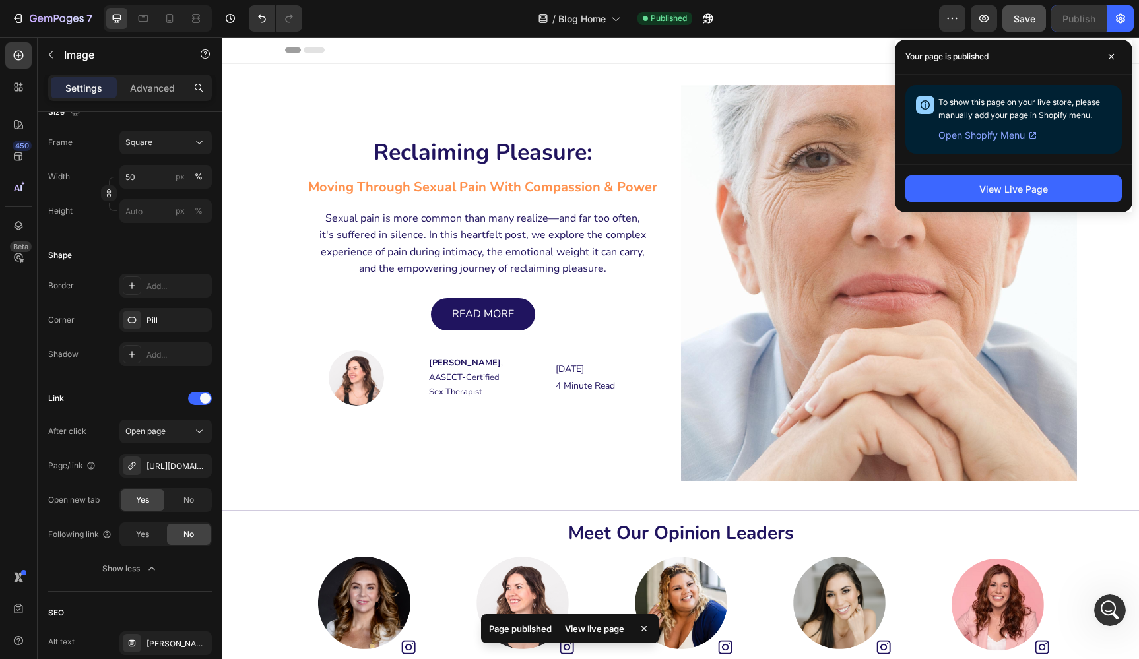
click at [778, 51] on div "Header" at bounding box center [681, 50] width 792 height 26
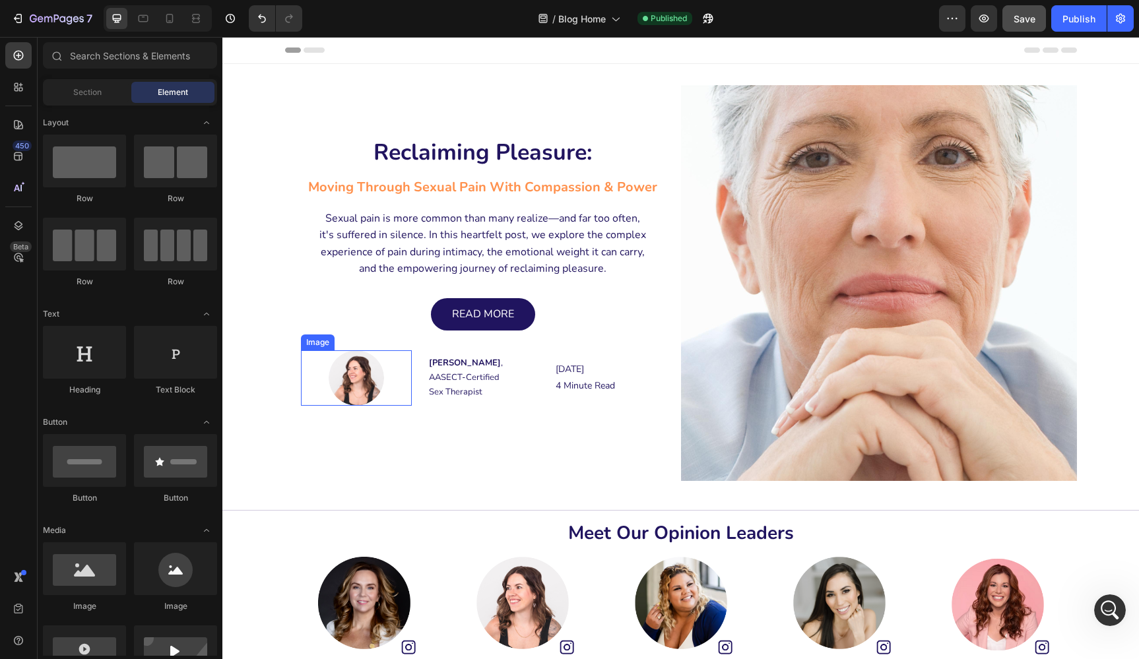
click at [352, 376] on img at bounding box center [356, 377] width 55 height 55
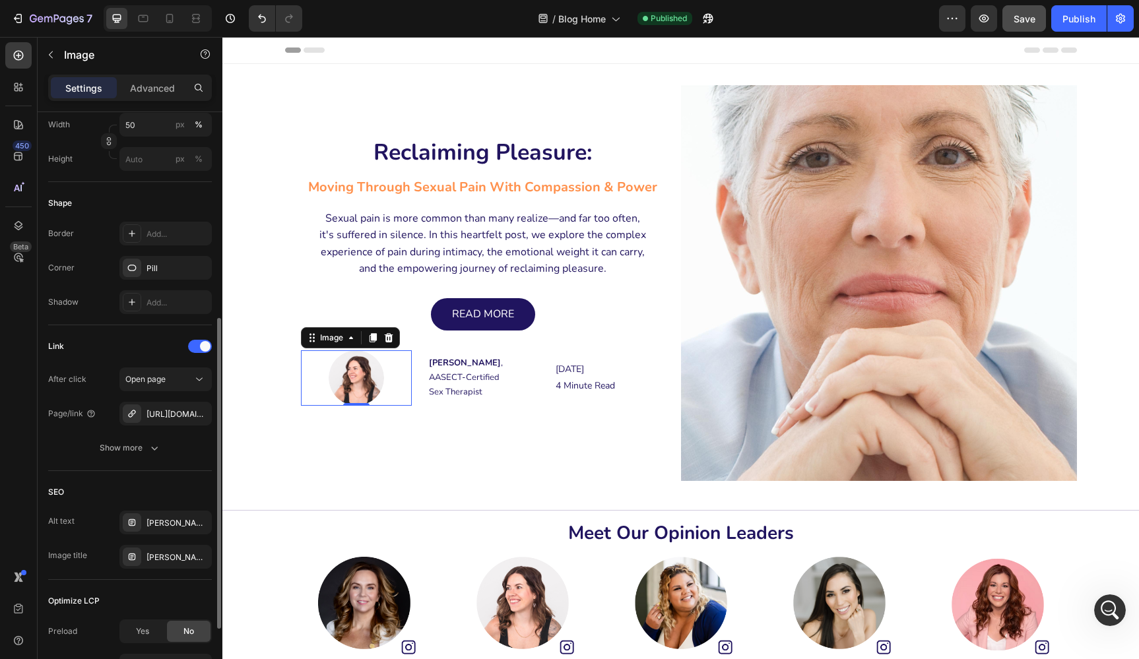
scroll to position [386, 0]
click at [172, 418] on div "https://www.instagram.com/embodiedsexualwellness/" at bounding box center [166, 416] width 38 height 12
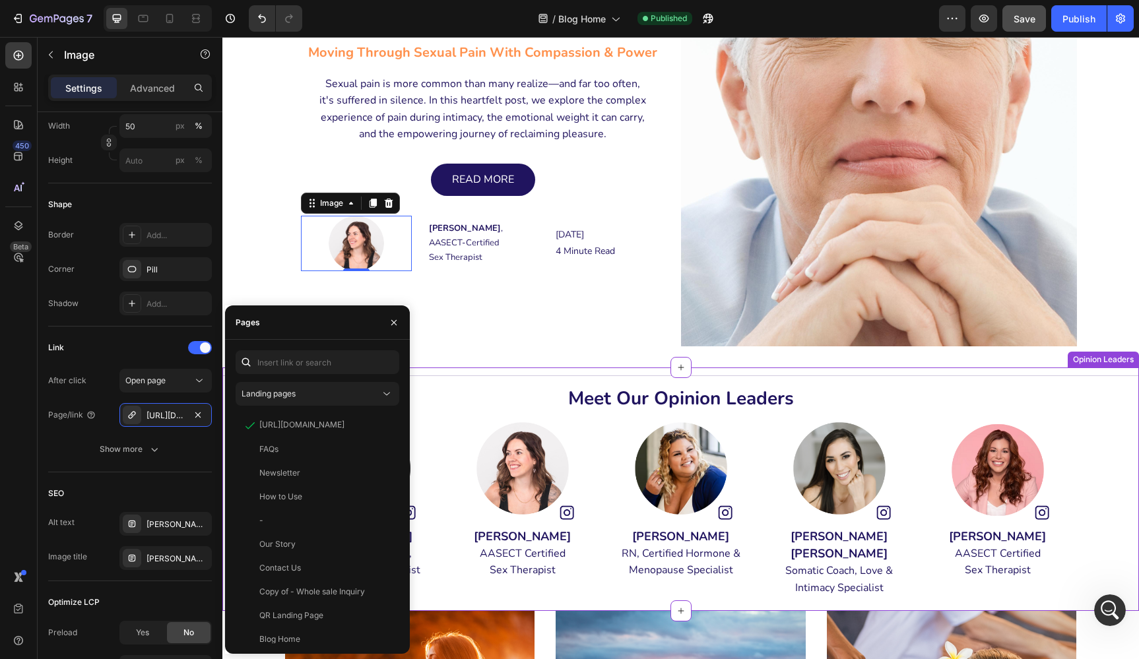
scroll to position [98, 0]
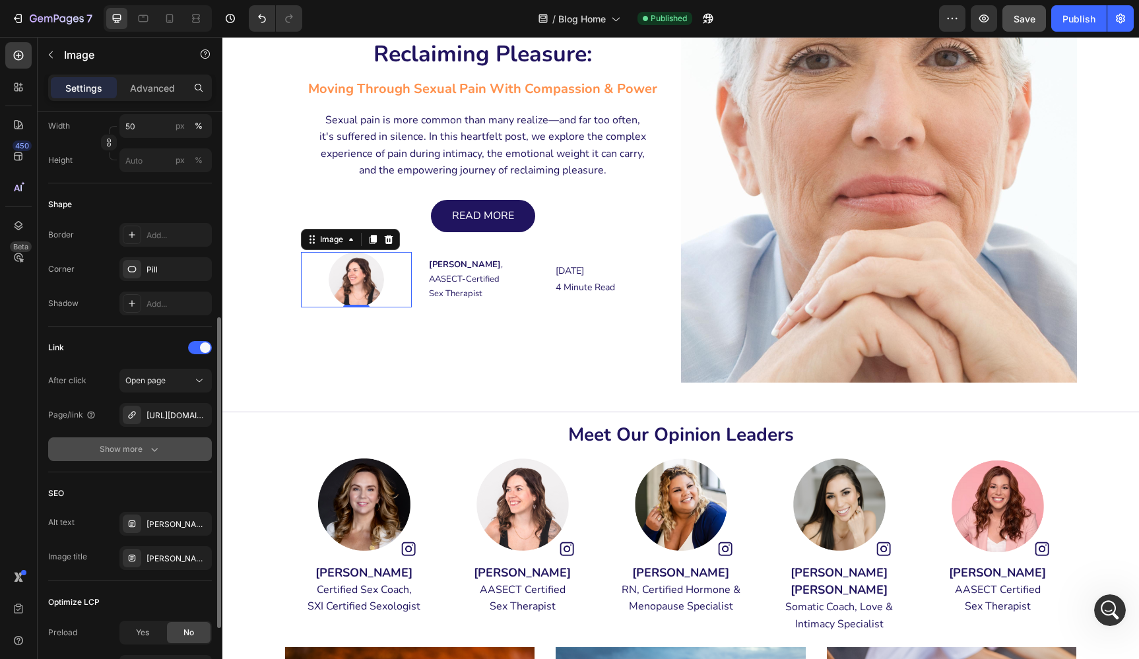
click at [115, 445] on div "Show more" at bounding box center [130, 449] width 61 height 13
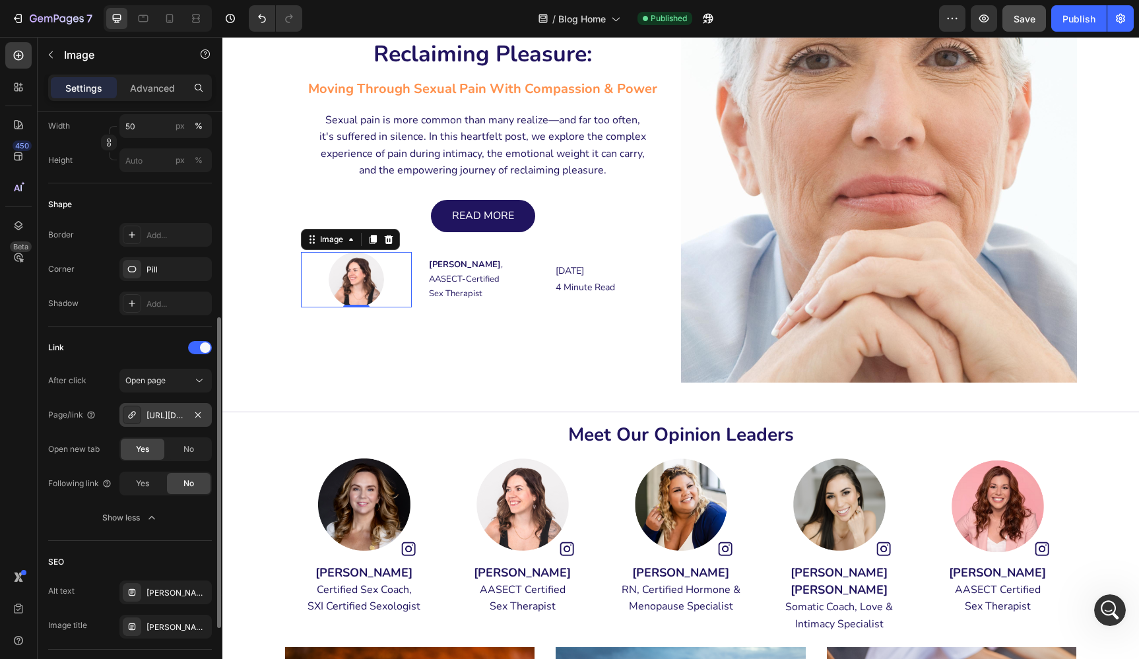
click at [156, 414] on div "https://www.instagram.com/embodiedsexualwellness/" at bounding box center [166, 416] width 38 height 12
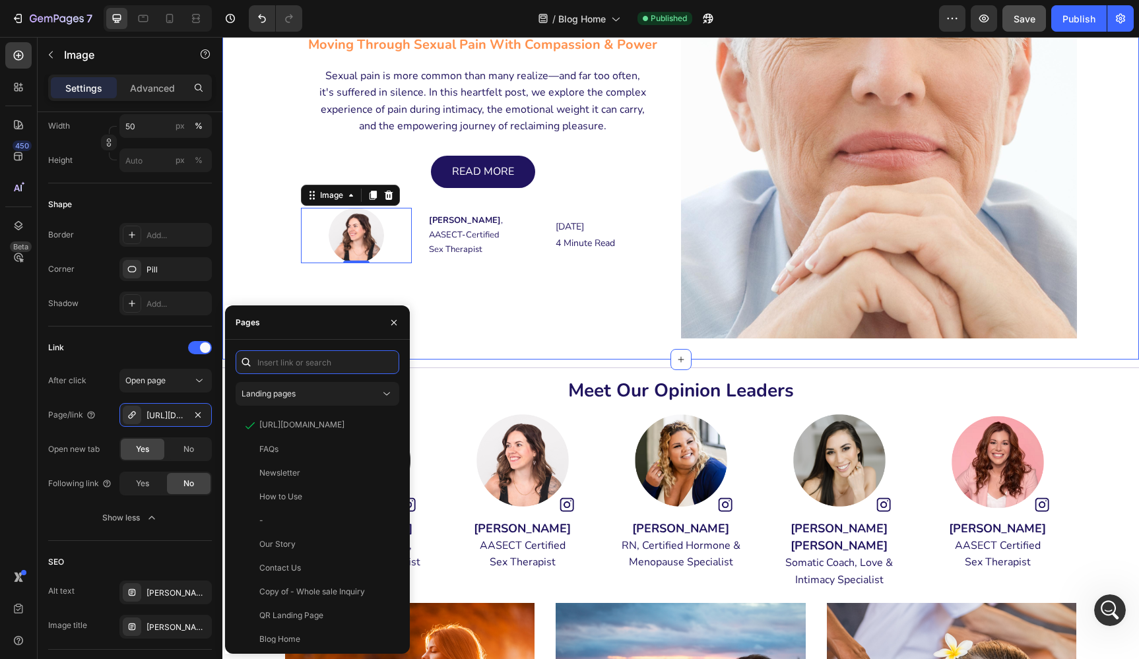
scroll to position [125, 0]
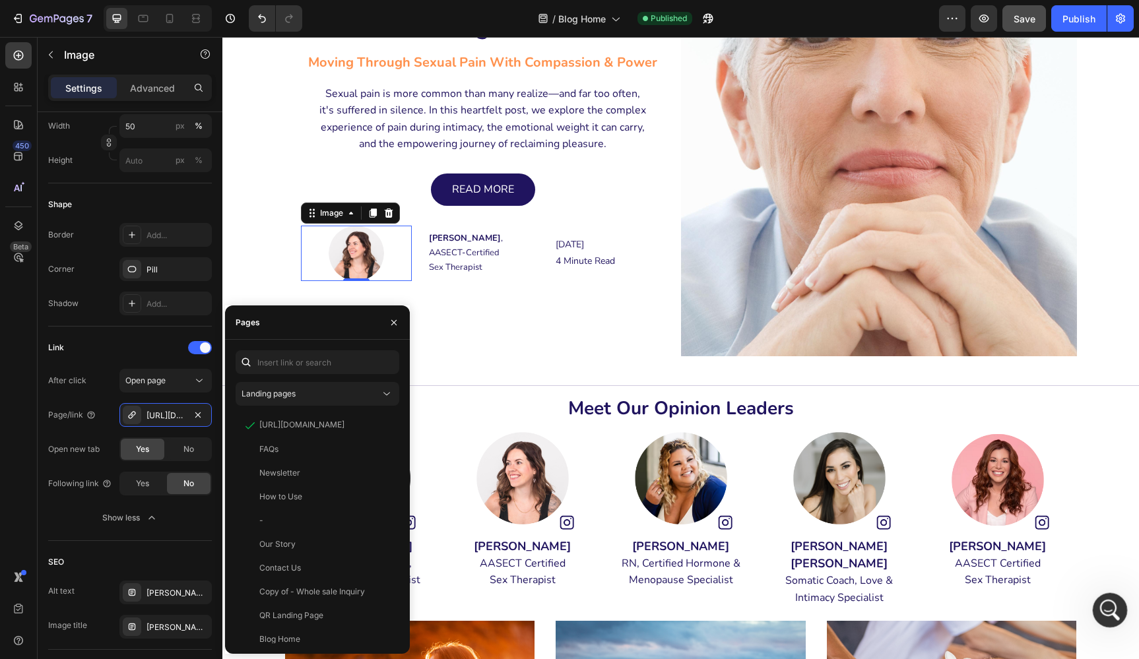
click at [1101, 613] on icon "Open Intercom Messenger" at bounding box center [1109, 609] width 22 height 22
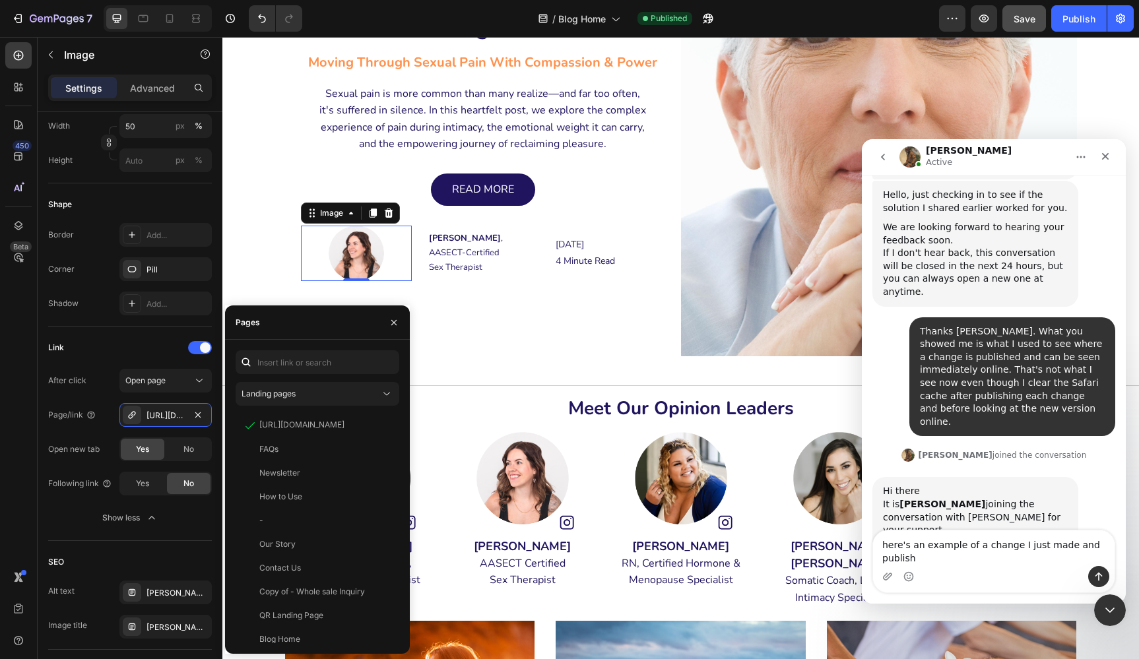
scroll to position [5380, 0]
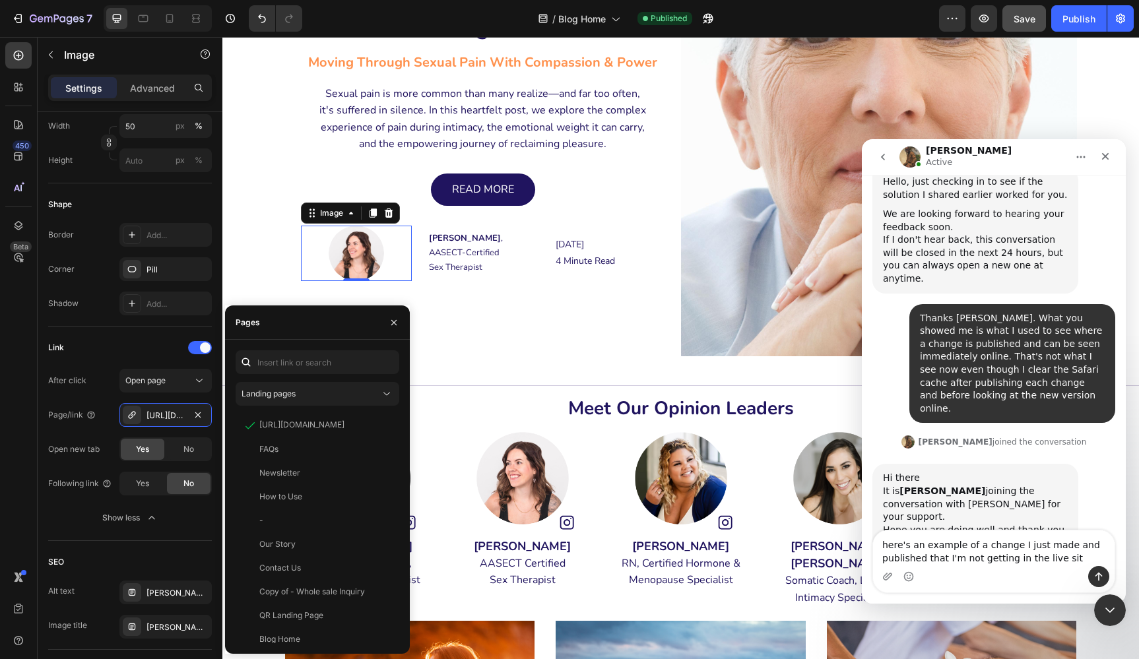
type textarea "here's an example of a change I just made and published that I'm not getting in…"
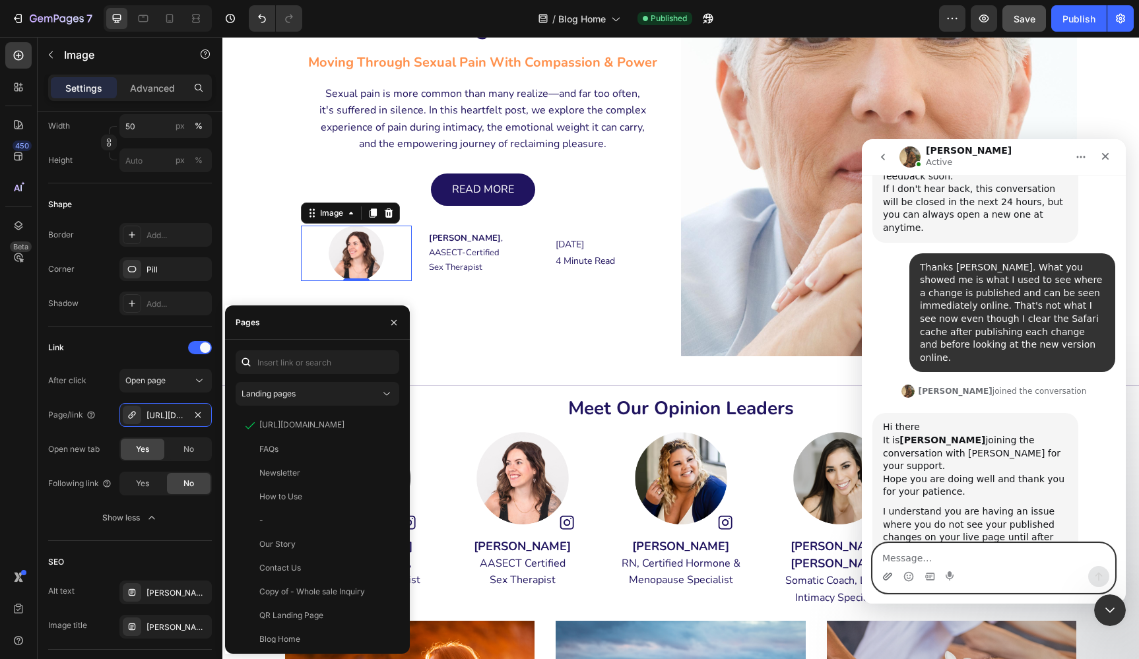
click at [890, 574] on icon "Upload attachment" at bounding box center [887, 576] width 9 height 7
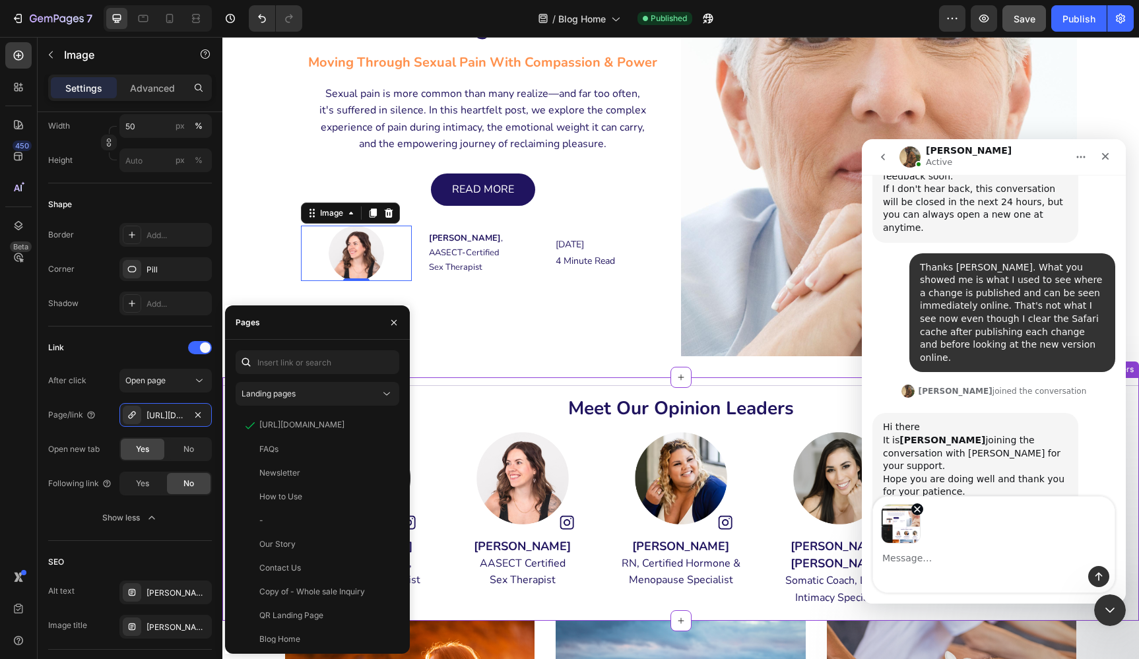
scroll to position [5478, 0]
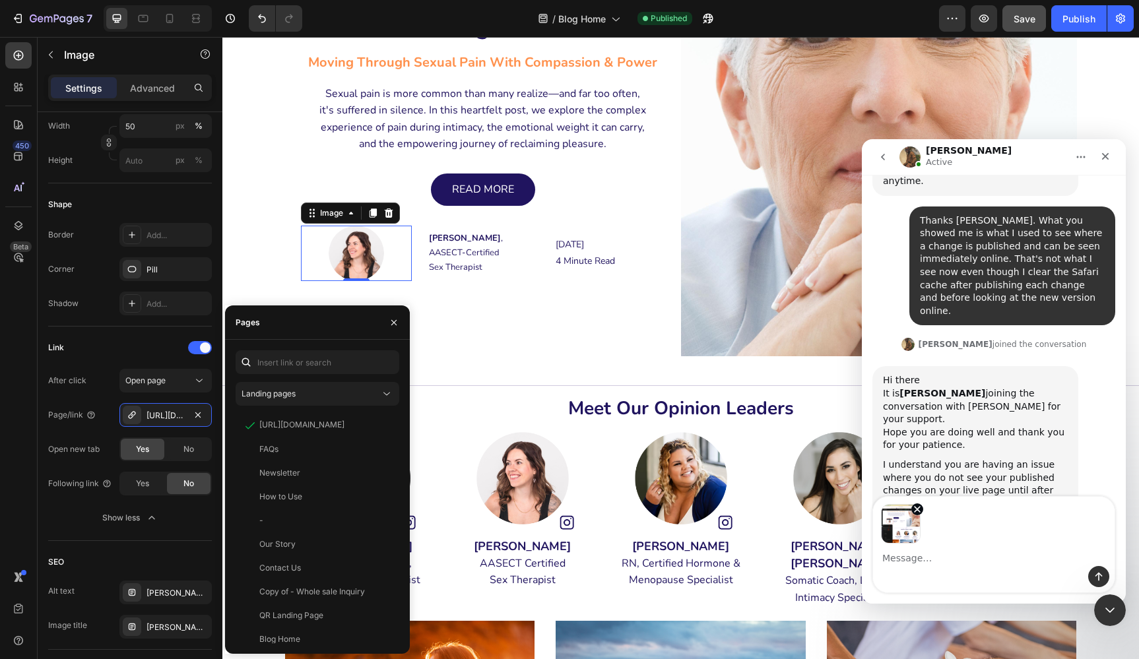
click at [902, 531] on img "Image previews" at bounding box center [901, 524] width 40 height 40
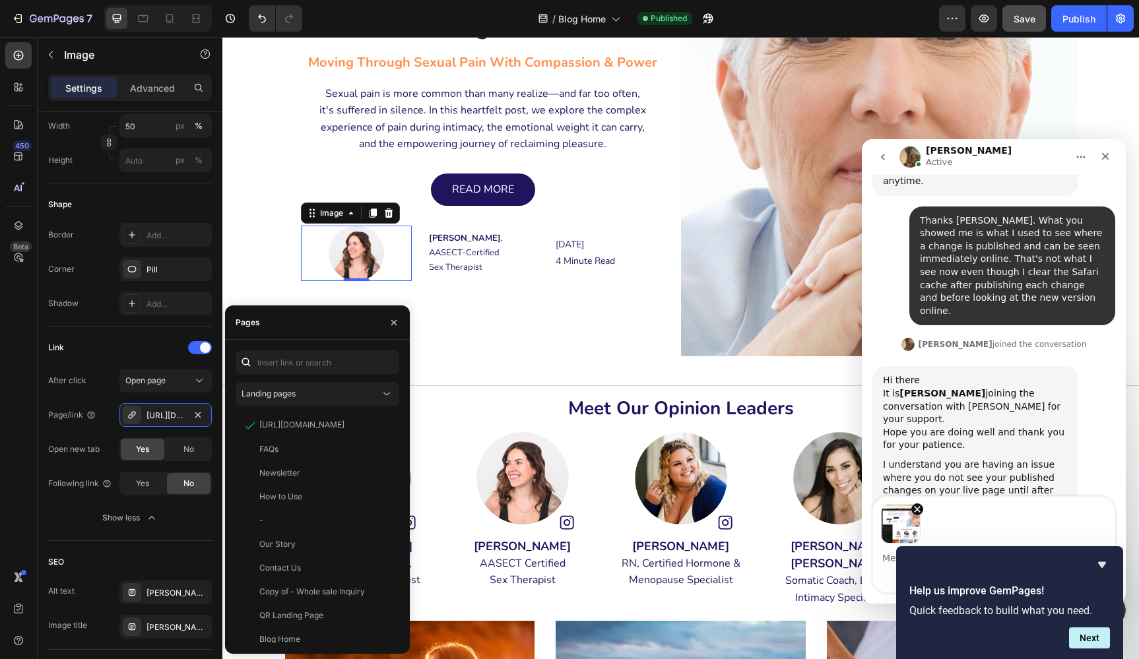
click at [964, 515] on div "Image previews" at bounding box center [994, 520] width 242 height 47
click at [915, 507] on icon "Remove image 1" at bounding box center [917, 509] width 5 height 5
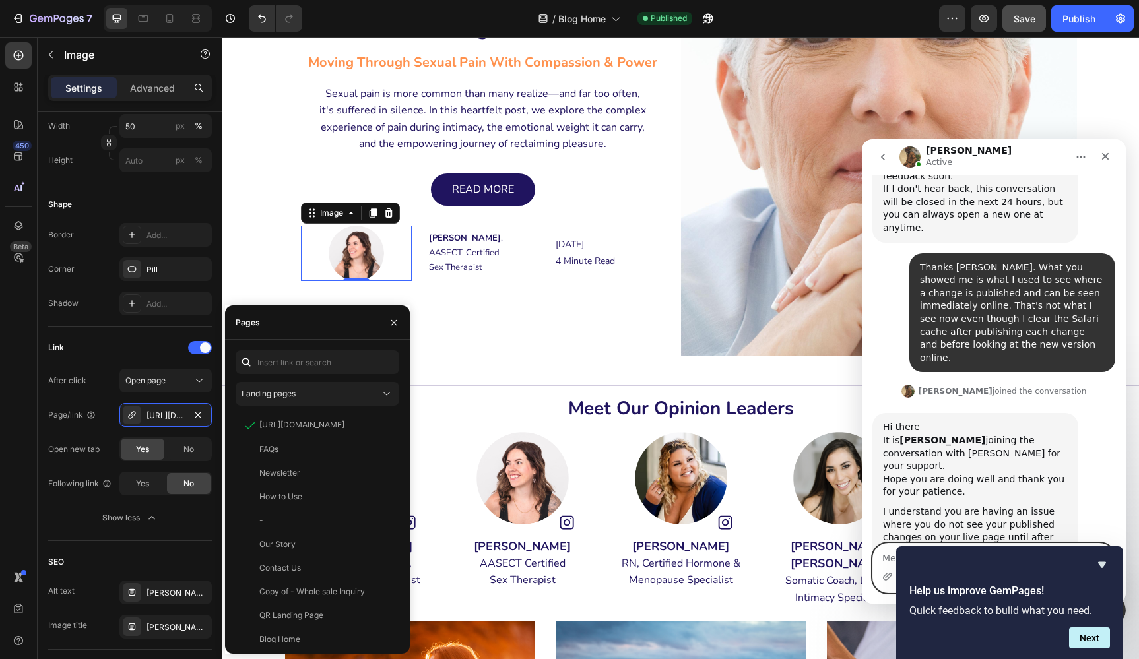
click at [1105, 565] on icon "Hide survey" at bounding box center [1102, 565] width 8 height 6
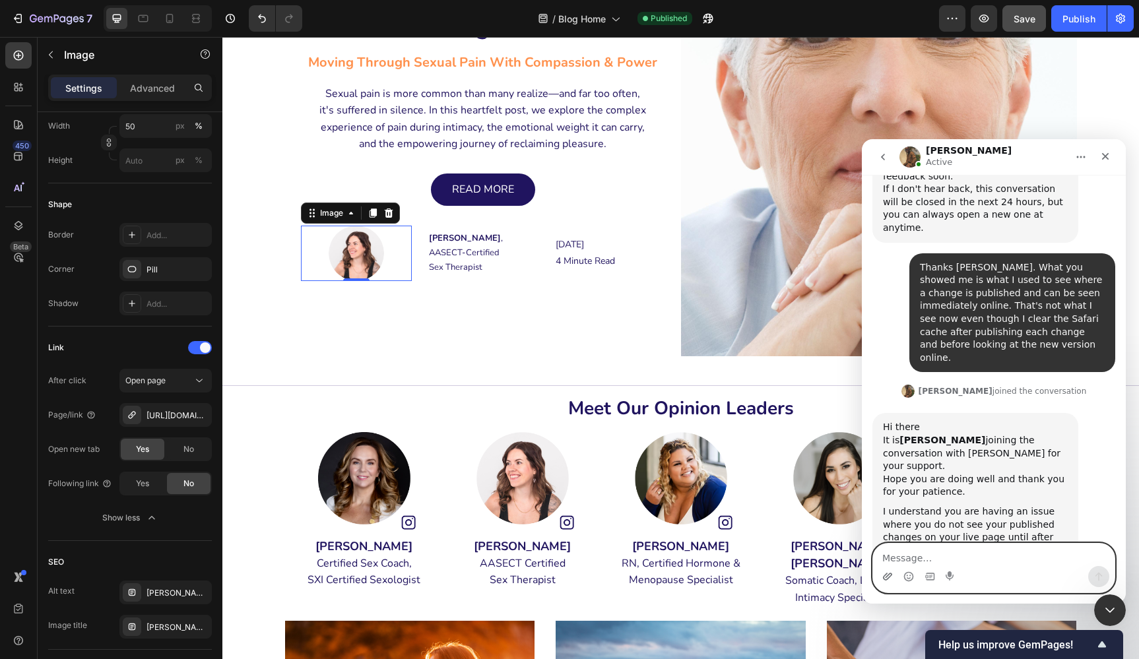
click at [892, 573] on icon "Upload attachment" at bounding box center [887, 577] width 11 height 11
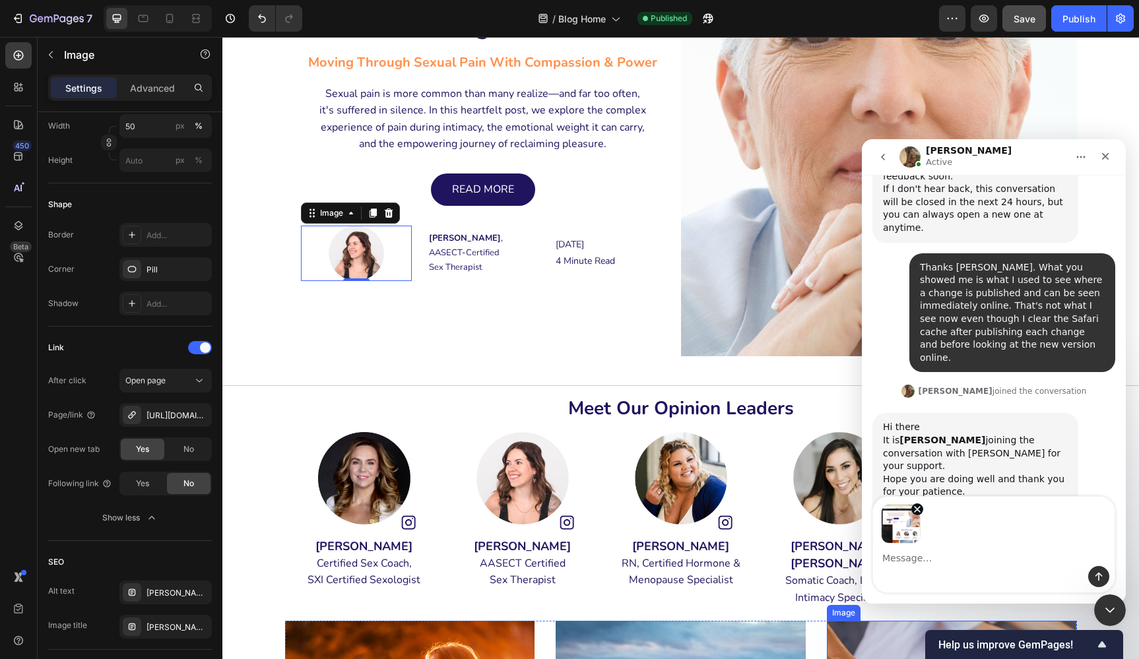
scroll to position [5478, 0]
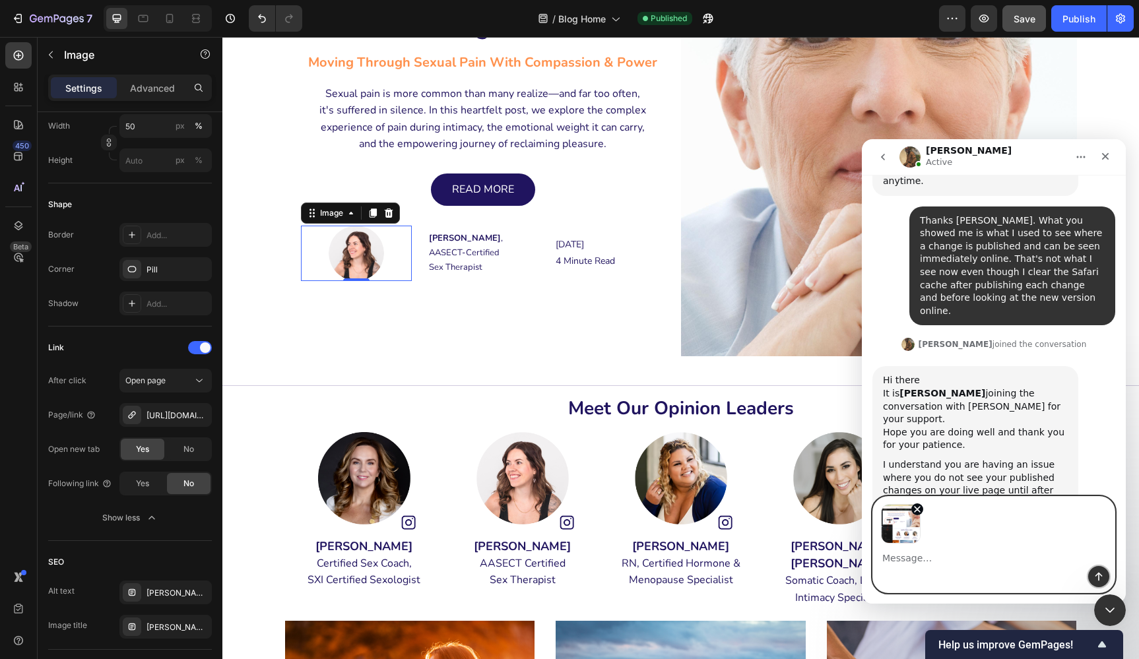
click at [1097, 579] on icon "Send a message…" at bounding box center [1099, 577] width 11 height 11
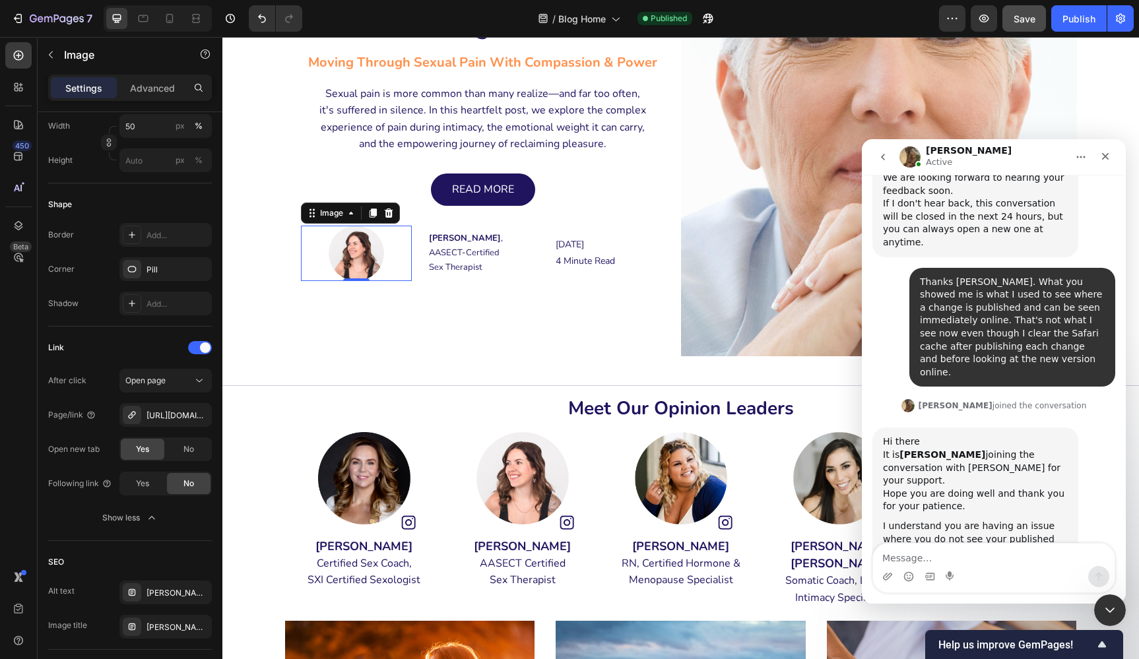
scroll to position [5562, 0]
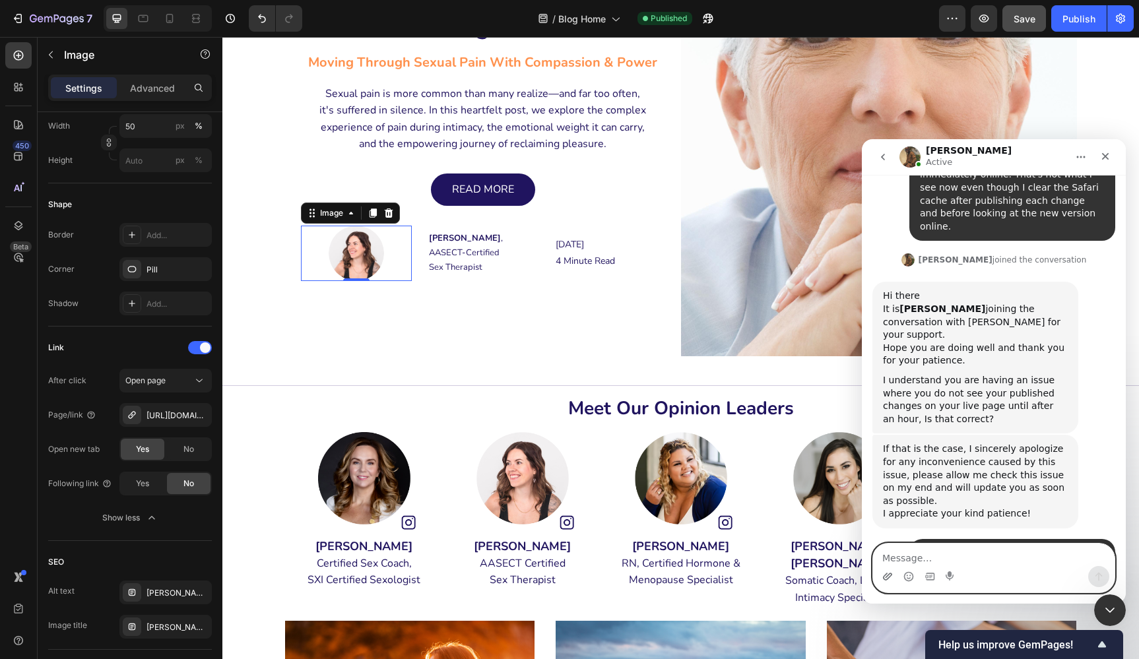
click at [884, 574] on icon "Upload attachment" at bounding box center [887, 577] width 11 height 11
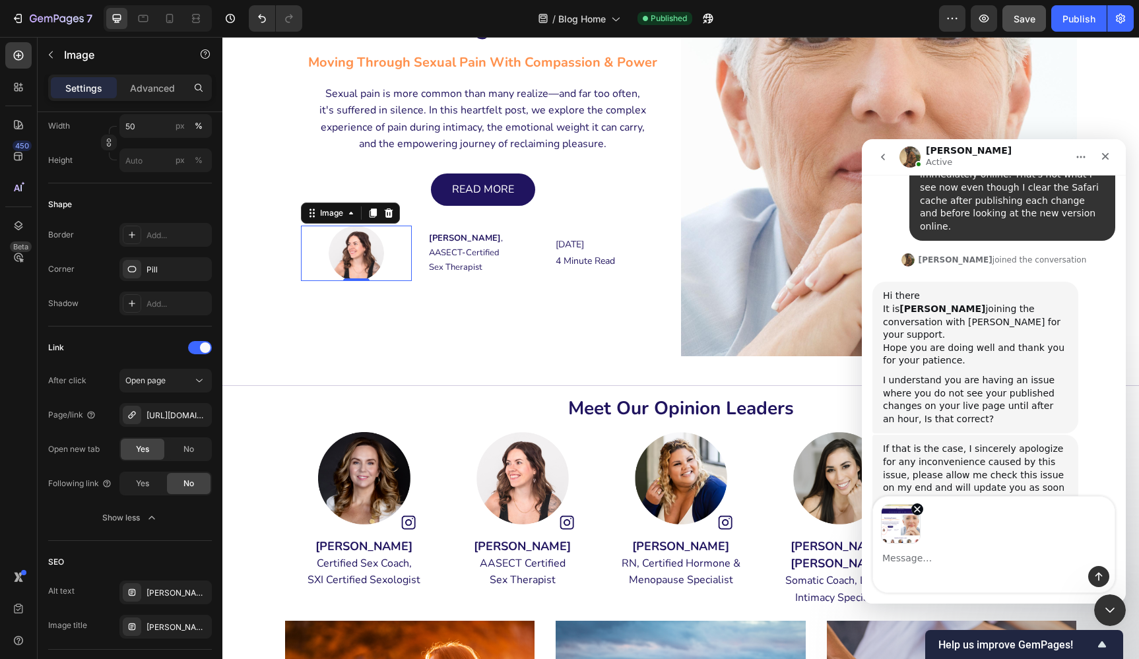
scroll to position [5609, 0]
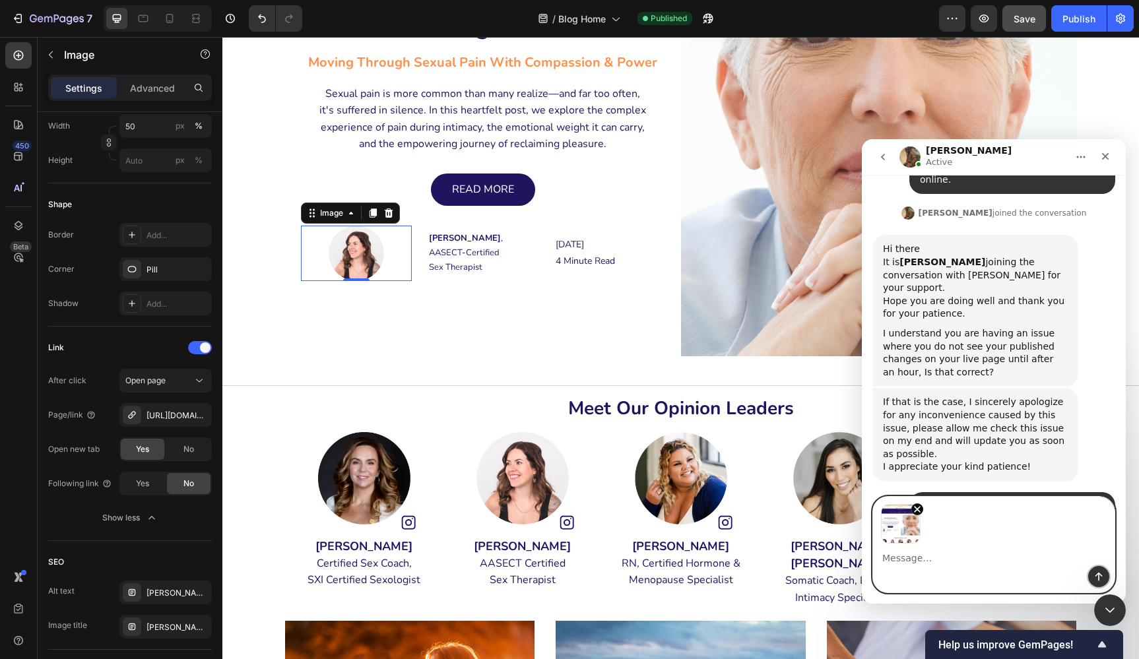
click at [1104, 578] on button "Send a message…" at bounding box center [1098, 576] width 21 height 21
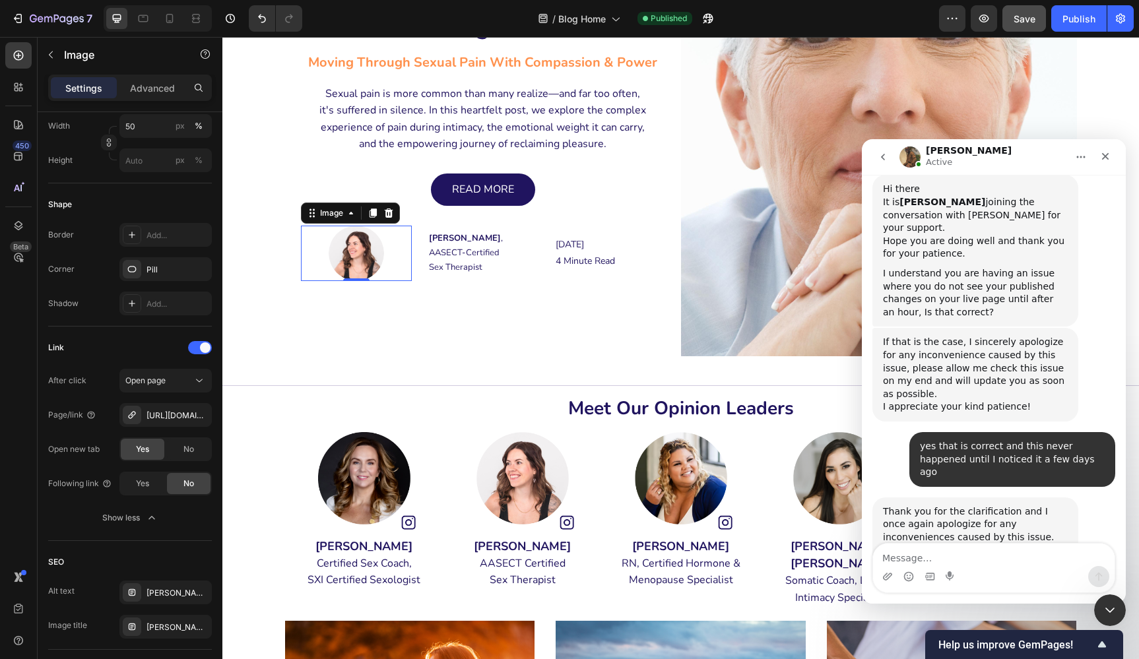
scroll to position [5694, 0]
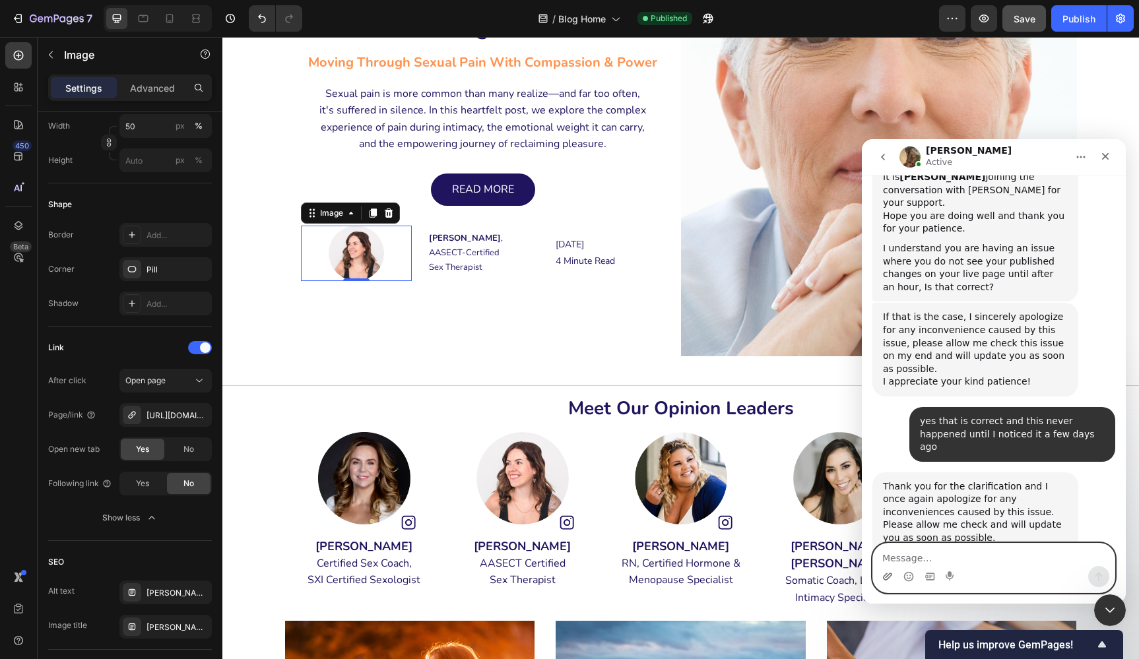
click at [886, 577] on icon "Upload attachment" at bounding box center [887, 576] width 9 height 7
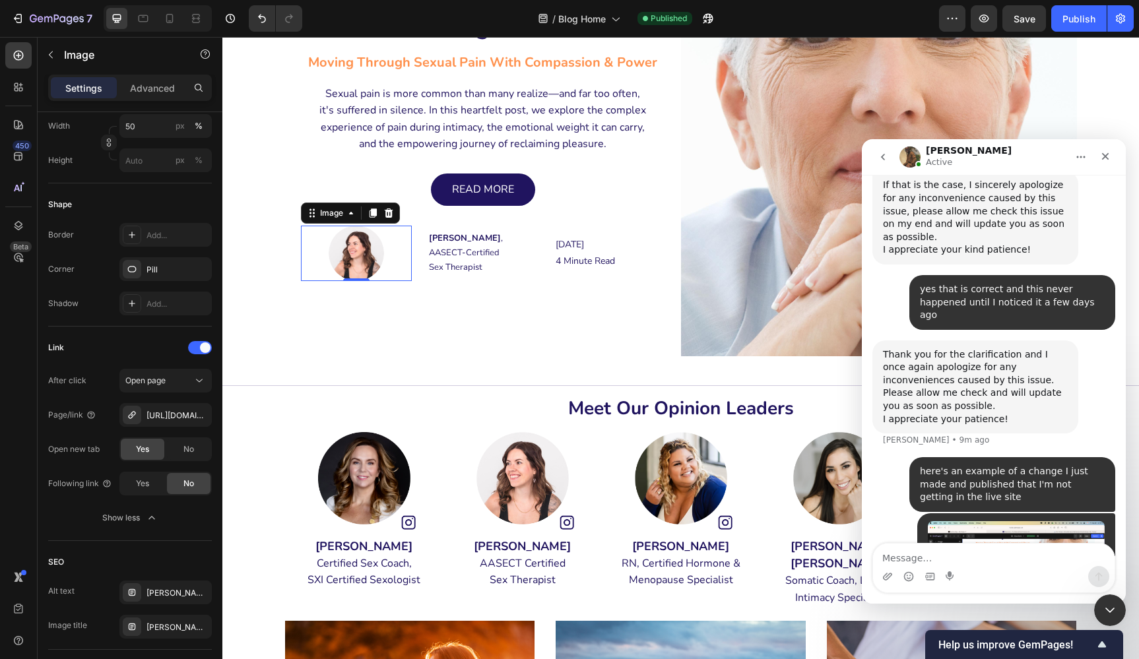
scroll to position [5826, 0]
drag, startPoint x: 1746, startPoint y: 255, endPoint x: 1106, endPoint y: 152, distance: 647.6
click at [1106, 152] on icon "Close" at bounding box center [1105, 156] width 11 height 11
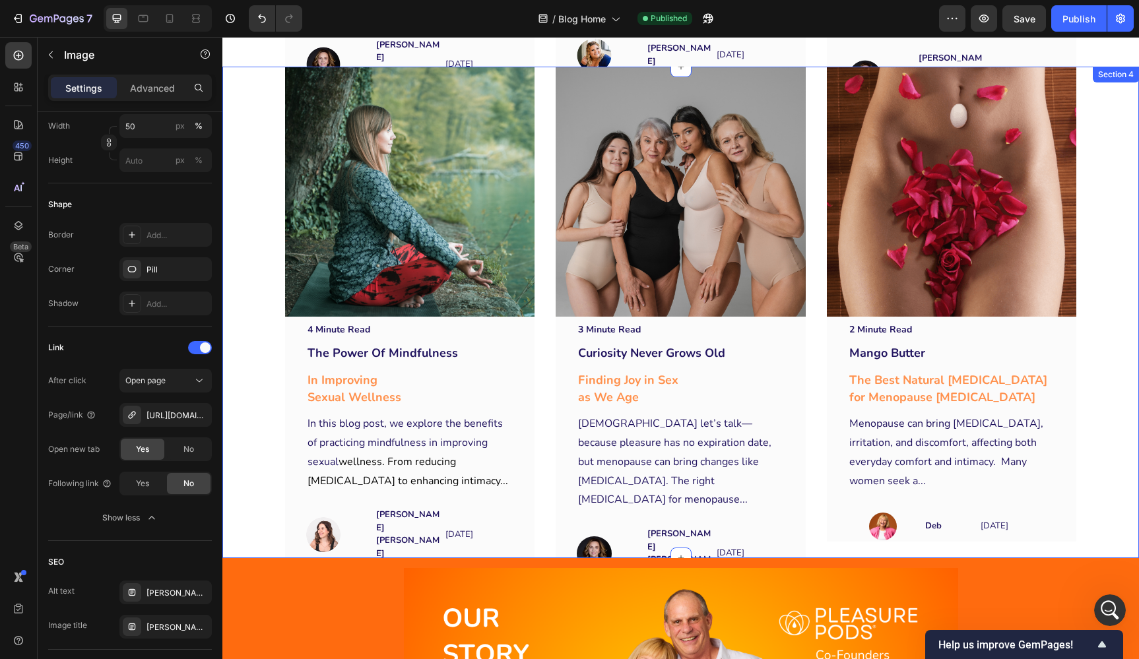
scroll to position [1170, 0]
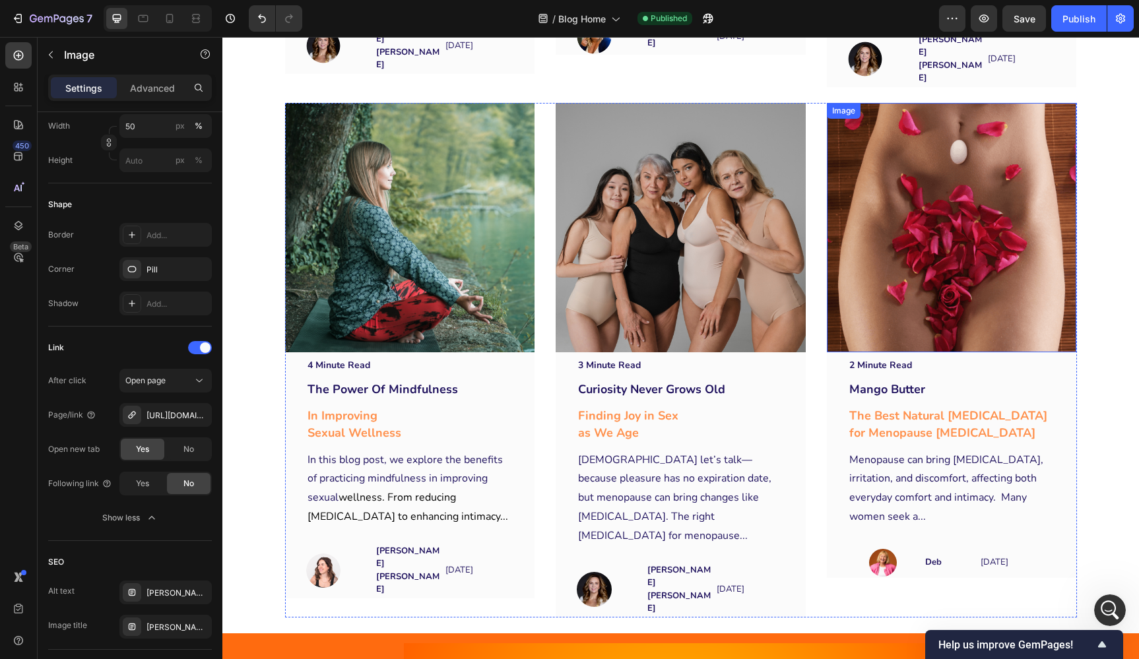
click at [964, 174] on img at bounding box center [952, 228] width 250 height 250
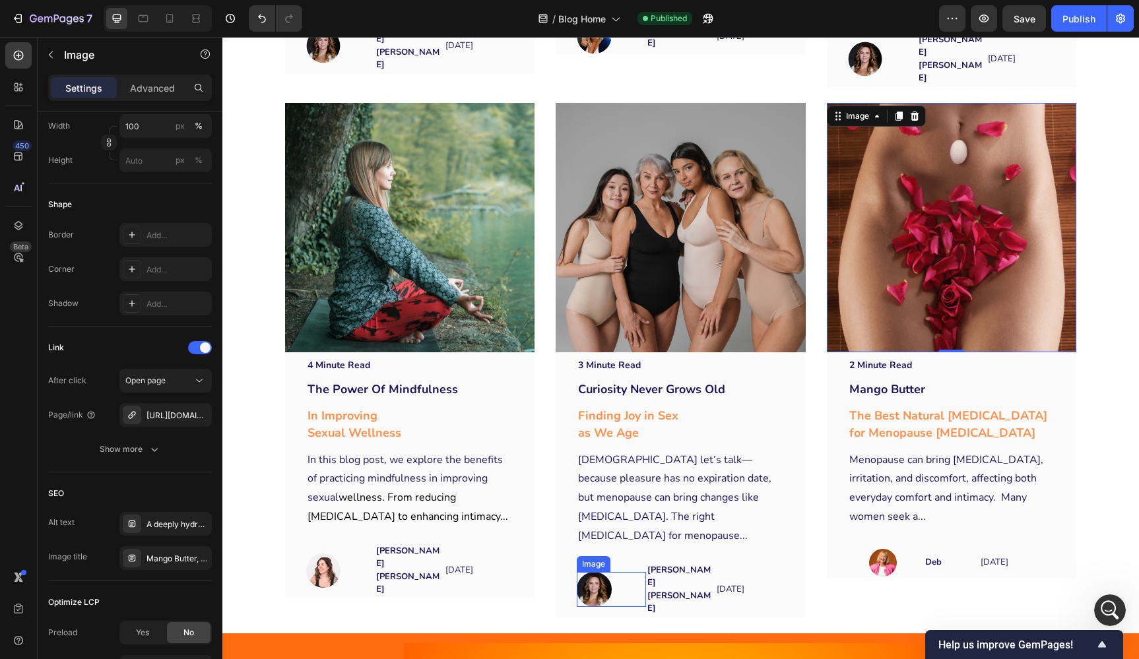
click at [590, 572] on img at bounding box center [594, 589] width 34 height 34
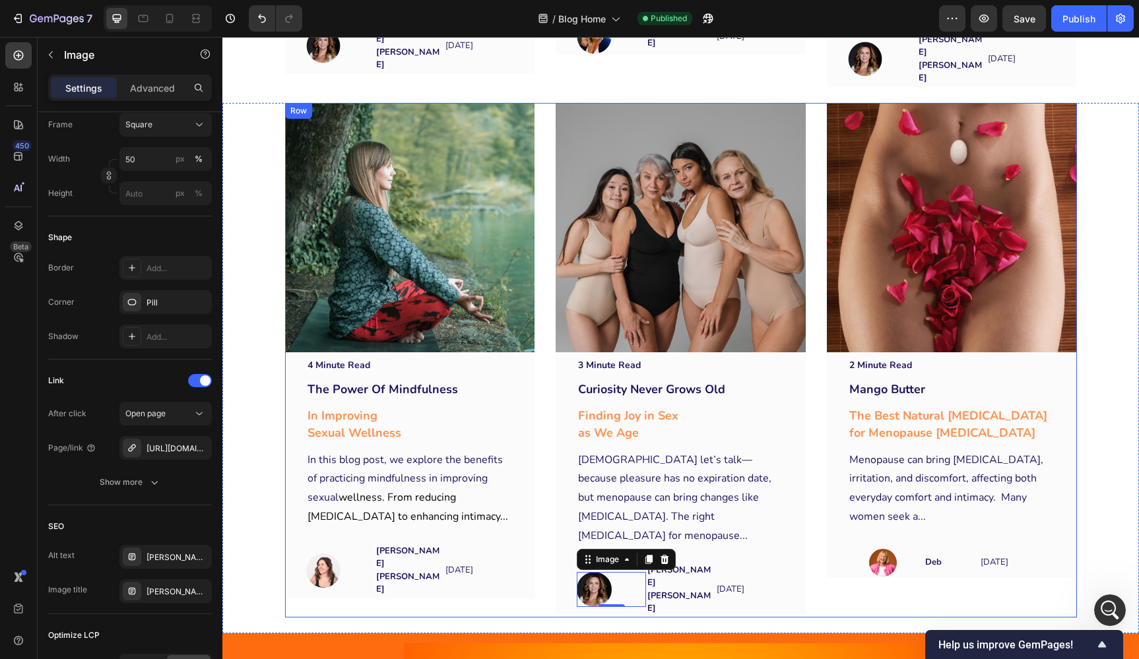
click at [551, 497] on div "Image 4 Minute Read Text block The Power Of Mindfulness Text block In Improving…" at bounding box center [681, 360] width 792 height 515
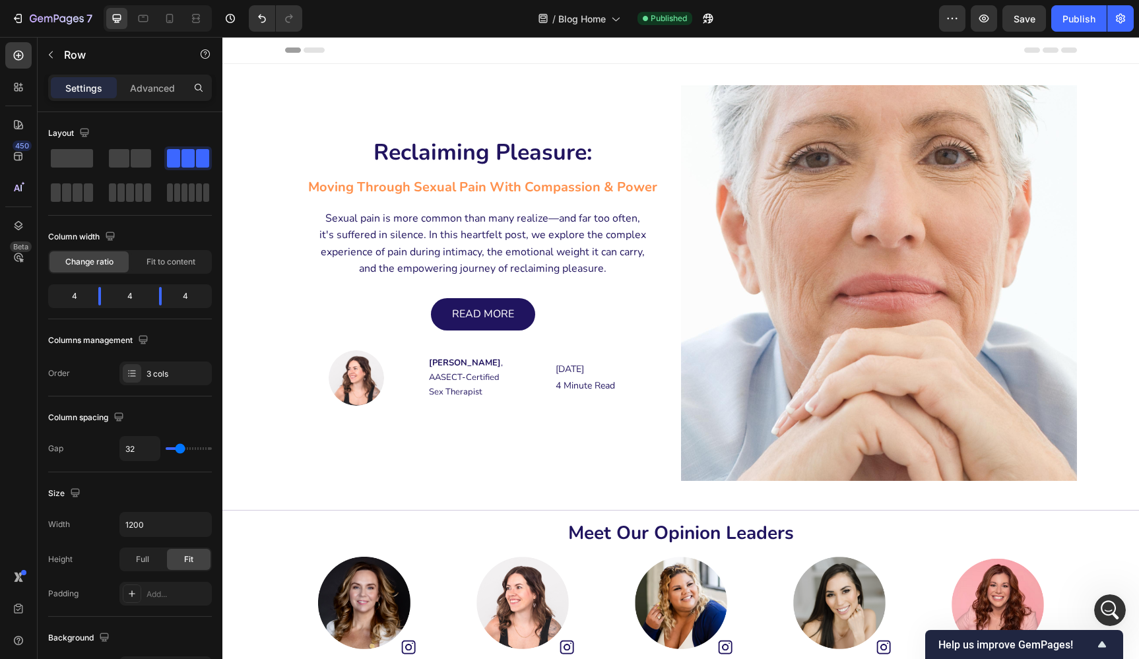
scroll to position [0, 0]
click at [41, 19] on icon "button" at bounding box center [41, 19] width 6 height 6
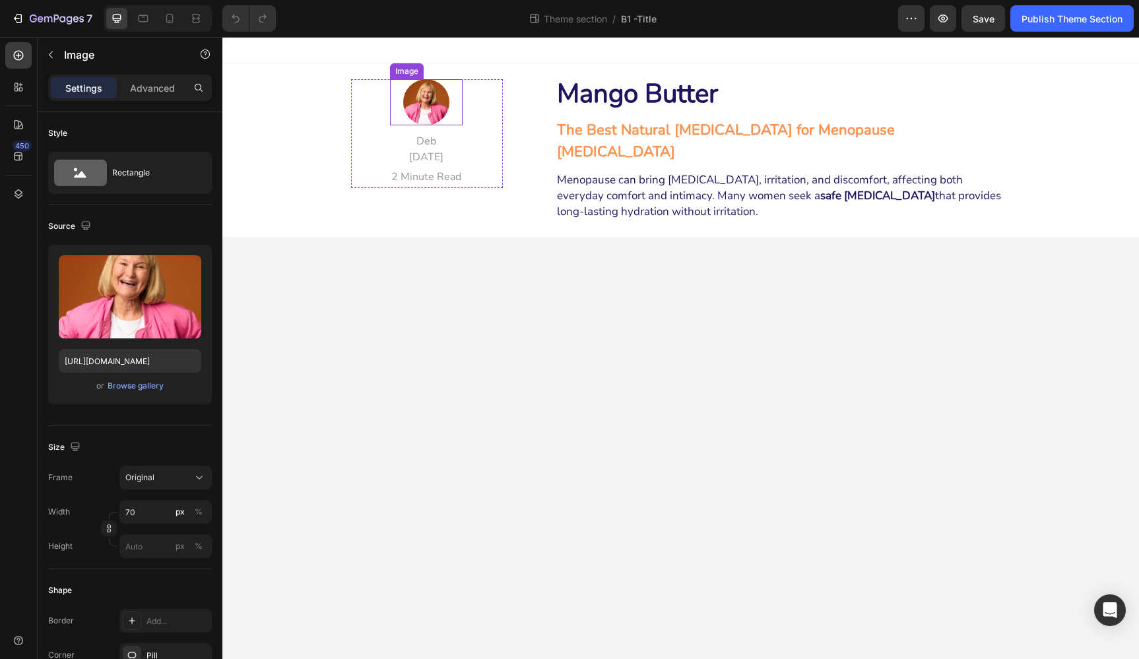
click at [429, 102] on div "Image" at bounding box center [426, 102] width 73 height 46
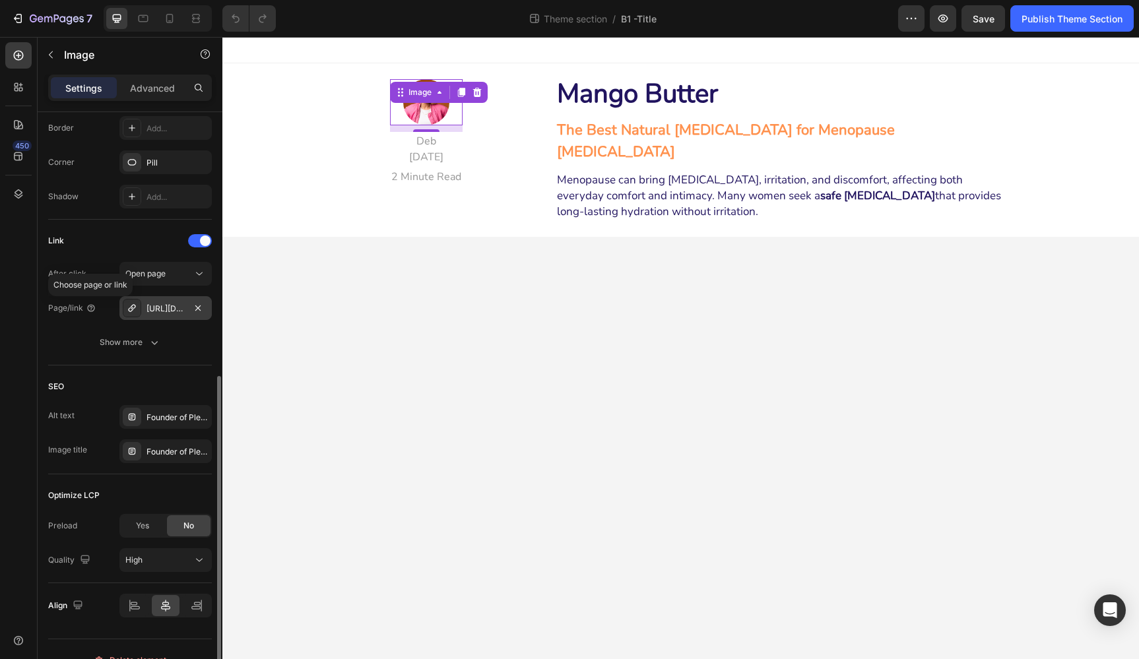
scroll to position [494, 0]
click at [197, 308] on icon "button" at bounding box center [197, 306] width 5 height 5
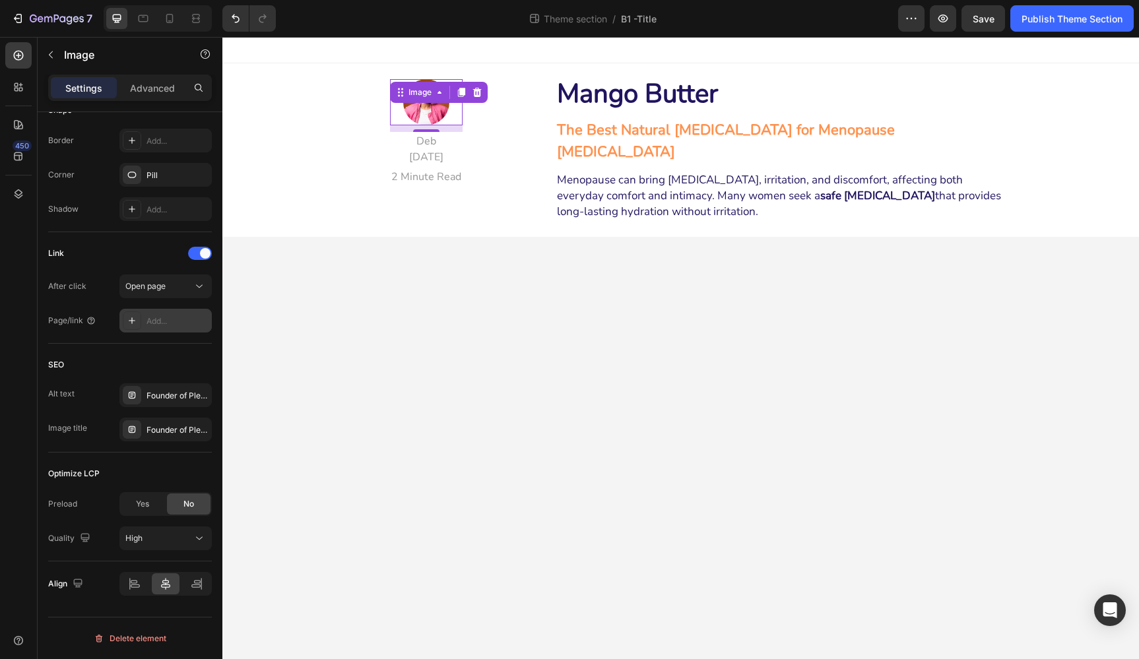
click at [163, 321] on div "Add..." at bounding box center [178, 321] width 62 height 12
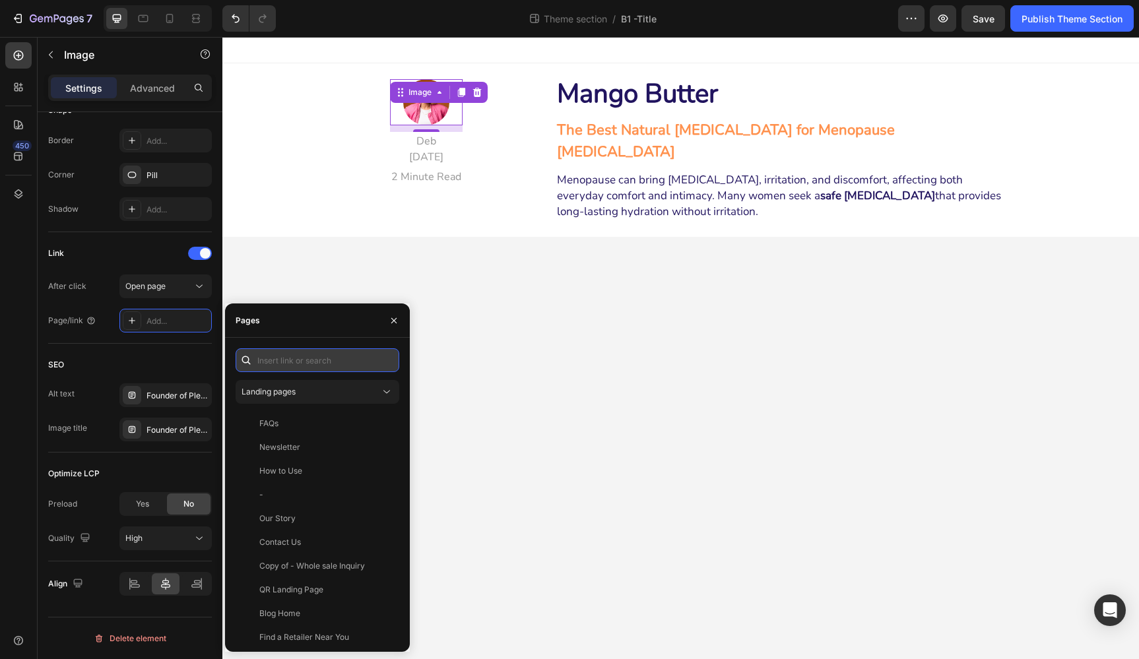
click at [297, 360] on input "text" at bounding box center [318, 360] width 164 height 24
paste input "https://www.instagram.com/thepleasurepods/"
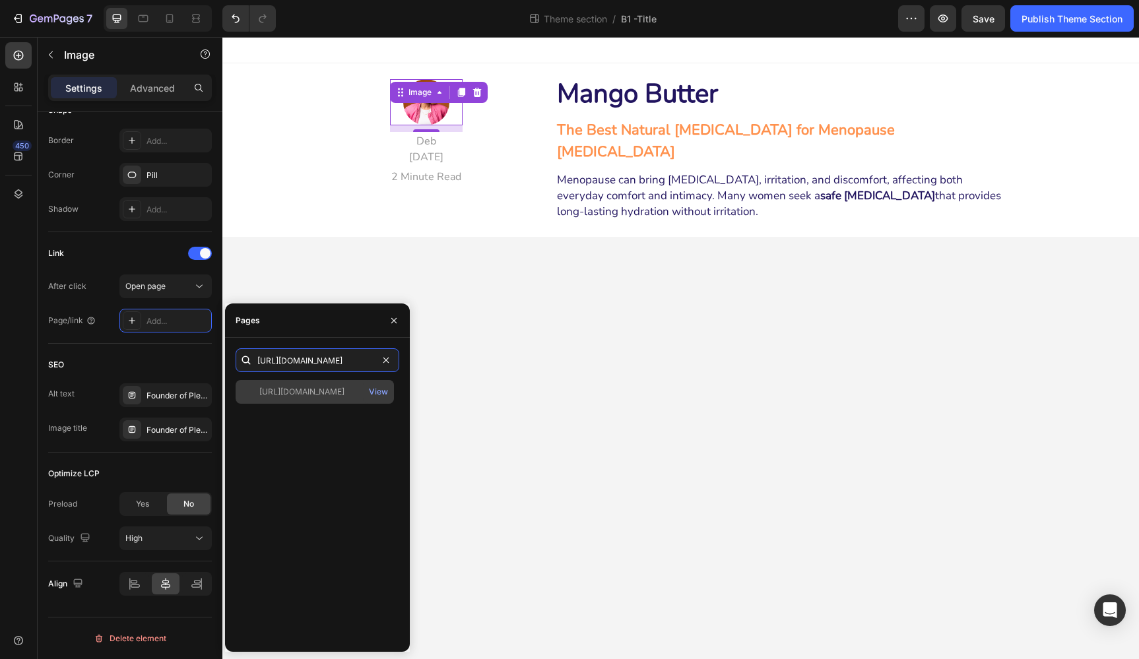
type input "https://www.instagram.com/thepleasurepods/"
click at [306, 389] on div "https://www.instagram.com/thepleasurepods/" at bounding box center [301, 392] width 85 height 12
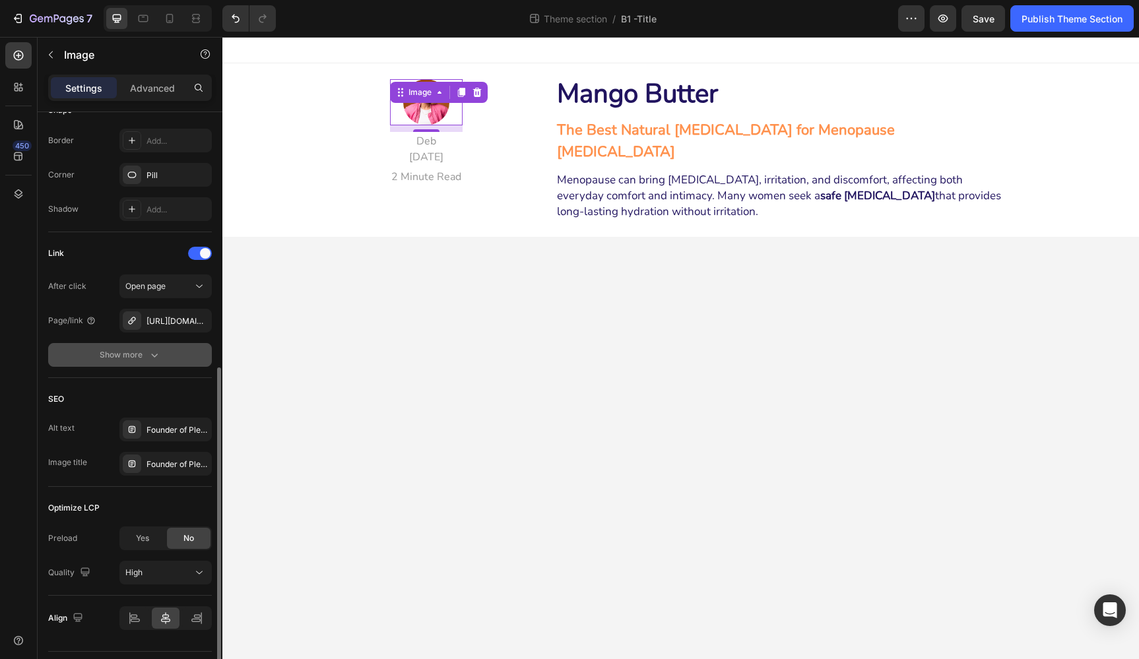
click at [125, 355] on div "Show more" at bounding box center [130, 354] width 61 height 13
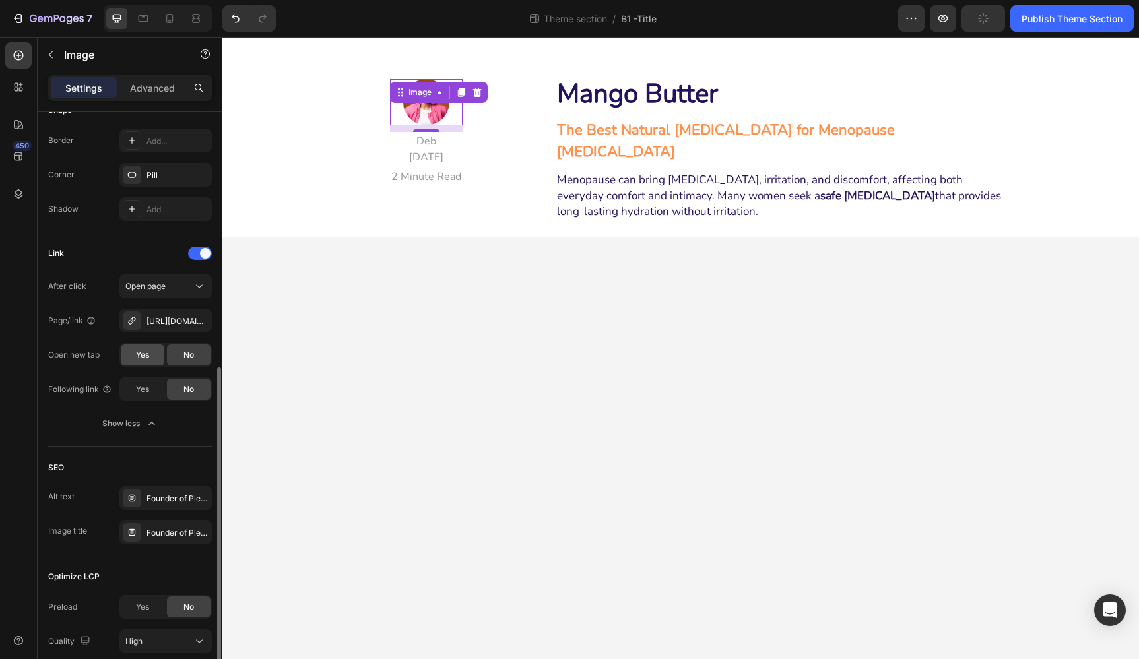
click at [139, 358] on span "Yes" at bounding box center [142, 355] width 13 height 12
click at [348, 395] on body "Image 10 Deb March 10, 2025 Text block 2 Minute Read Text Block Title Line Row …" at bounding box center [680, 348] width 917 height 622
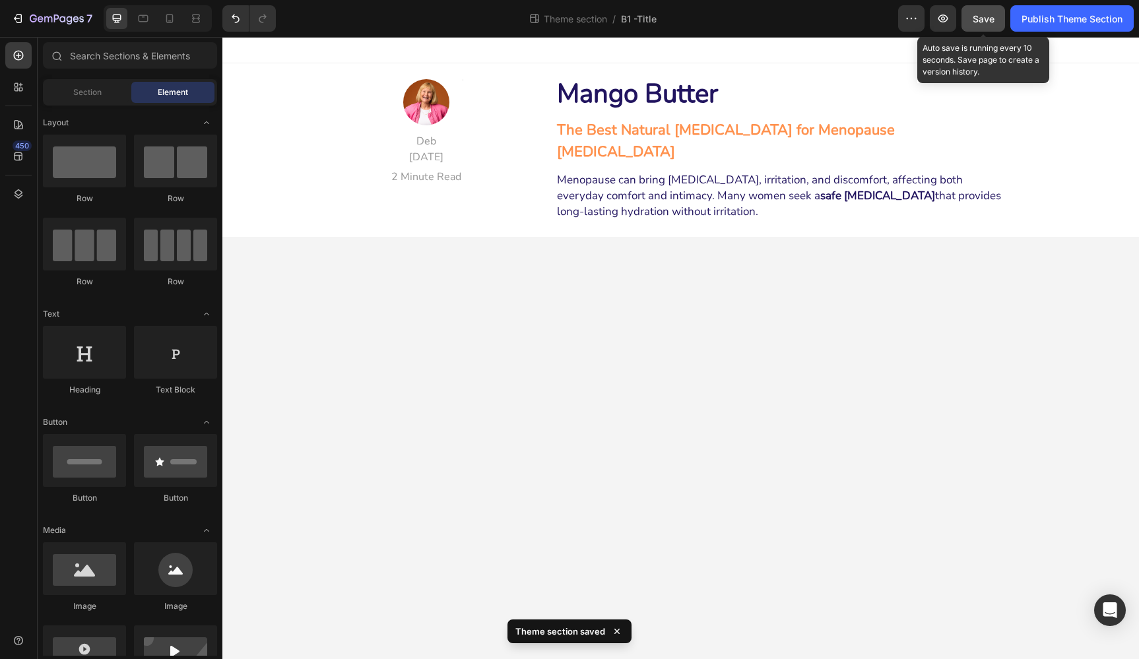
click at [990, 18] on span "Save" at bounding box center [984, 18] width 22 height 11
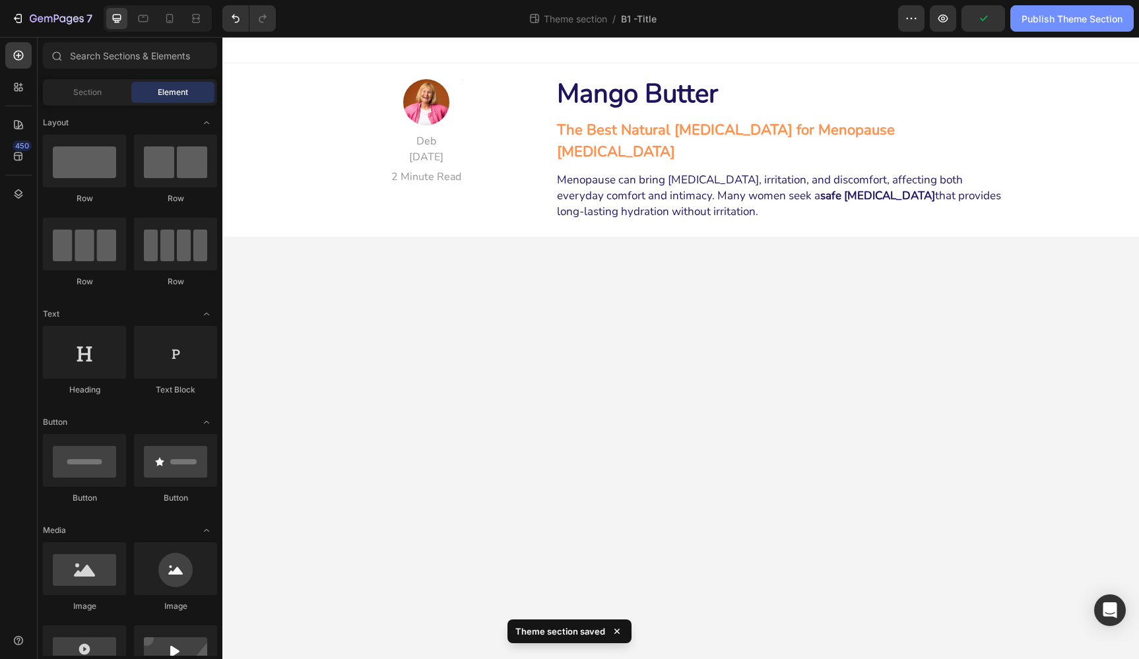
click at [1045, 20] on div "Publish Theme Section" at bounding box center [1072, 19] width 101 height 14
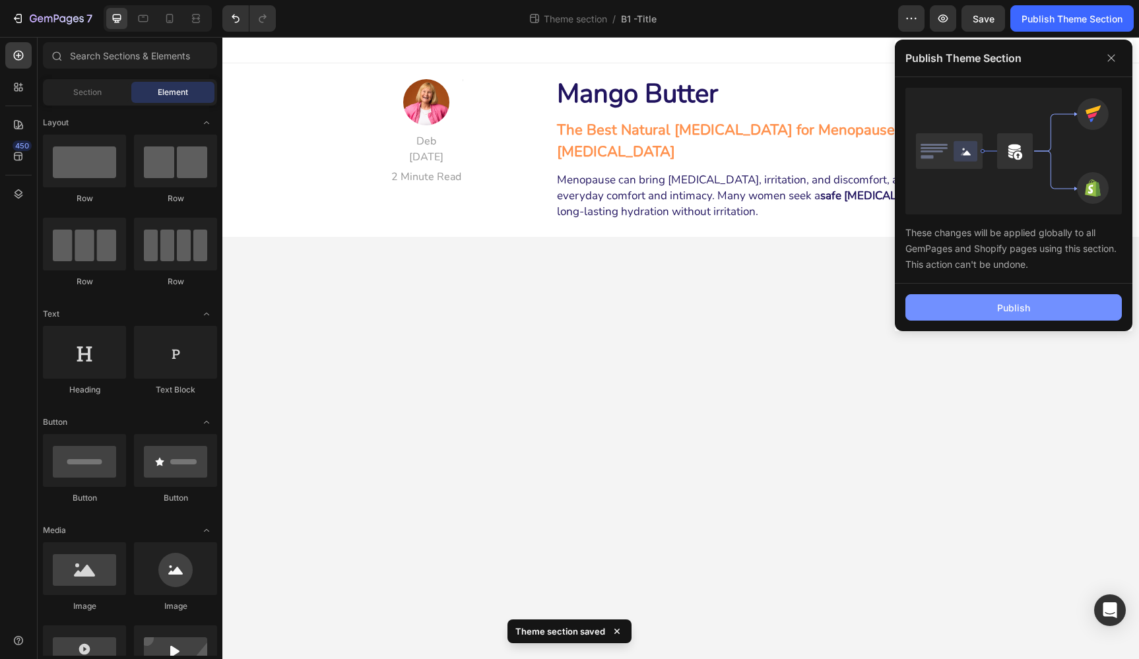
click at [1023, 298] on button "Publish" at bounding box center [1013, 307] width 216 height 26
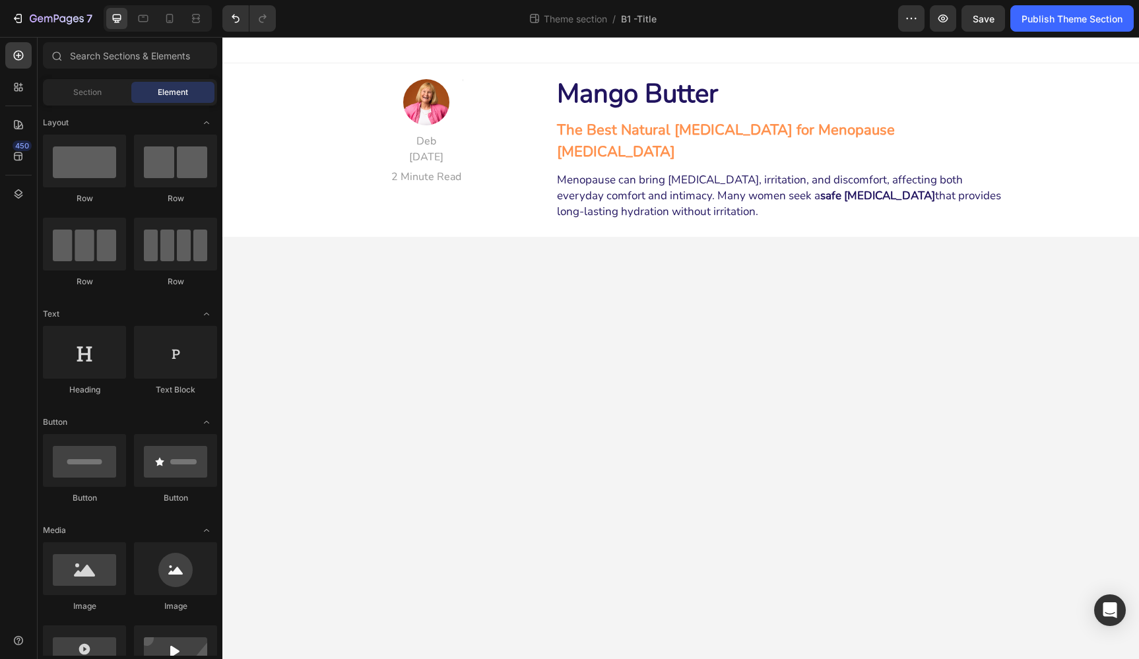
click at [1023, 298] on body "Image Deb March 10, 2025 Text block 2 Minute Read Text Block Title Line Row Man…" at bounding box center [680, 348] width 917 height 622
click at [987, 18] on span "Save" at bounding box center [984, 18] width 22 height 11
click at [1056, 19] on div "Publish Theme Section" at bounding box center [1072, 19] width 101 height 14
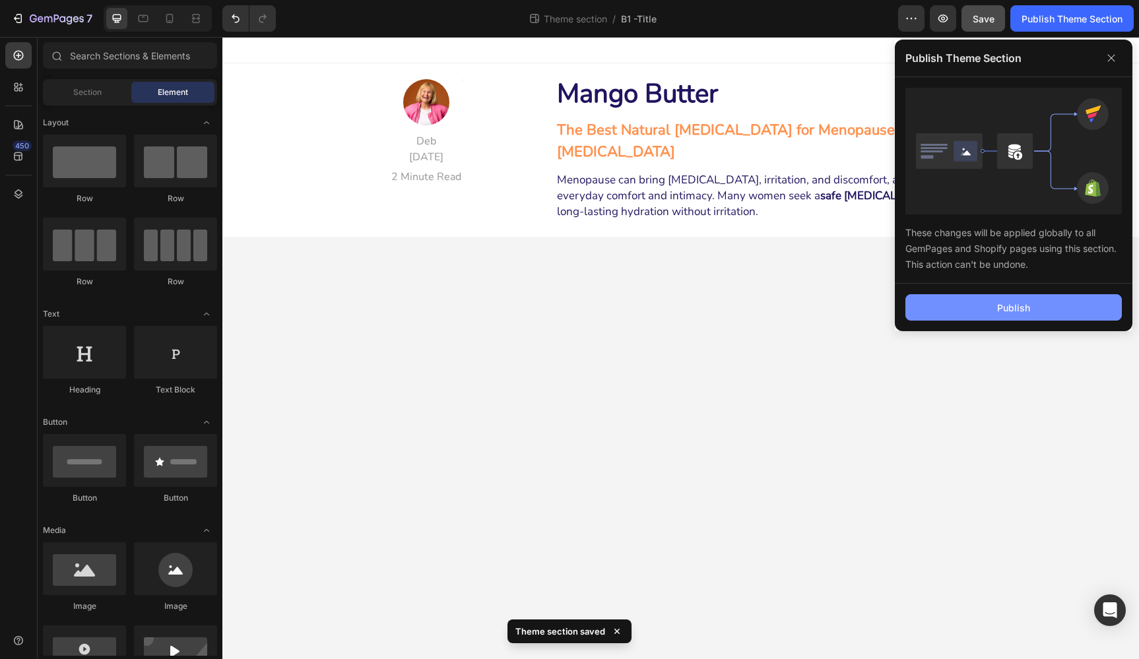
click at [1098, 298] on button "Publish" at bounding box center [1013, 307] width 216 height 26
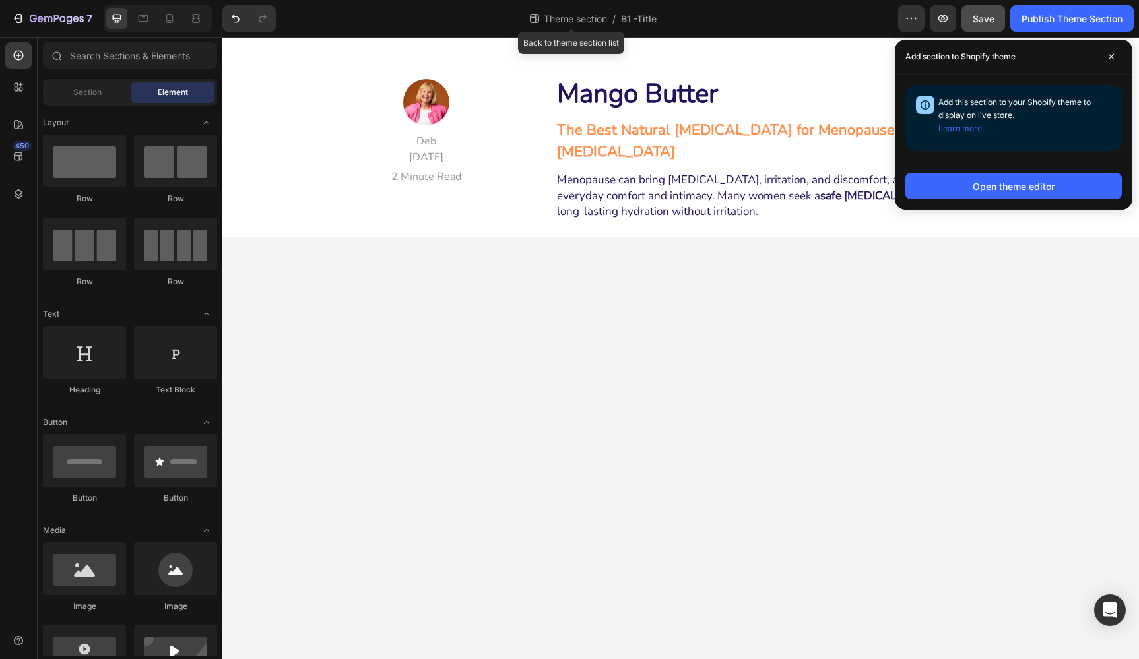
click at [570, 18] on span "Theme section" at bounding box center [575, 19] width 69 height 14
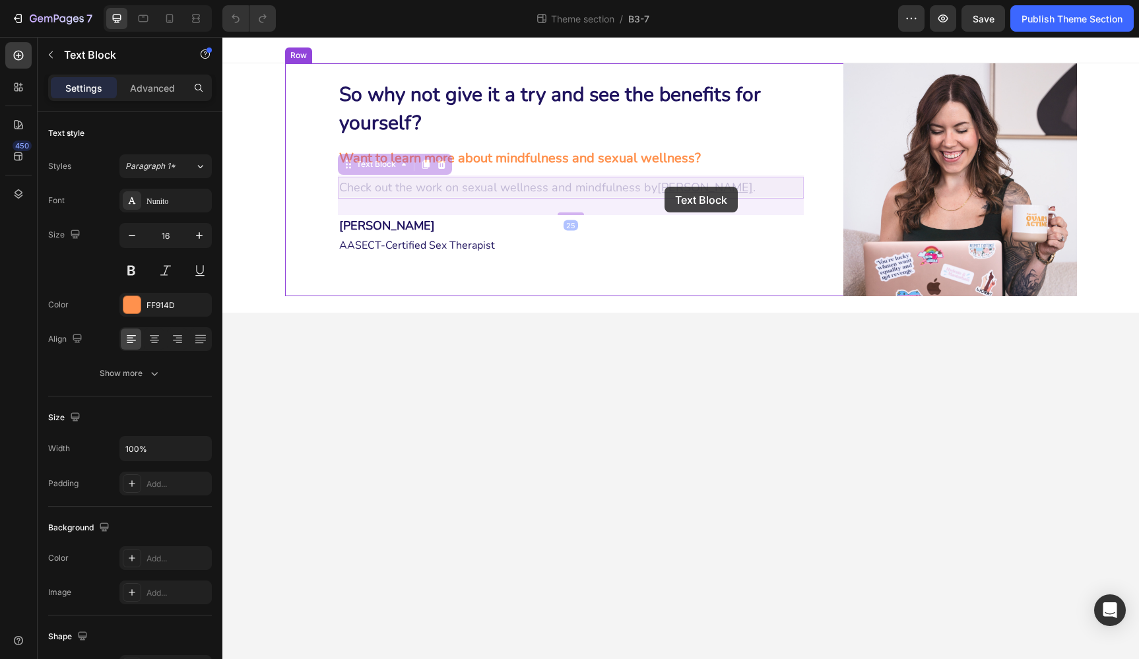
drag, startPoint x: 658, startPoint y: 186, endPoint x: 665, endPoint y: 187, distance: 6.6
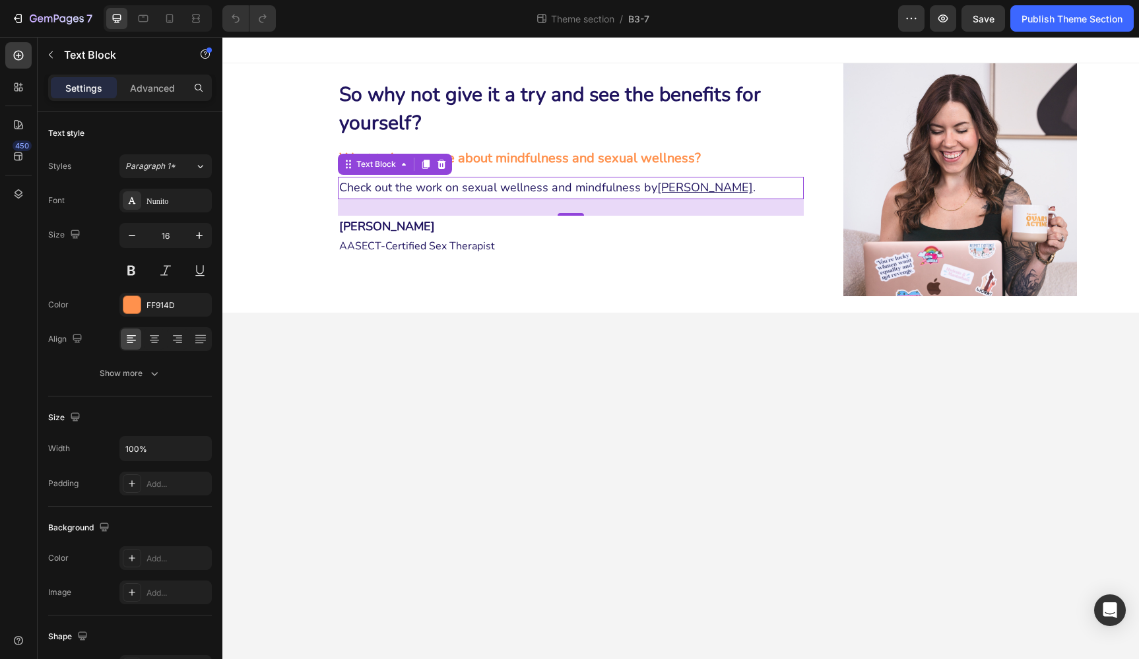
click at [681, 185] on u "[PERSON_NAME]" at bounding box center [705, 188] width 96 height 16
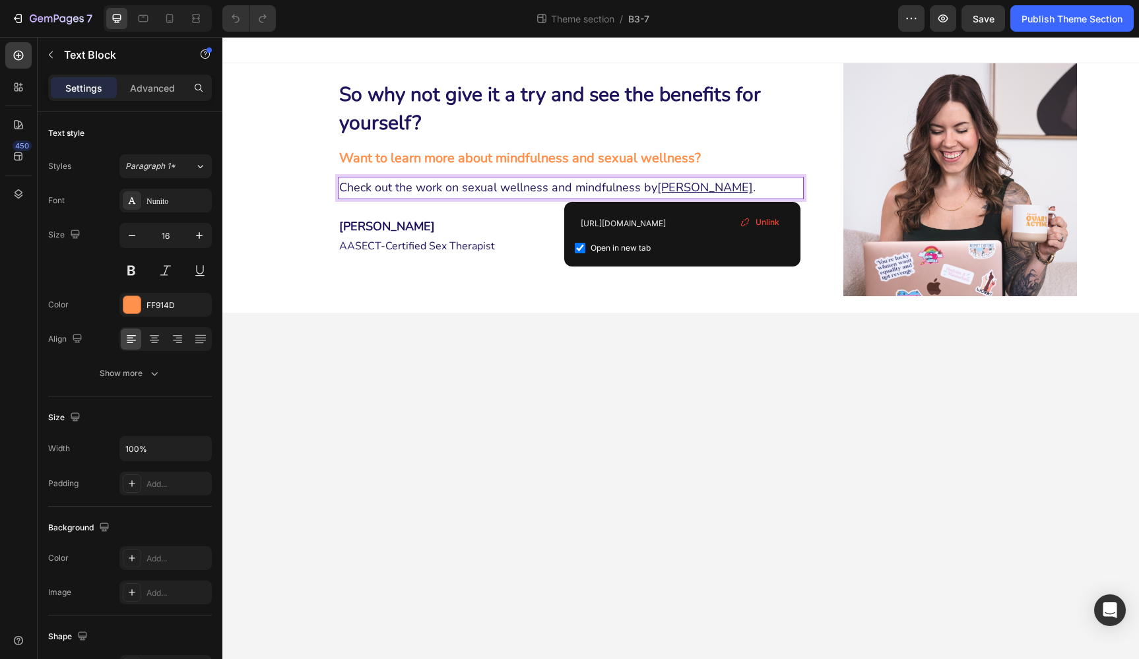
drag, startPoint x: 768, startPoint y: 224, endPoint x: 545, endPoint y: 187, distance: 225.5
click at [768, 224] on span "Unlink" at bounding box center [768, 222] width 24 height 12
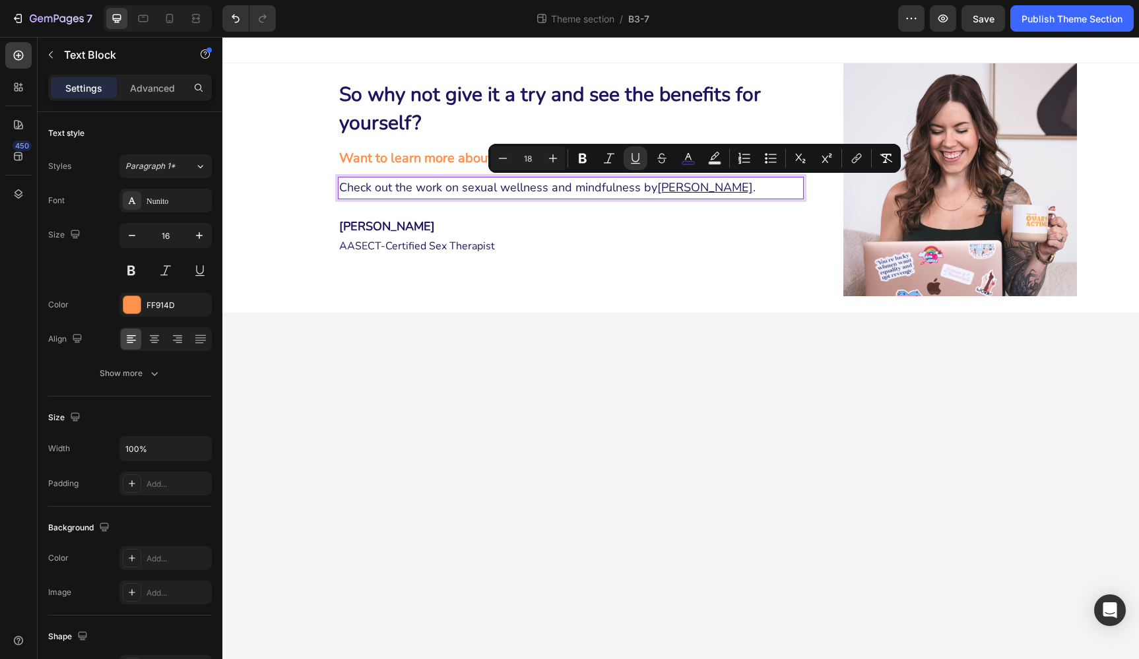
drag, startPoint x: 659, startPoint y: 185, endPoint x: 729, endPoint y: 186, distance: 70.6
click at [729, 186] on u "[PERSON_NAME]" at bounding box center [705, 188] width 96 height 16
click at [634, 158] on icon "Editor contextual toolbar" at bounding box center [635, 158] width 13 height 13
click at [854, 156] on icon "Editor contextual toolbar" at bounding box center [856, 158] width 13 height 13
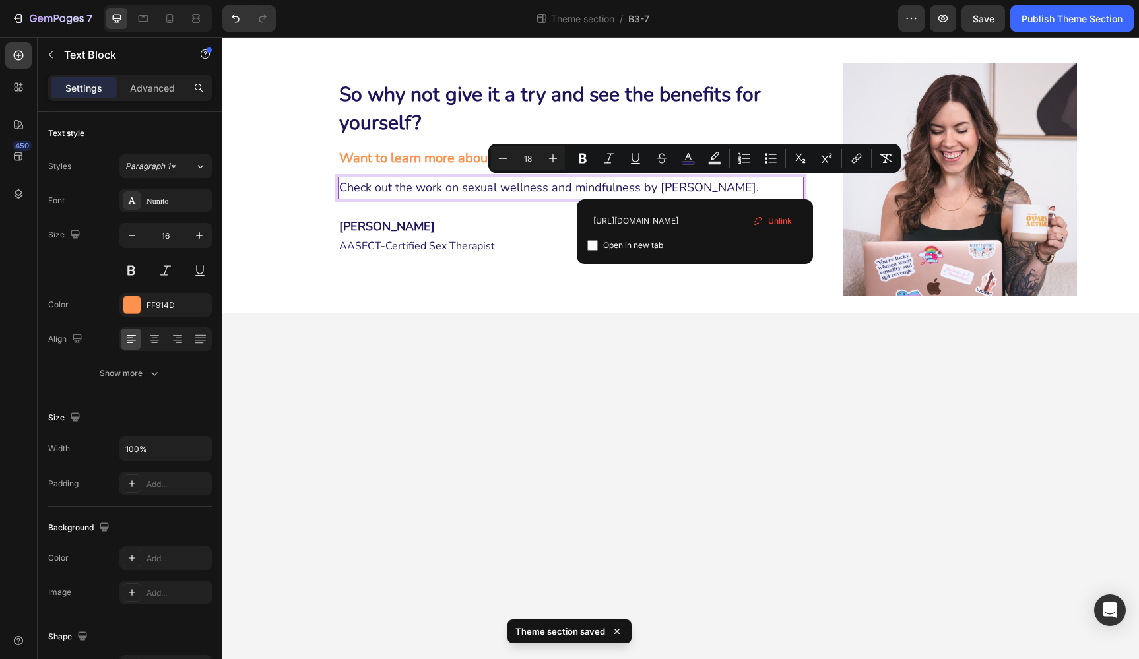
type input "[URL][DOMAIN_NAME]"
click at [724, 246] on div "Open in new tab" at bounding box center [694, 246] width 215 height 16
checkbox input "true"
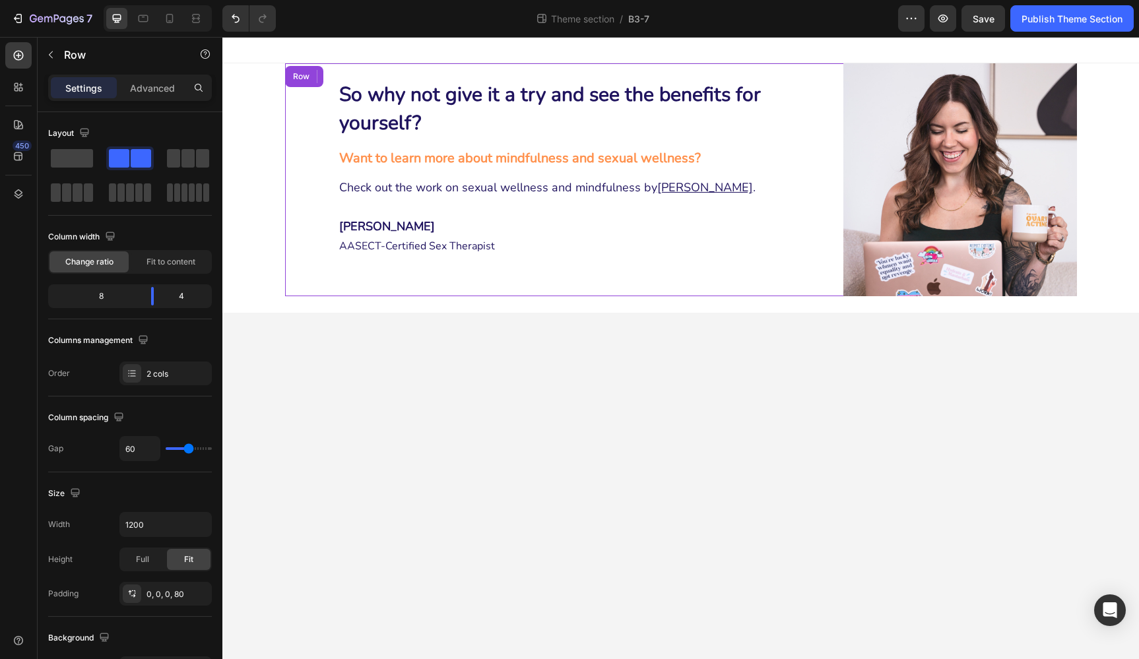
click at [748, 282] on div "So why not give it a try and see the benefits for yourself? Heading Want to lea…" at bounding box center [571, 179] width 467 height 233
click at [144, 17] on icon at bounding box center [143, 16] width 3 height 1
type input "50"
type input "100%"
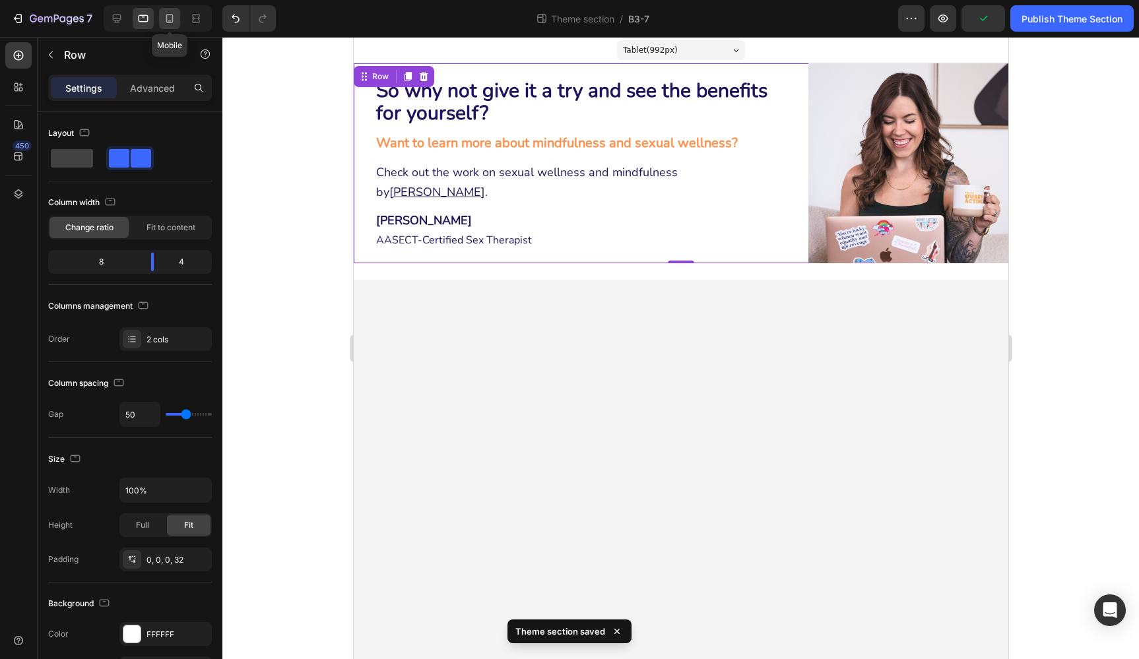
click at [163, 15] on icon at bounding box center [169, 18] width 13 height 13
type input "0"
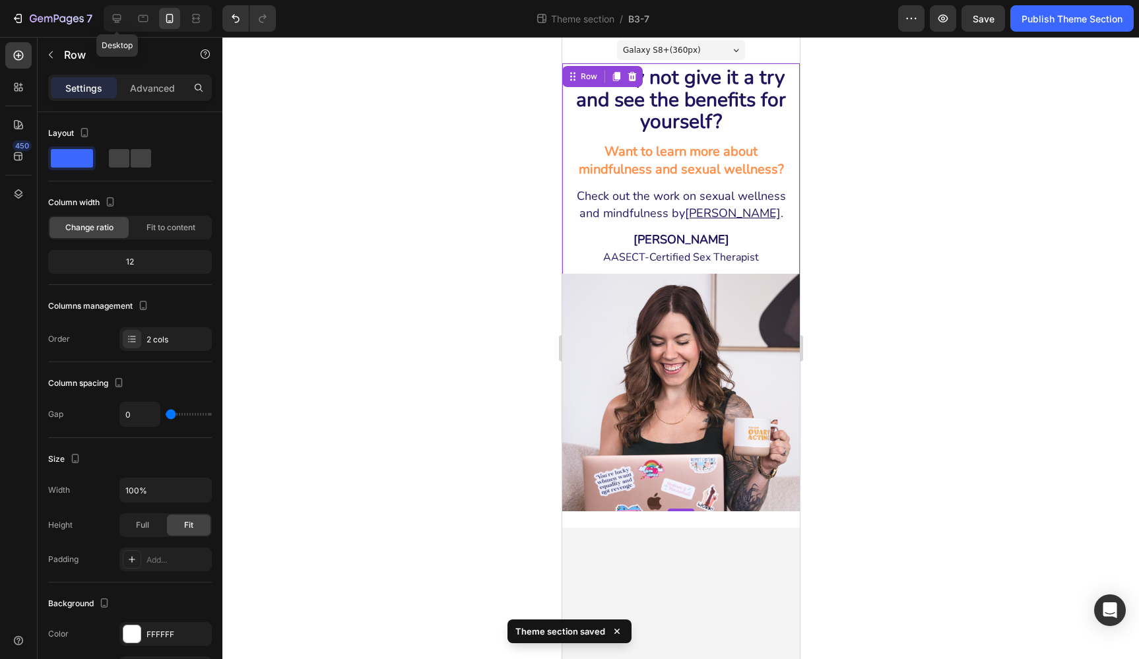
drag, startPoint x: 116, startPoint y: 10, endPoint x: 317, endPoint y: 12, distance: 201.3
click at [118, 9] on div at bounding box center [116, 18] width 21 height 21
type input "60"
type input "1200"
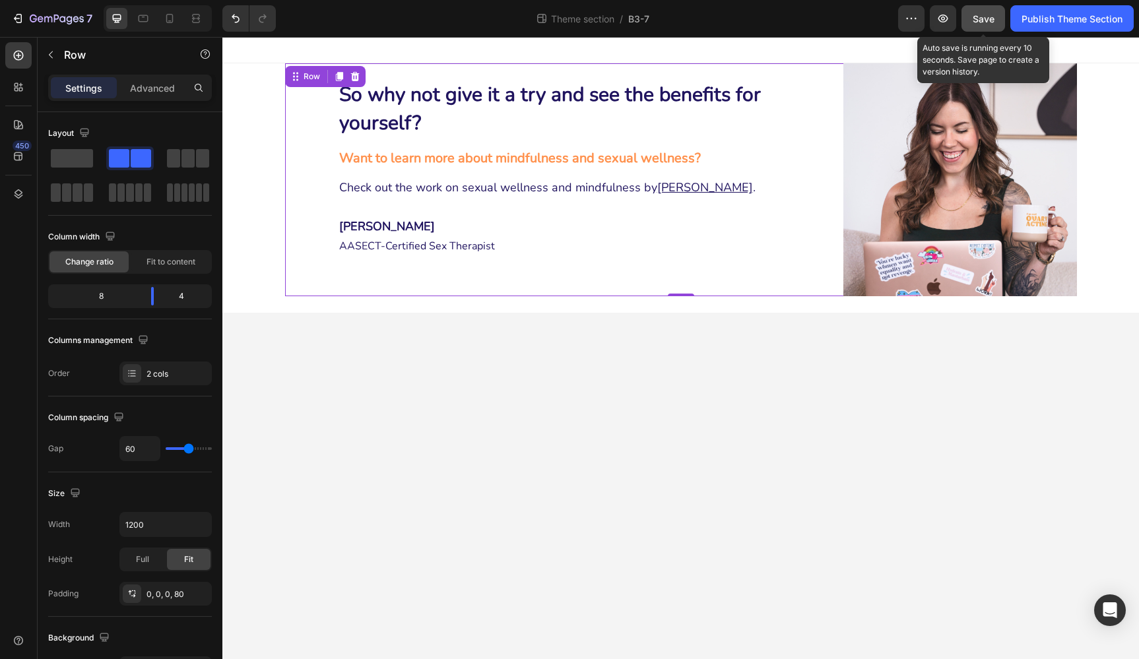
click at [984, 16] on span "Save" at bounding box center [984, 18] width 22 height 11
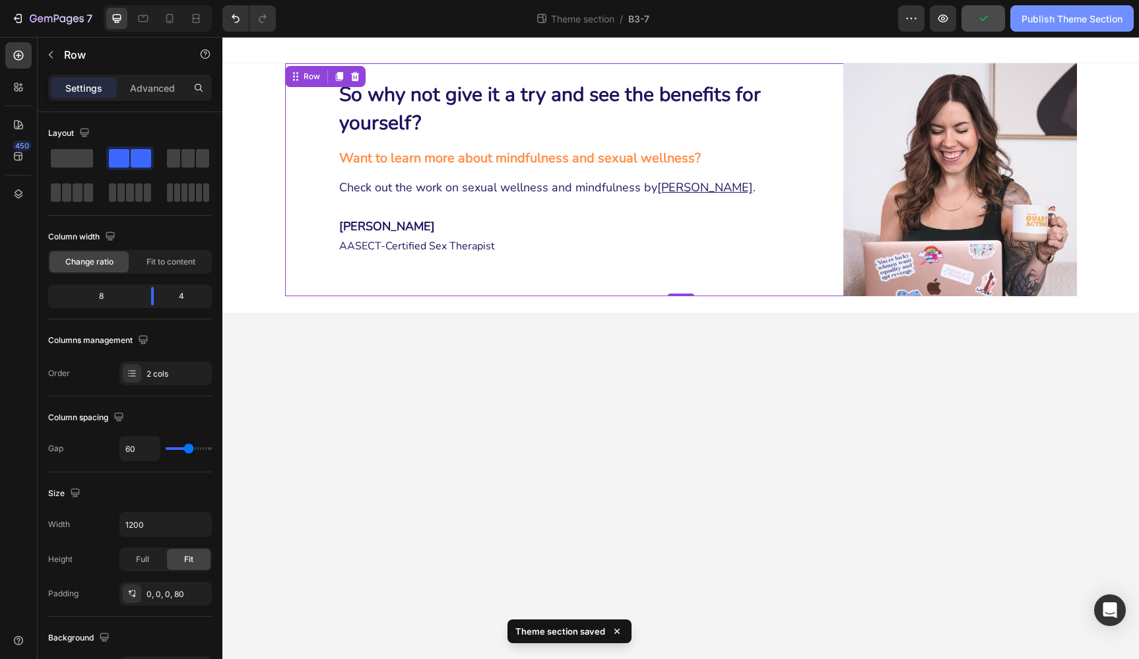
click at [1073, 19] on div "Publish Theme Section" at bounding box center [1072, 19] width 101 height 14
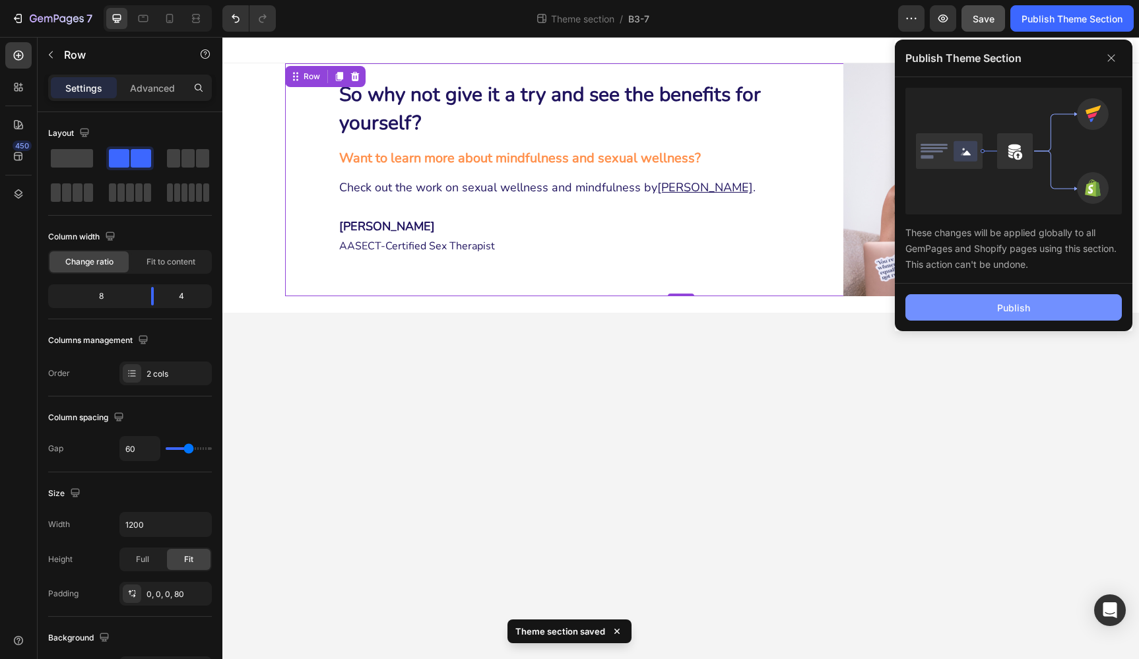
click at [996, 310] on button "Publish" at bounding box center [1013, 307] width 216 height 26
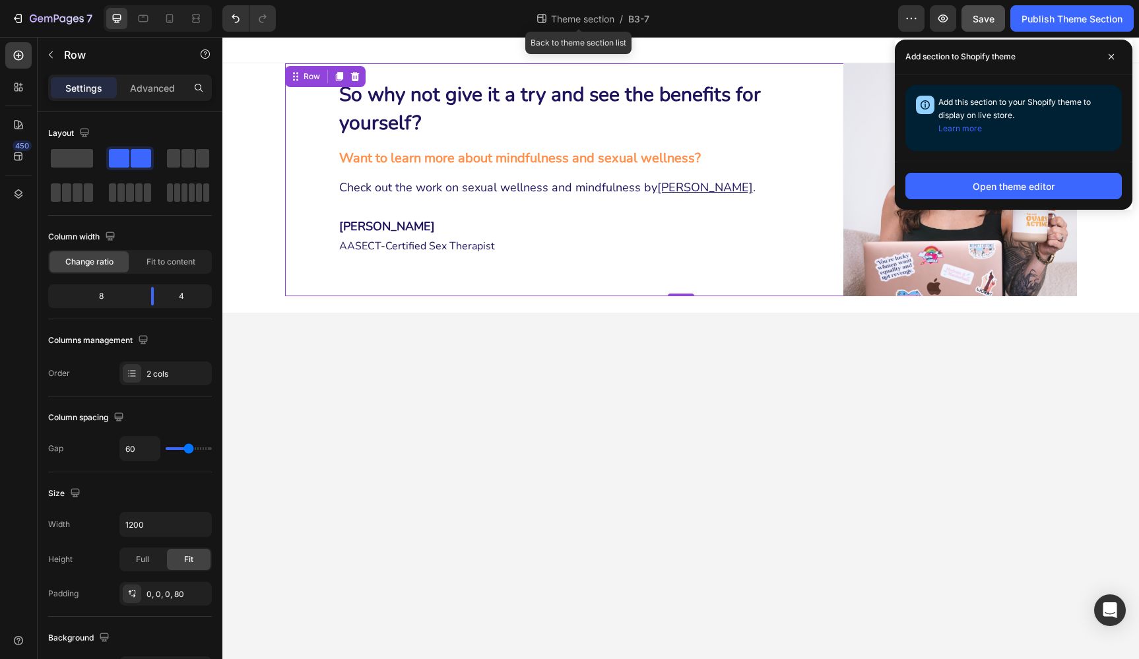
click at [570, 16] on span "Theme section" at bounding box center [582, 19] width 69 height 14
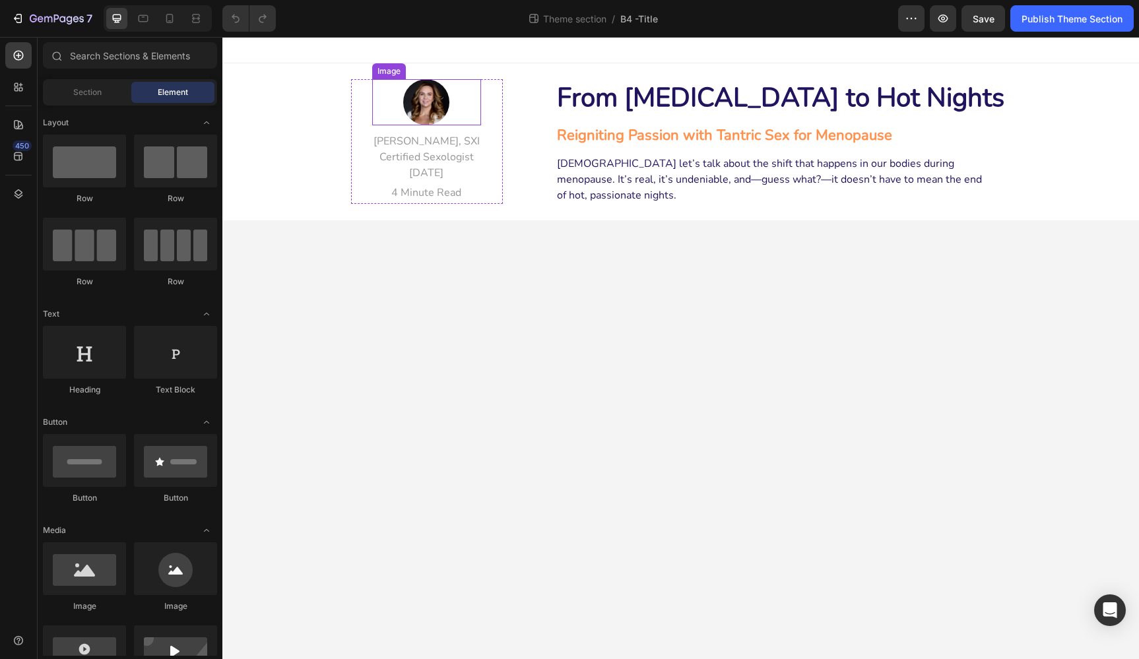
click at [416, 90] on div "Image" at bounding box center [426, 102] width 109 height 46
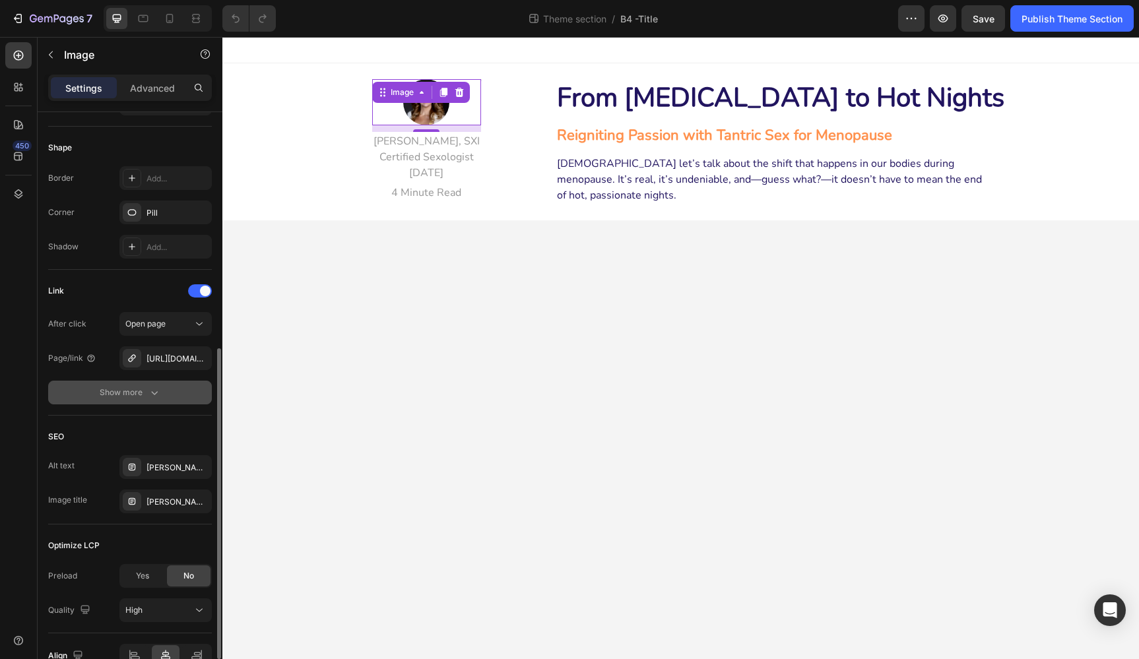
scroll to position [444, 0]
click at [158, 360] on div "[URL][DOMAIN_NAME]" at bounding box center [166, 358] width 38 height 12
click at [130, 388] on div "Show more" at bounding box center [130, 391] width 61 height 13
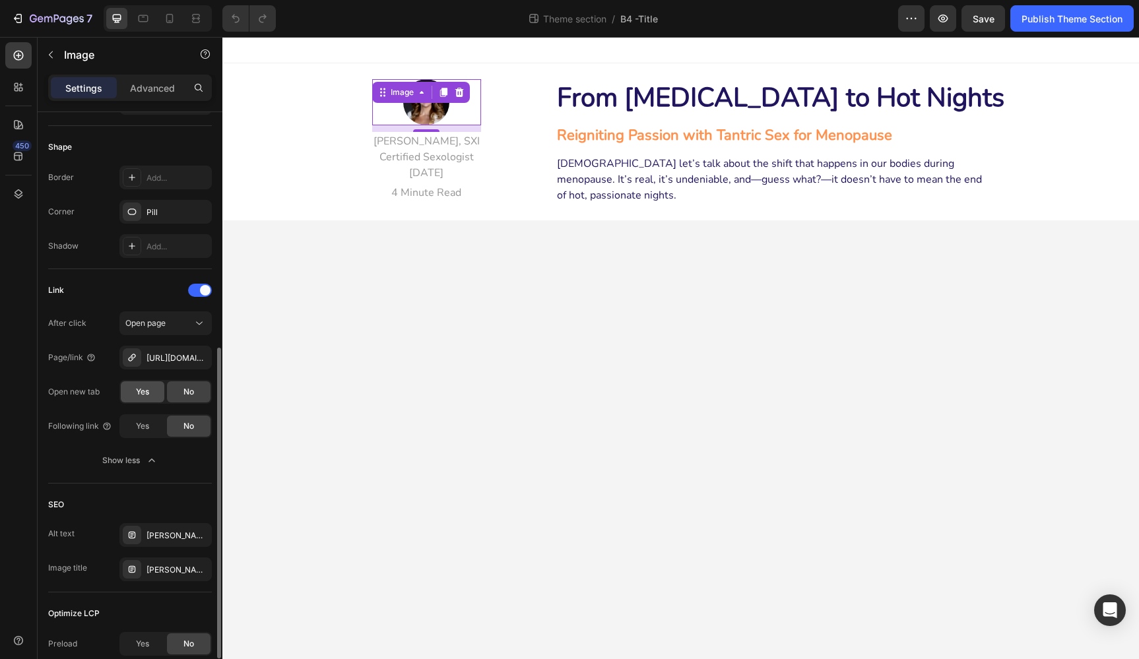
click at [148, 393] on span "Yes" at bounding box center [142, 392] width 13 height 12
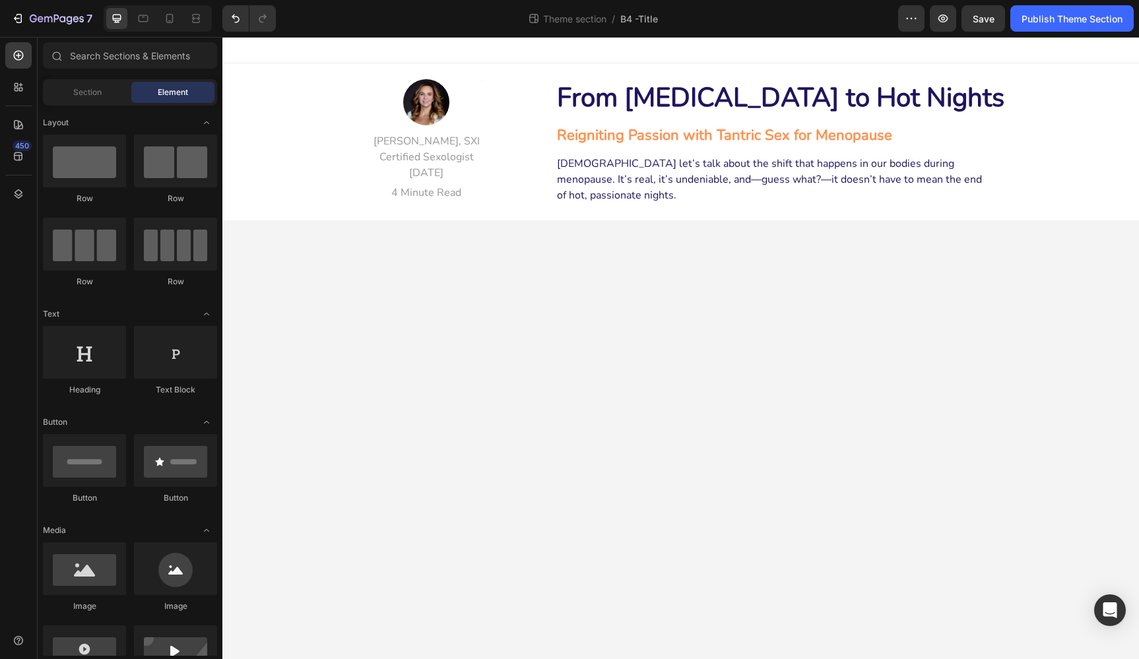
click at [554, 305] on body "Image Serena Haines, SXI Certified Sexologist May 23, 2025 Text block 4 Minute …" at bounding box center [680, 348] width 917 height 622
click at [991, 15] on span "Save" at bounding box center [984, 18] width 22 height 11
click at [1063, 16] on div "Publish Theme Section" at bounding box center [1072, 19] width 101 height 14
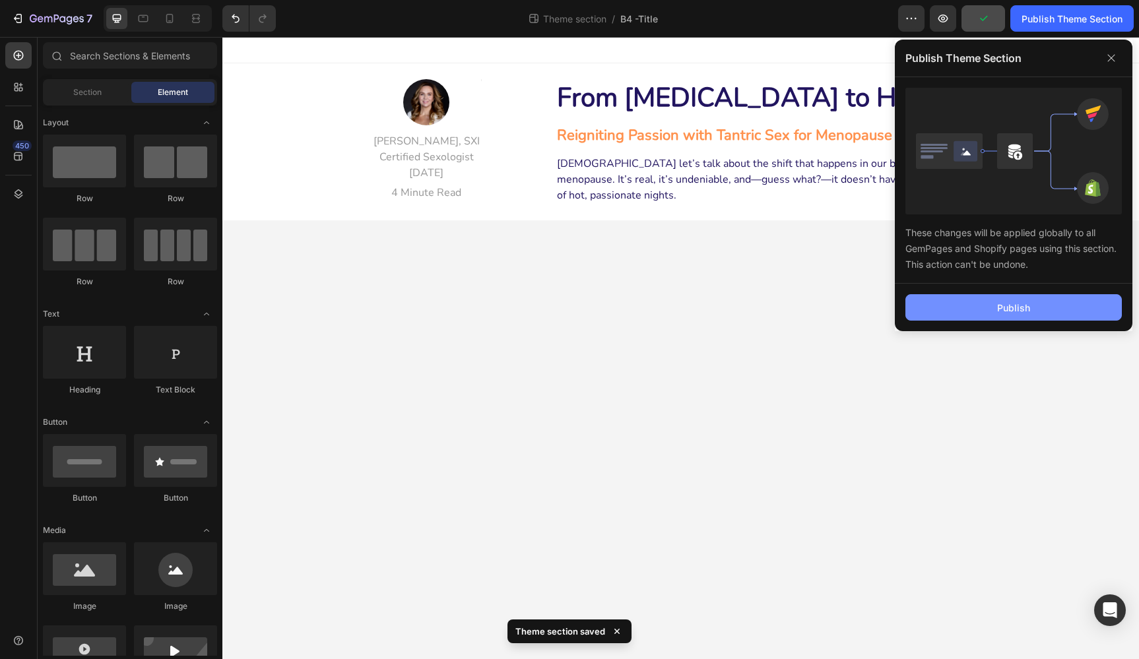
click at [1039, 302] on button "Publish" at bounding box center [1013, 307] width 216 height 26
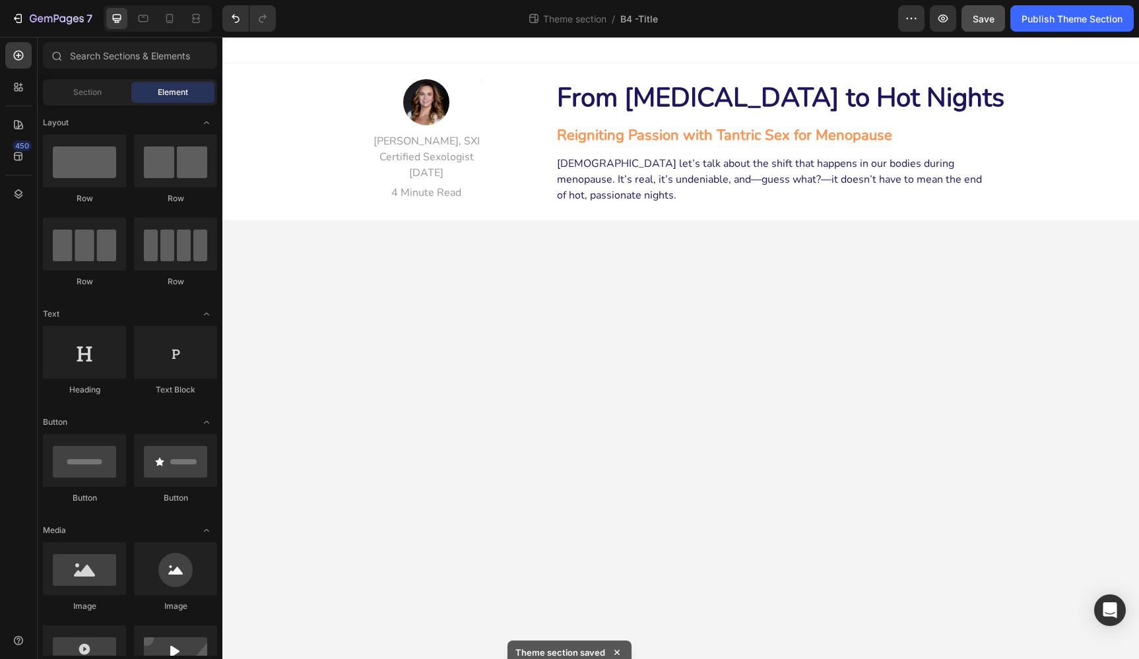
drag, startPoint x: 849, startPoint y: 314, endPoint x: 825, endPoint y: 294, distance: 31.4
click at [849, 314] on body "Image Serena Haines, SXI Certified Sexologist May 23, 2025 Text block 4 Minute …" at bounding box center [680, 348] width 917 height 622
click at [552, 18] on span "Theme section" at bounding box center [575, 19] width 69 height 14
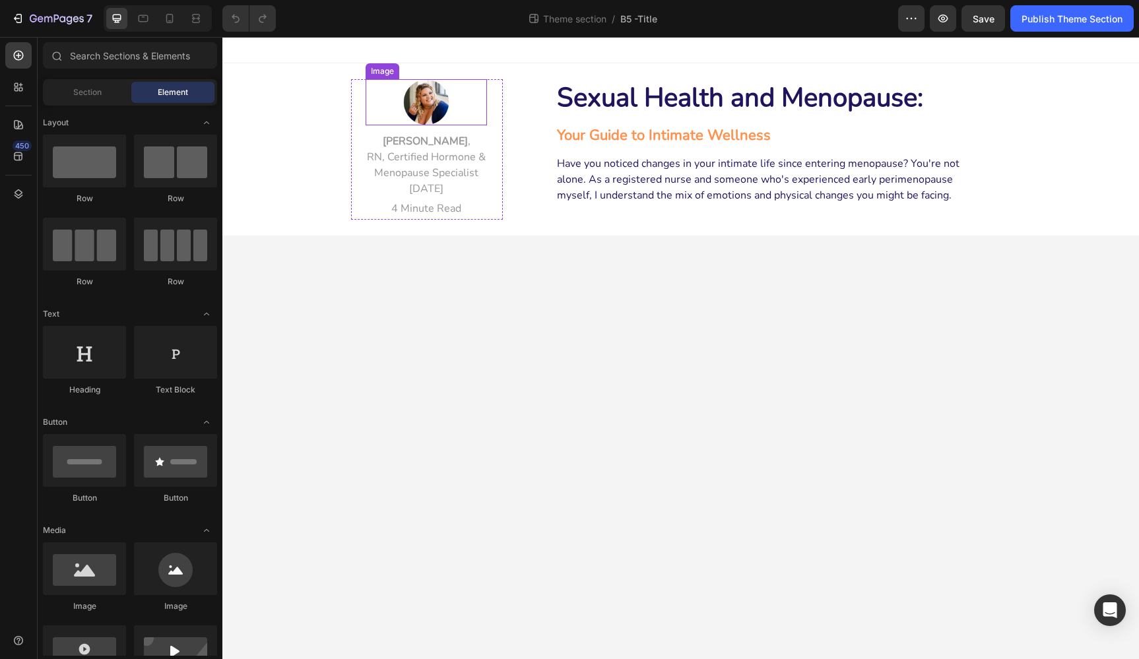
click at [434, 93] on div "Image" at bounding box center [426, 102] width 121 height 46
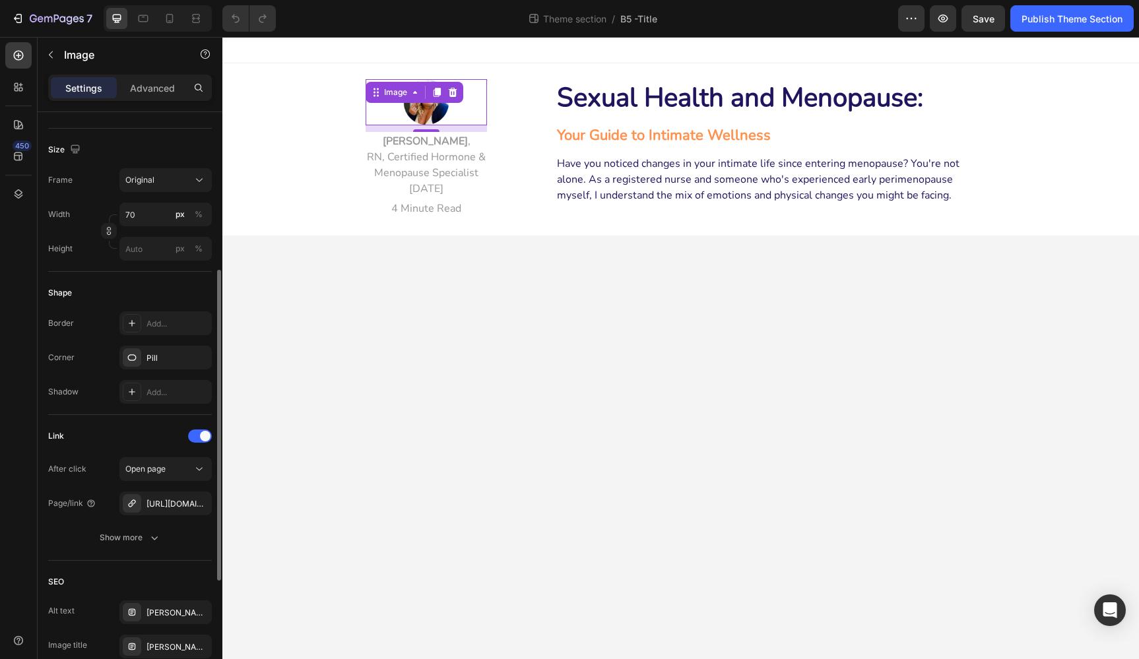
scroll to position [299, 0]
click at [199, 501] on icon "button" at bounding box center [197, 501] width 5 height 5
click at [158, 501] on div "Add..." at bounding box center [178, 503] width 62 height 12
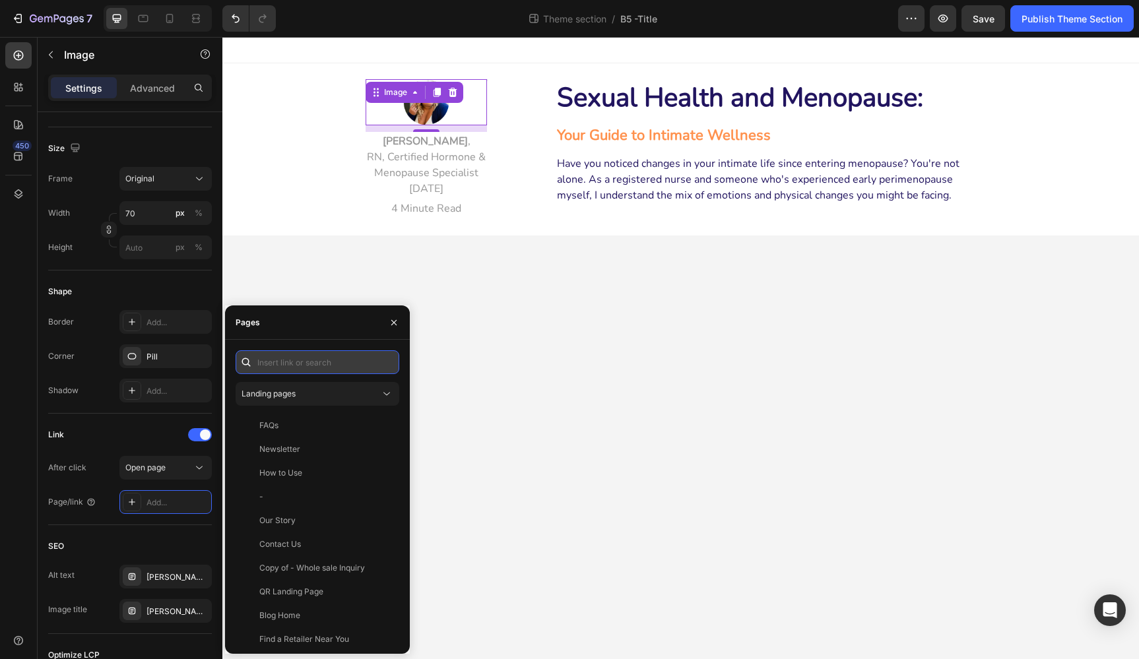
click at [340, 357] on input "text" at bounding box center [318, 362] width 164 height 24
paste input "[URL][DOMAIN_NAME]"
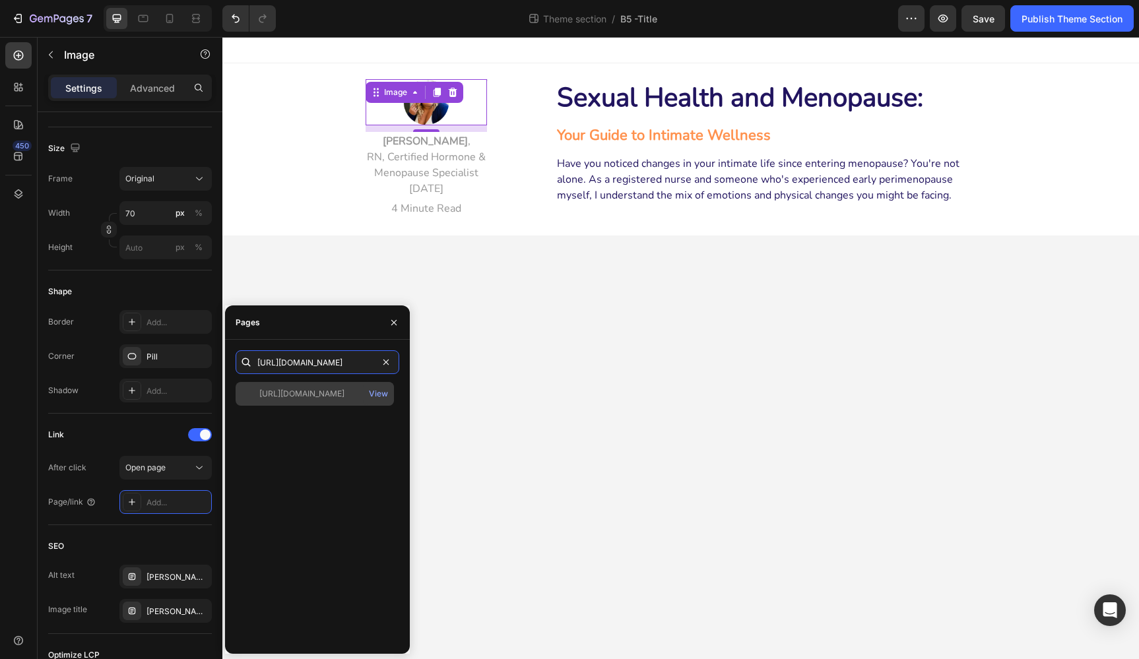
type input "[URL][DOMAIN_NAME]"
click at [334, 391] on div "[URL][DOMAIN_NAME]" at bounding box center [301, 394] width 85 height 12
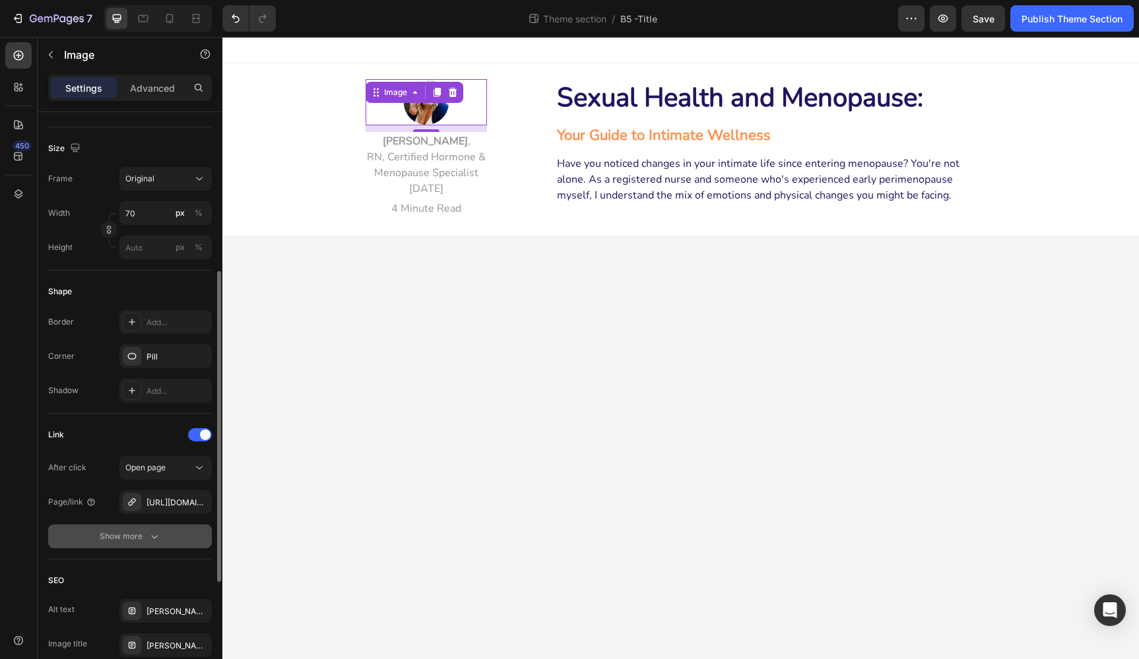
click at [115, 542] on div "Show more" at bounding box center [130, 536] width 61 height 13
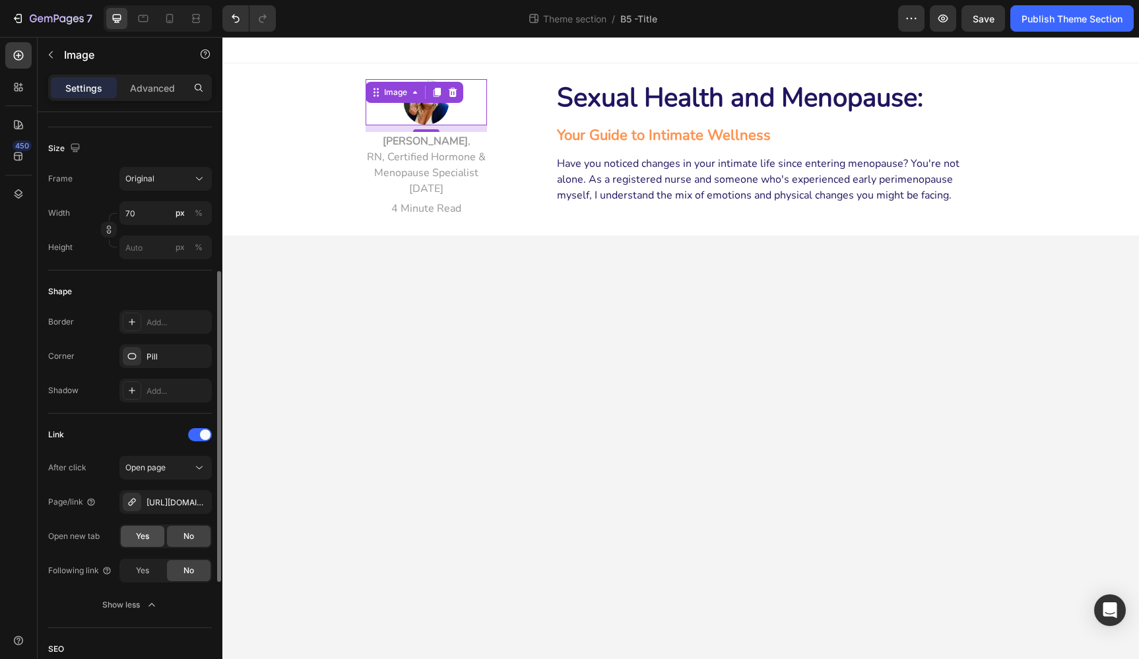
click at [140, 534] on span "Yes" at bounding box center [142, 537] width 13 height 12
click at [86, 519] on div "After click Open page Page/link https://www.instagram.com/menohealthnurse/ Open…" at bounding box center [130, 536] width 164 height 161
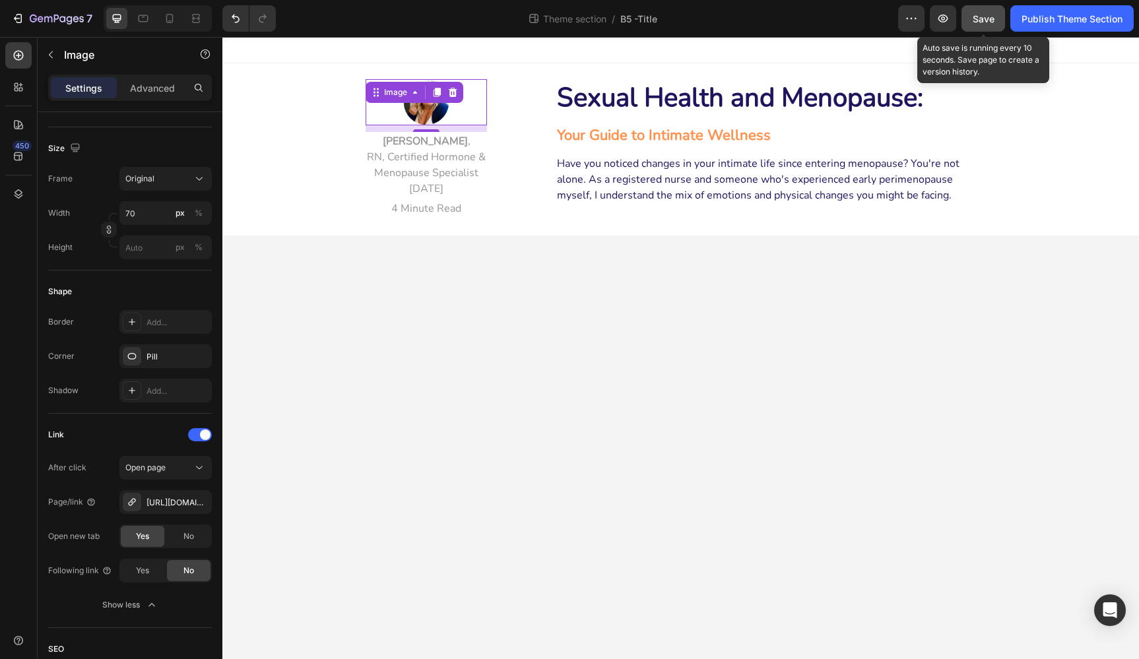
click at [976, 15] on span "Save" at bounding box center [984, 18] width 22 height 11
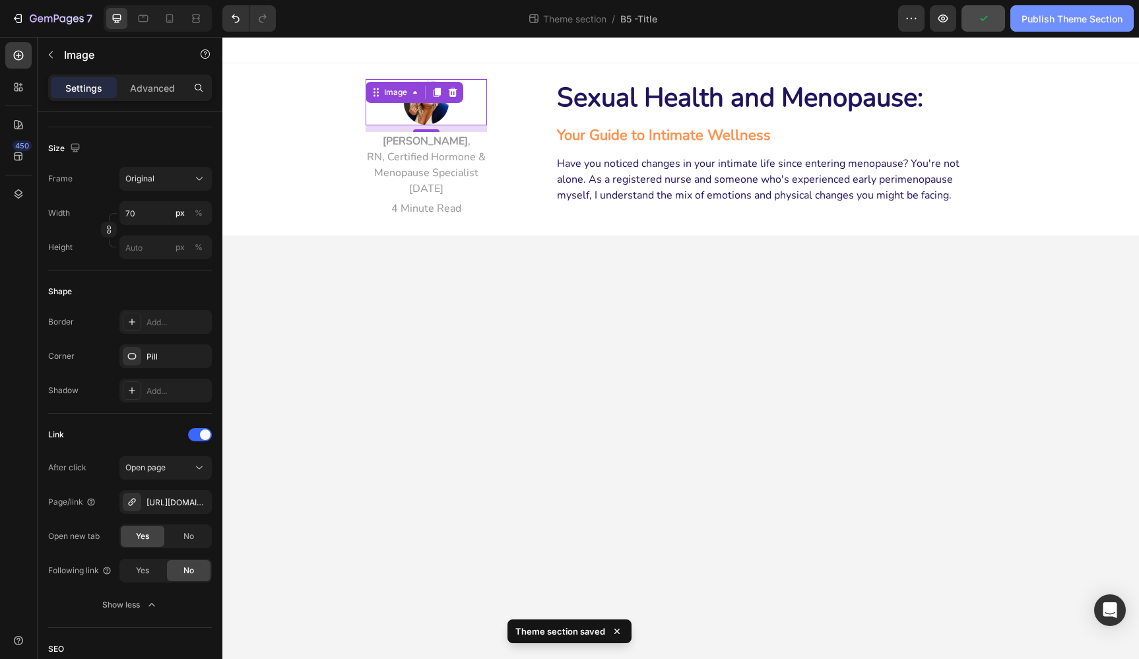
click at [1064, 15] on div "Publish Theme Section" at bounding box center [1072, 19] width 101 height 14
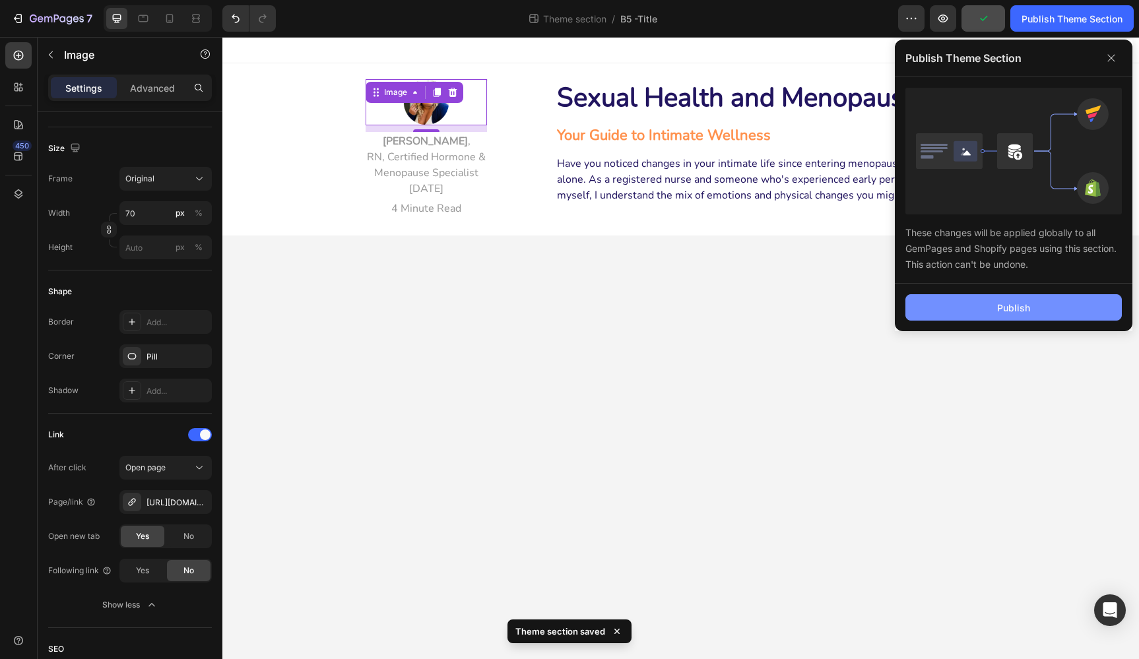
click at [1065, 301] on button "Publish" at bounding box center [1013, 307] width 216 height 26
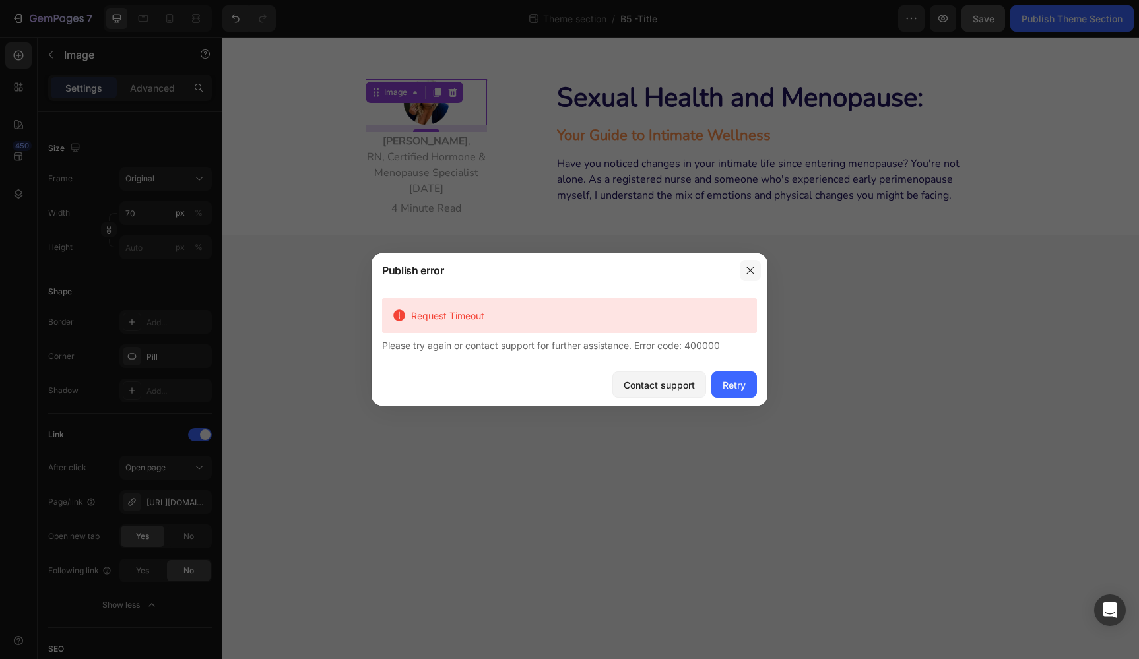
click at [754, 271] on icon "button" at bounding box center [750, 270] width 11 height 11
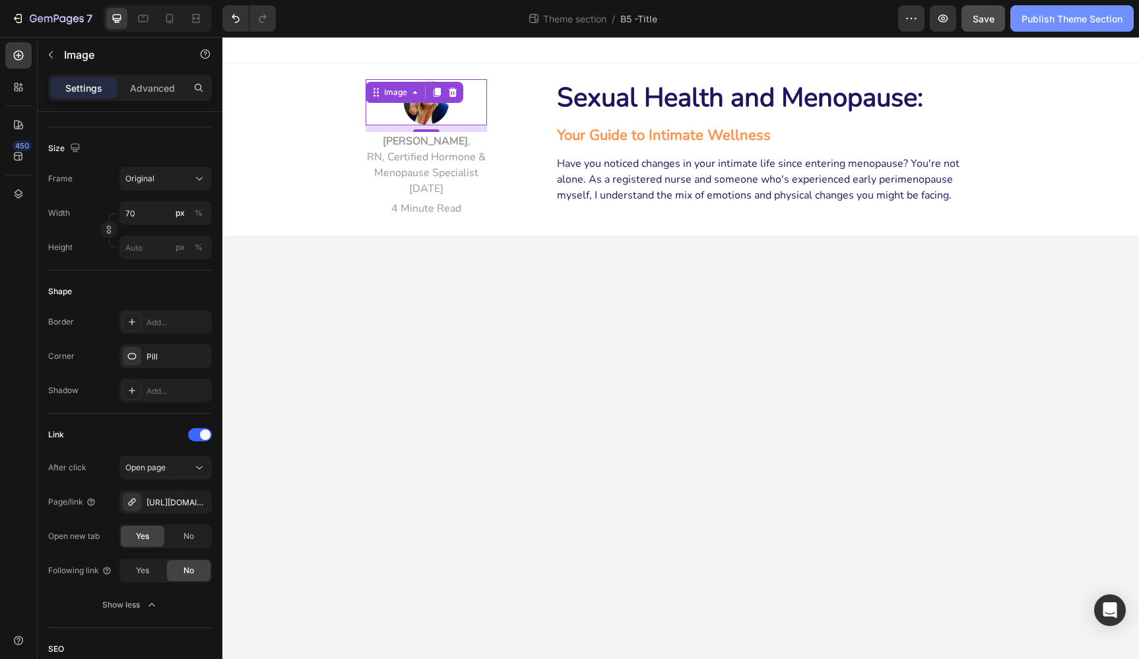
click at [1058, 16] on div "Publish Theme Section" at bounding box center [1072, 19] width 101 height 14
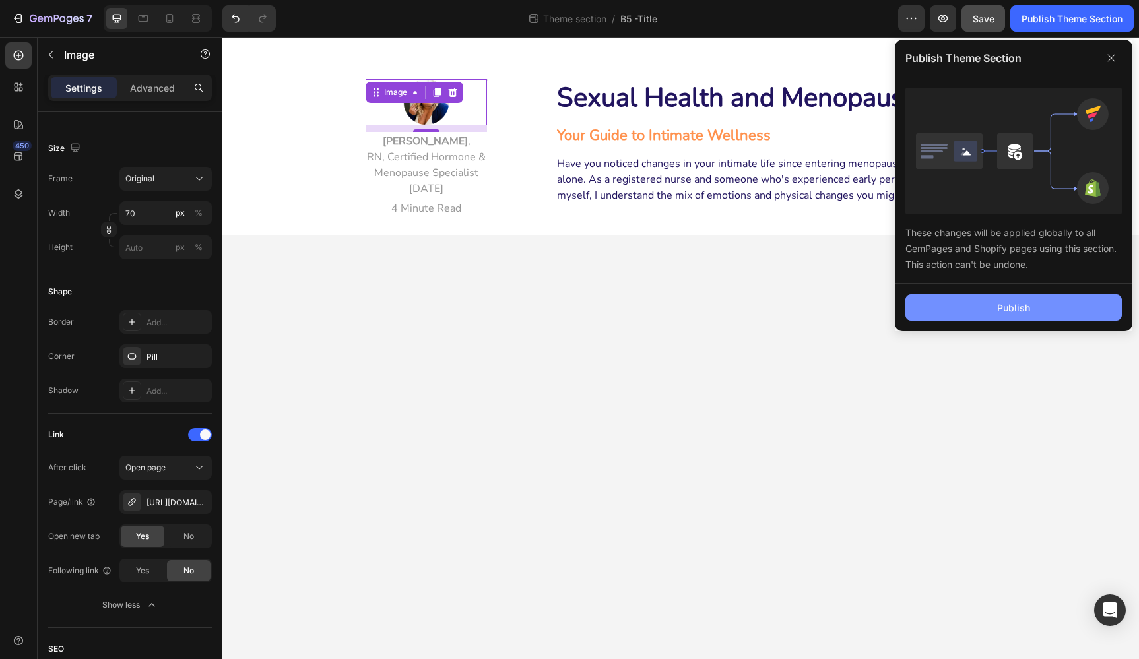
click at [1003, 308] on div "Publish" at bounding box center [1013, 308] width 33 height 14
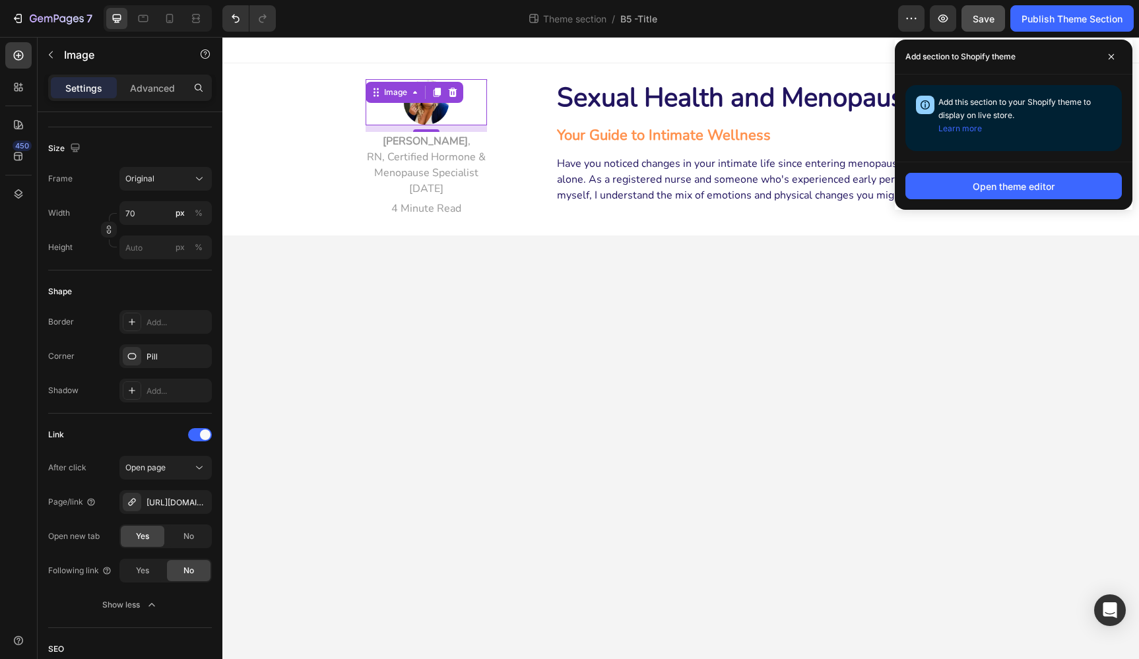
click at [1003, 308] on body "Image 10 Amanda Otterman , RN, Certified Hormone & Menopause Specialist June 23…" at bounding box center [680, 348] width 917 height 622
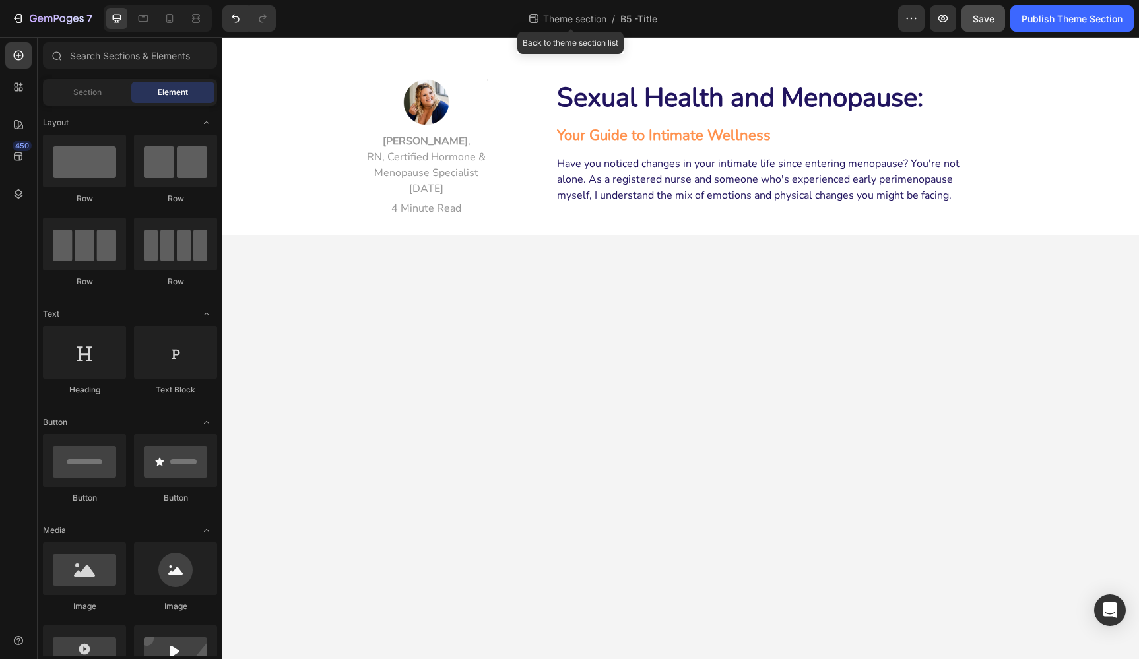
click at [570, 16] on span "Theme section" at bounding box center [575, 19] width 69 height 14
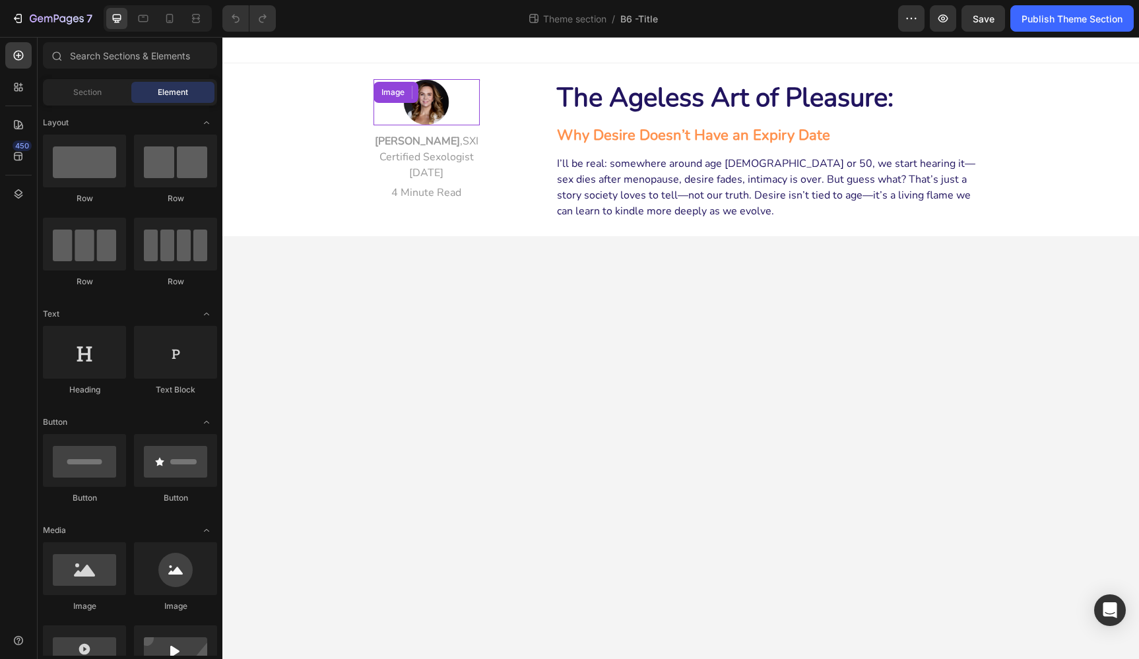
click at [428, 110] on img at bounding box center [426, 102] width 46 height 46
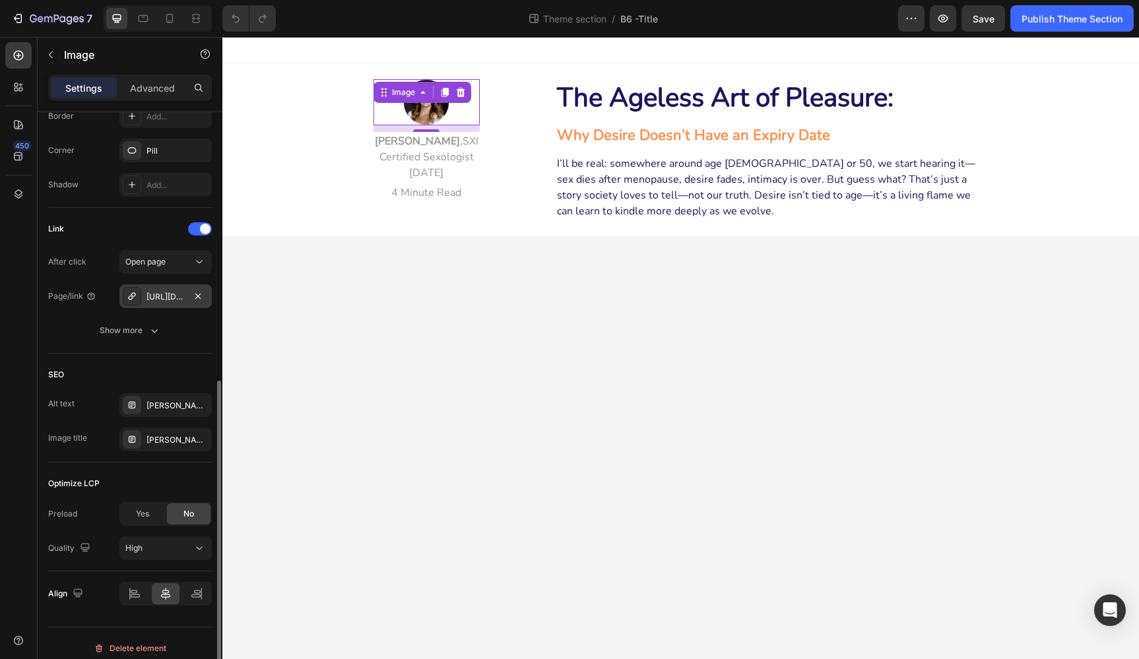
scroll to position [507, 0]
click at [139, 321] on button "Show more" at bounding box center [130, 329] width 164 height 24
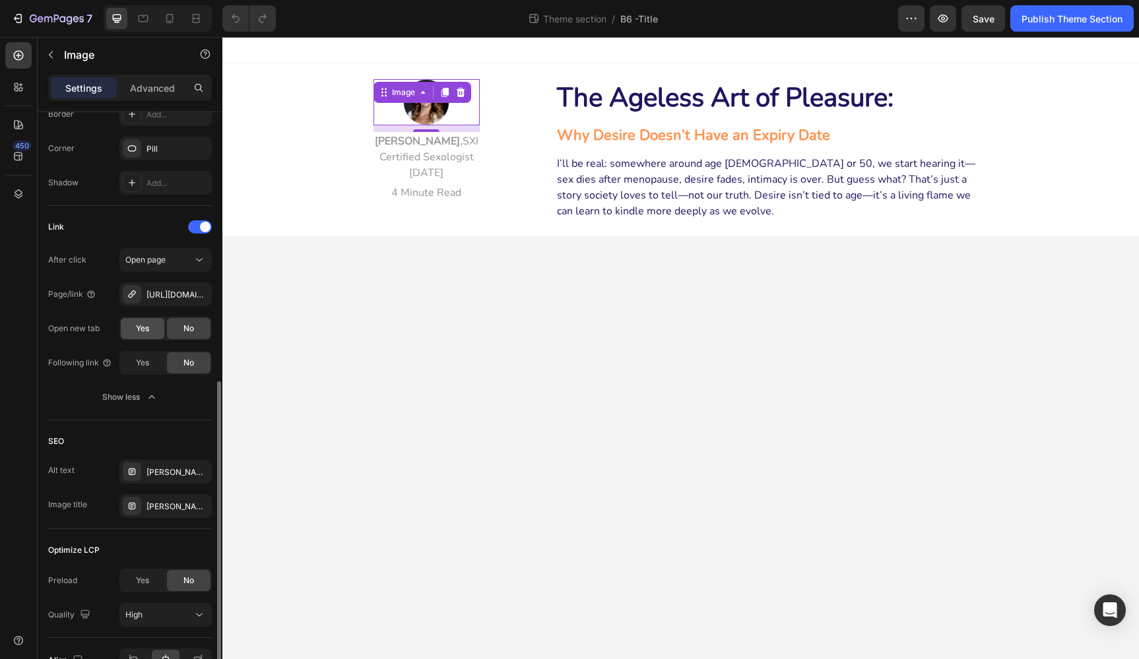
click at [144, 331] on span "Yes" at bounding box center [142, 329] width 13 height 12
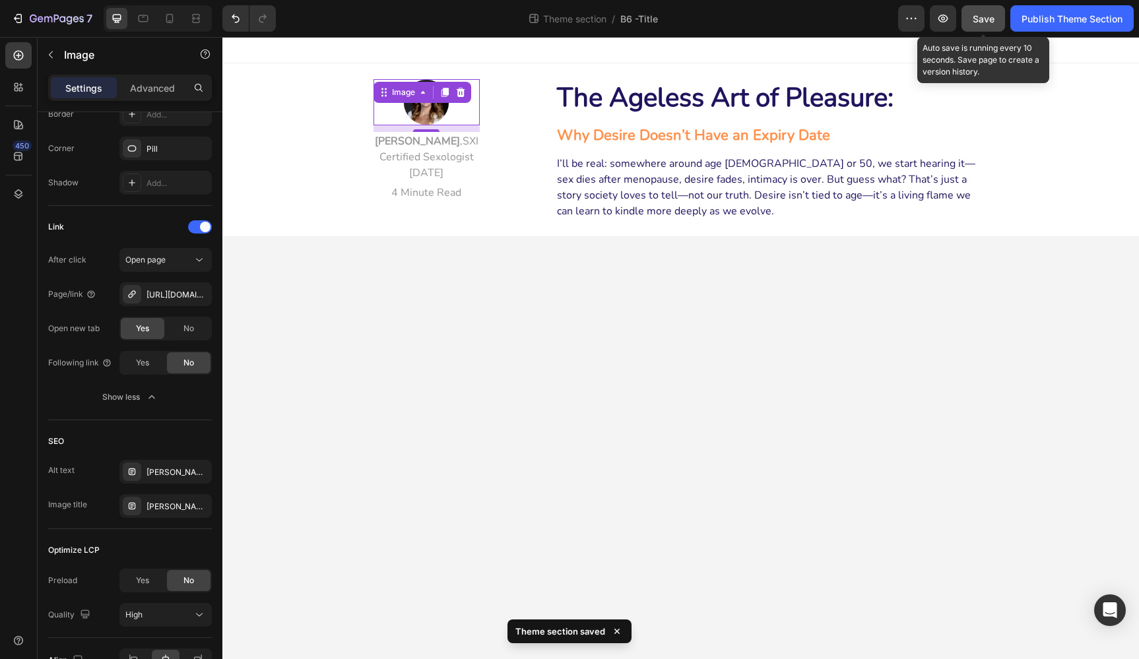
click at [979, 16] on span "Save" at bounding box center [984, 18] width 22 height 11
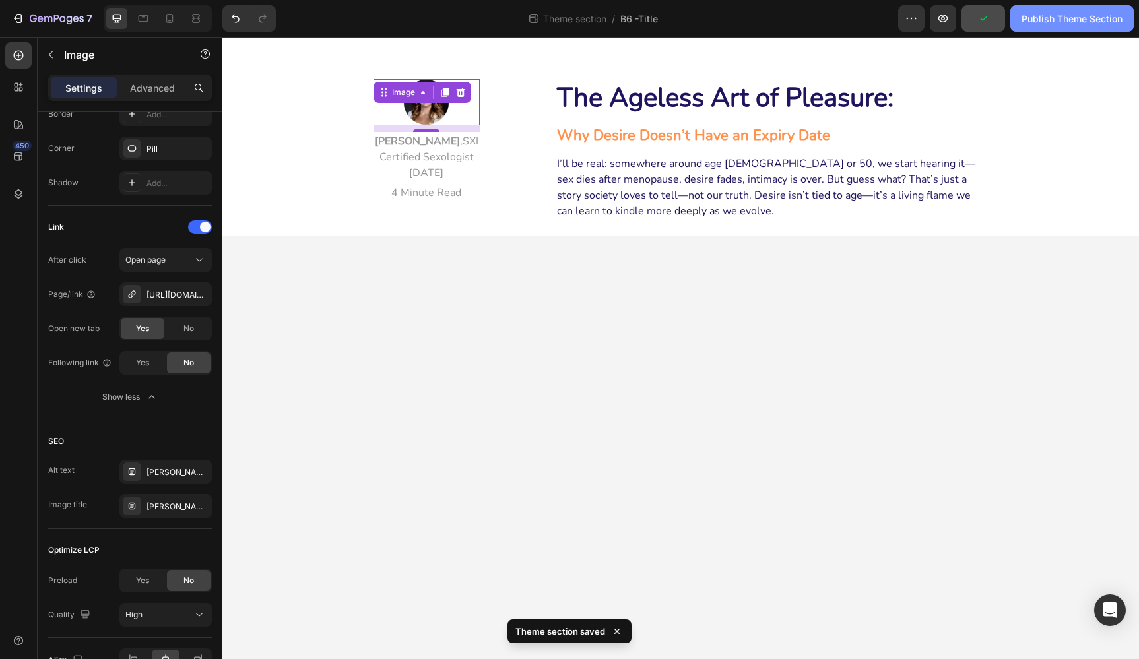
click at [1063, 19] on div "Publish Theme Section" at bounding box center [1072, 19] width 101 height 14
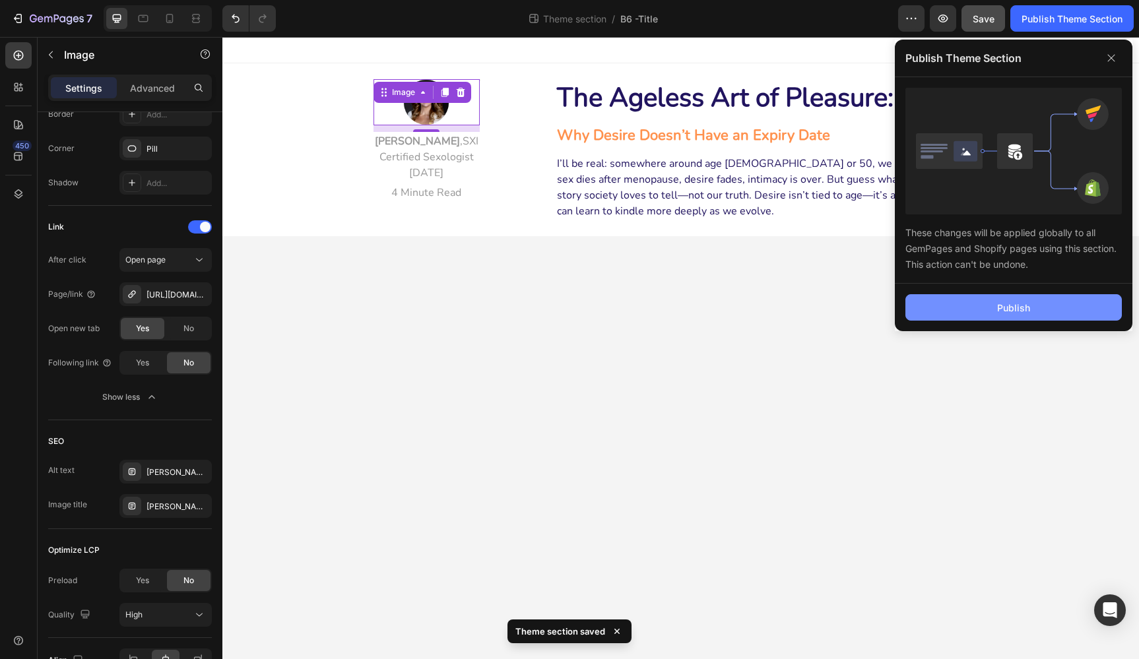
click at [1068, 302] on button "Publish" at bounding box center [1013, 307] width 216 height 26
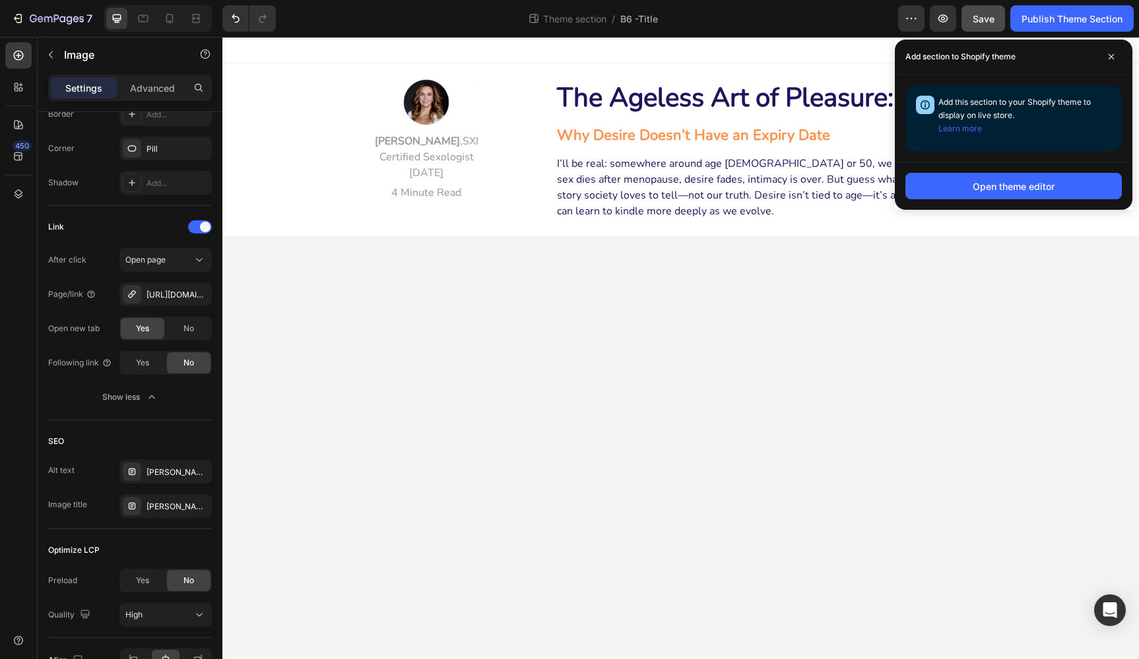
click at [734, 273] on body "Image [PERSON_NAME] , SXI Certified Sexologist [DATE] Text block 4 Minute Read …" at bounding box center [680, 348] width 917 height 622
